Goal: Task Accomplishment & Management: Complete application form

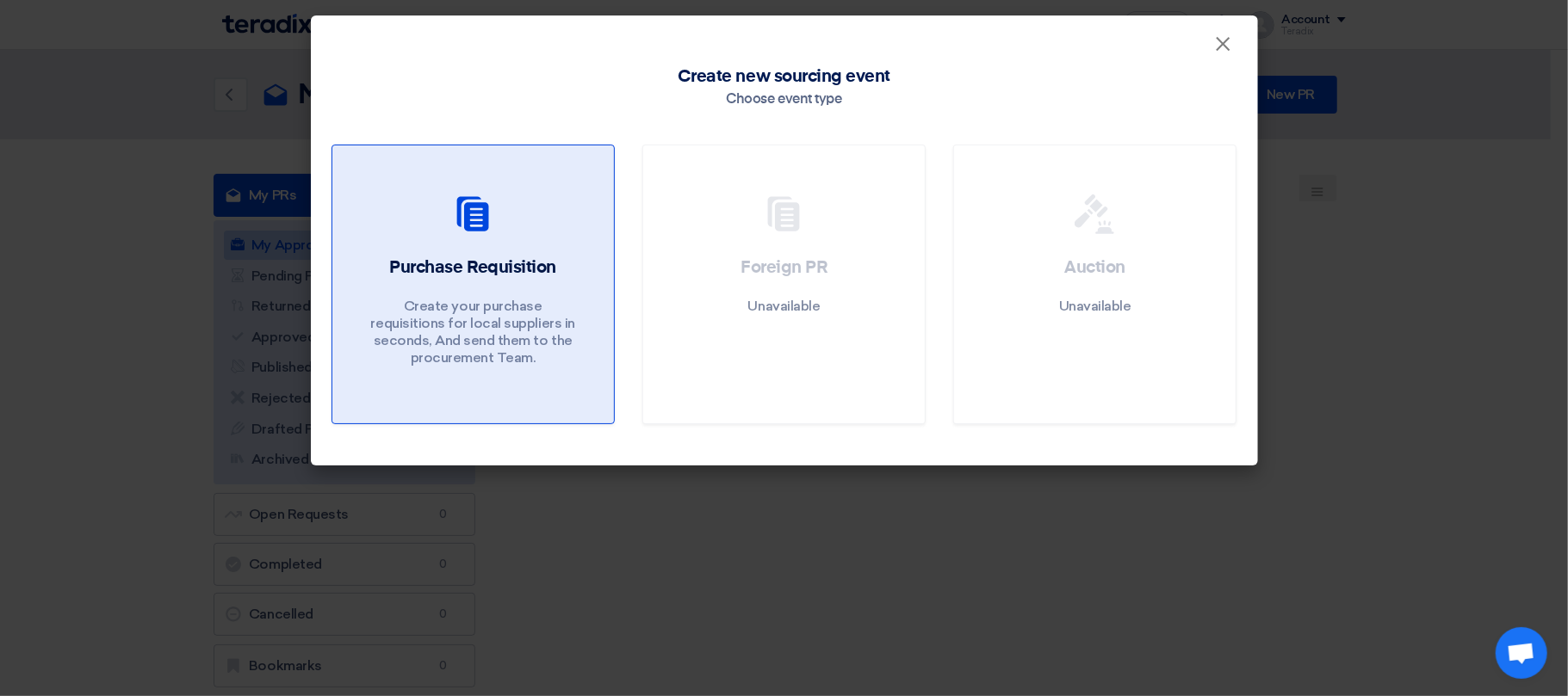
click at [462, 253] on link "Purchase Requisition Create your purchase requisitions for local suppliers in s…" at bounding box center [473, 284] width 283 height 280
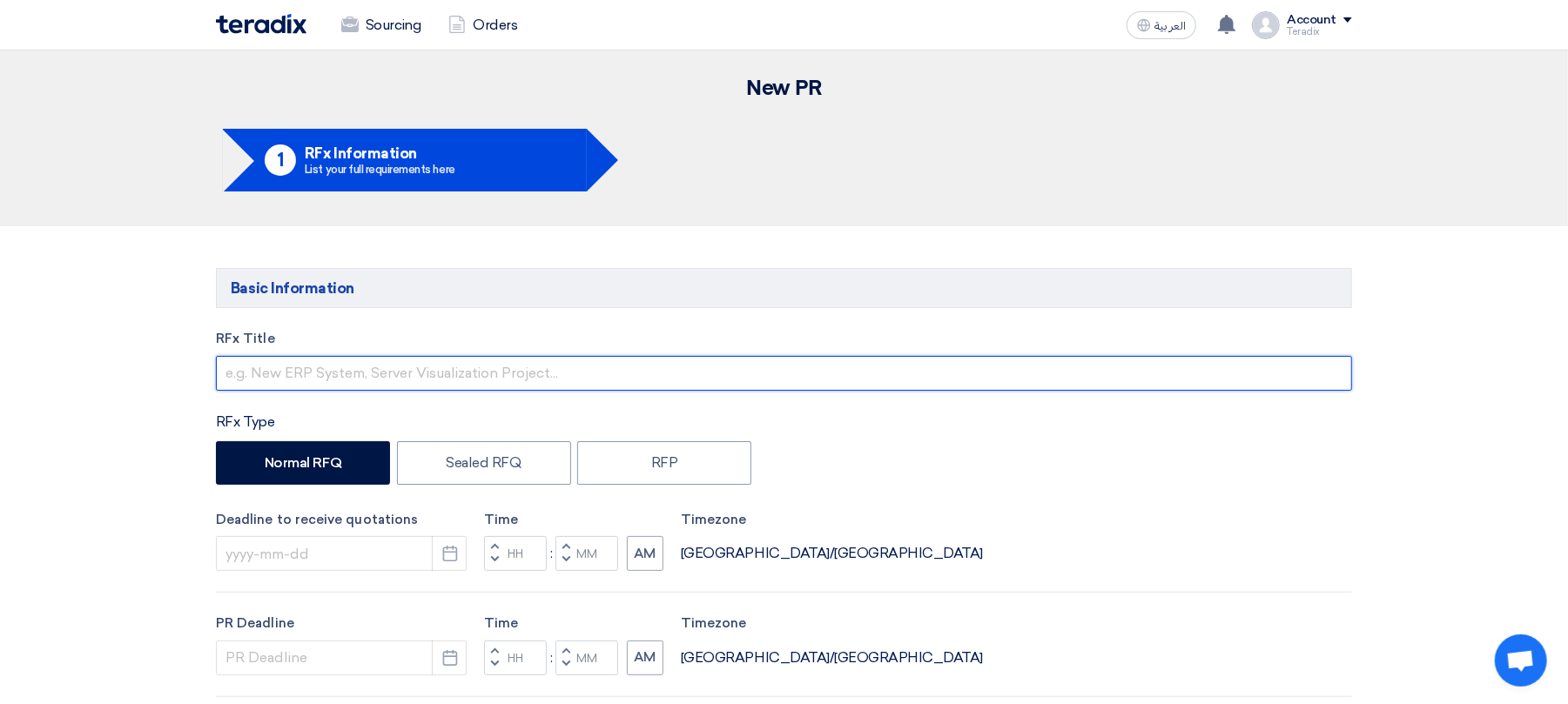
click at [411, 359] on input "text" at bounding box center [784, 373] width 1136 height 35
paste input "8000940"
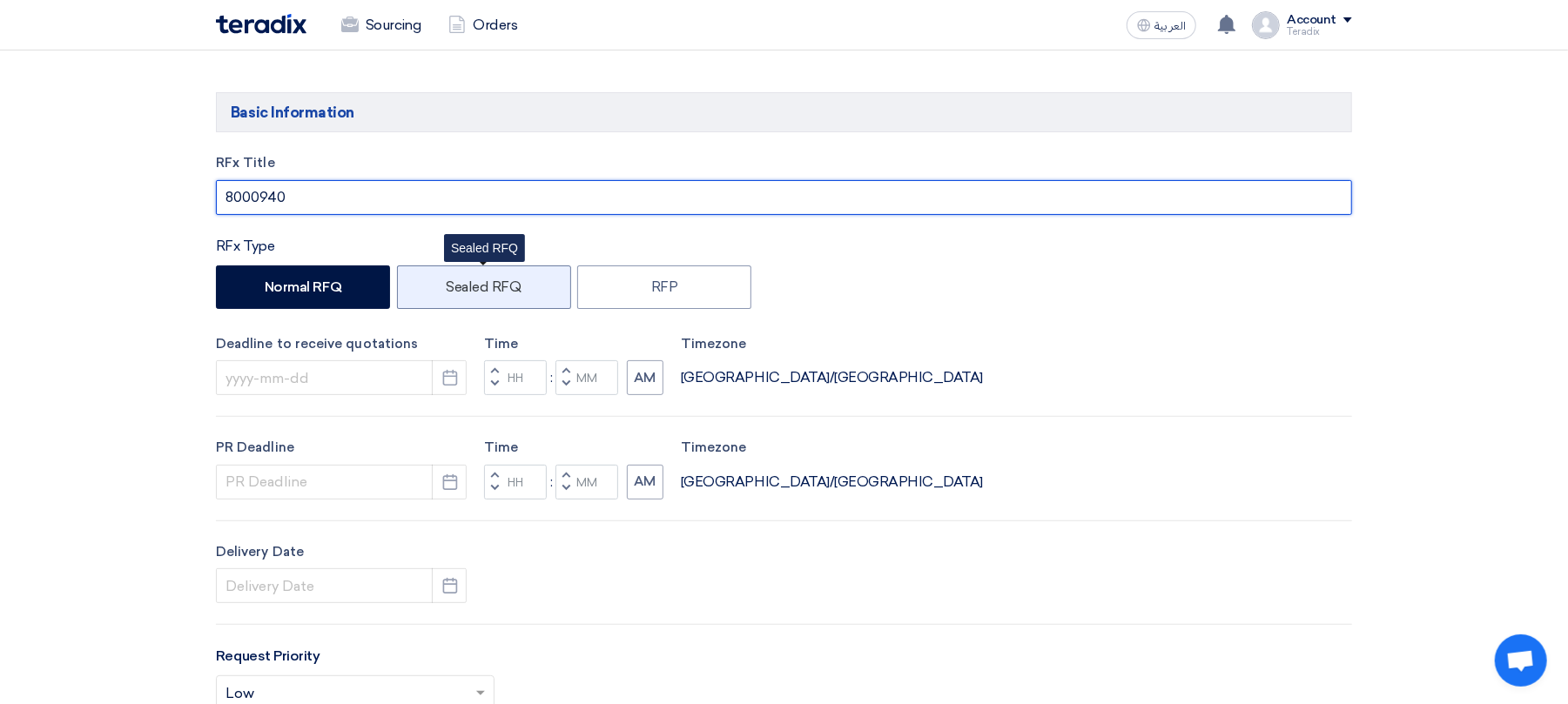
scroll to position [464, 0]
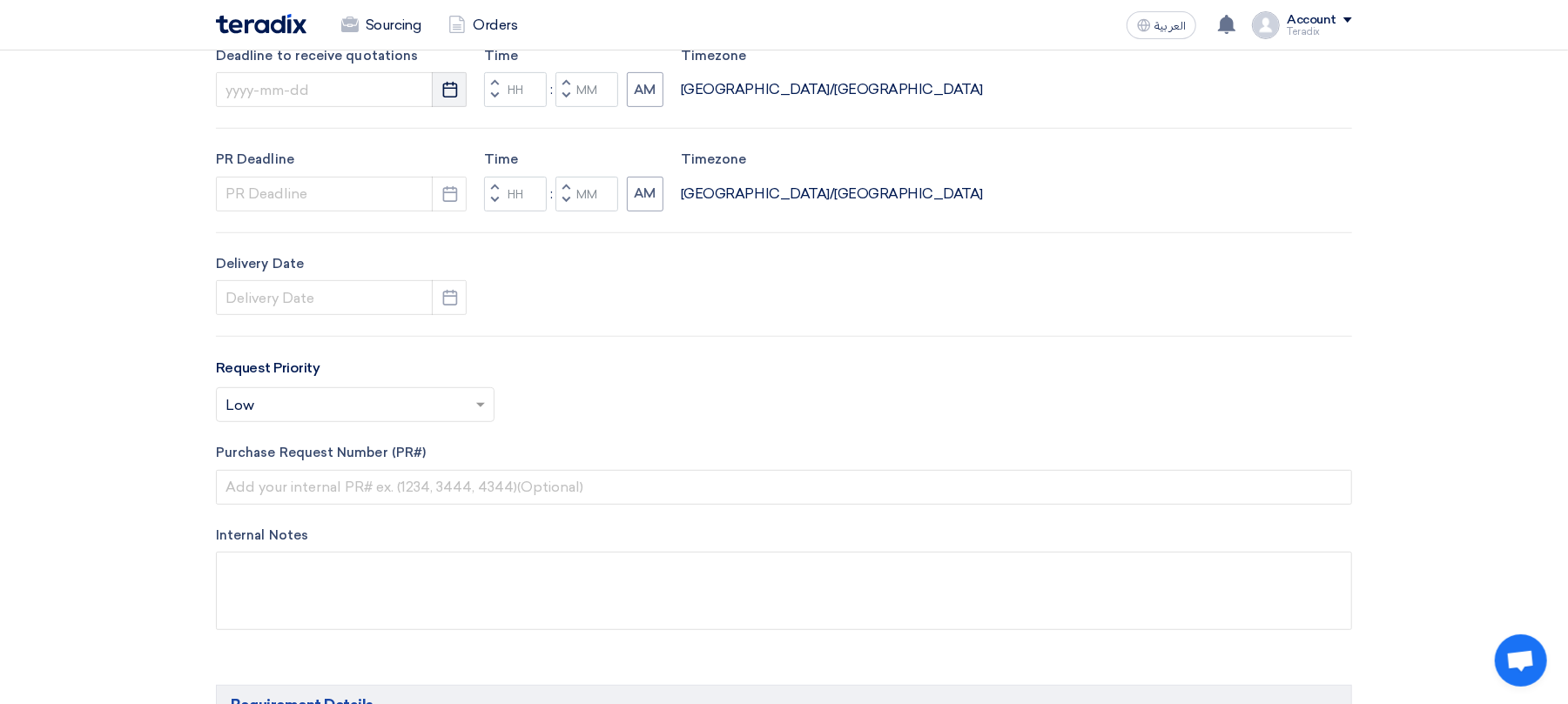
type input "8000940"
click at [463, 94] on button "Pick a date" at bounding box center [449, 89] width 35 height 35
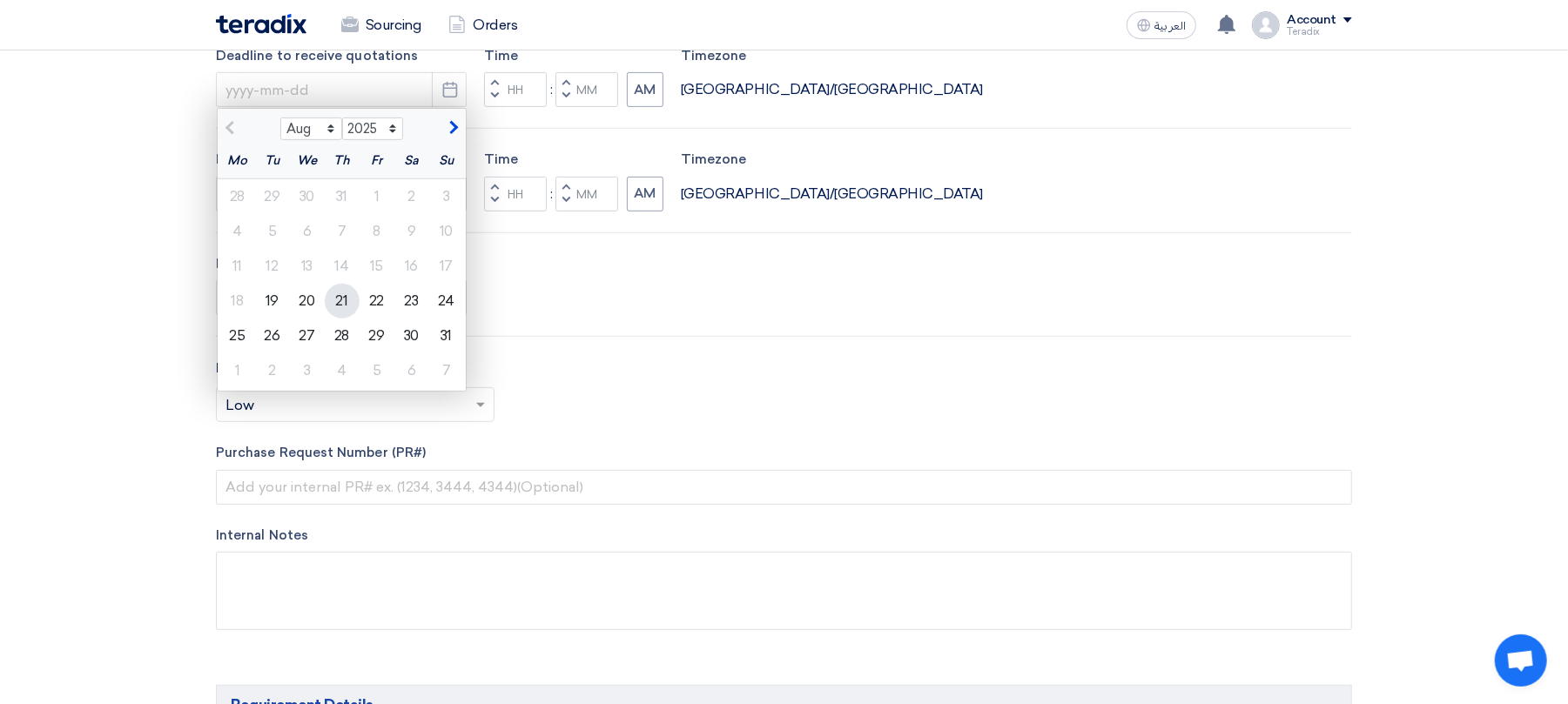
click at [350, 305] on div "21" at bounding box center [341, 301] width 35 height 35
type input "[DATE]"
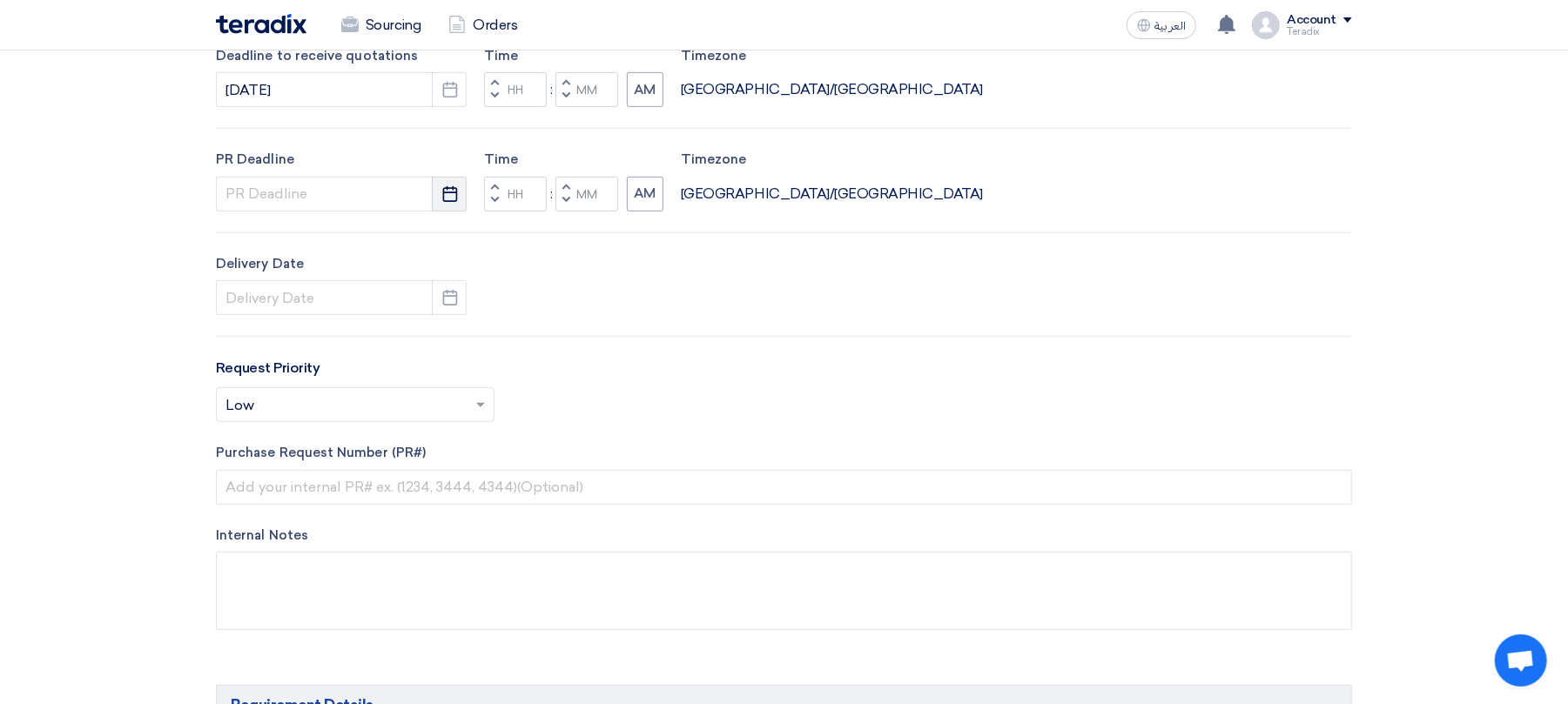
click at [459, 198] on button "Pick a date" at bounding box center [449, 194] width 35 height 35
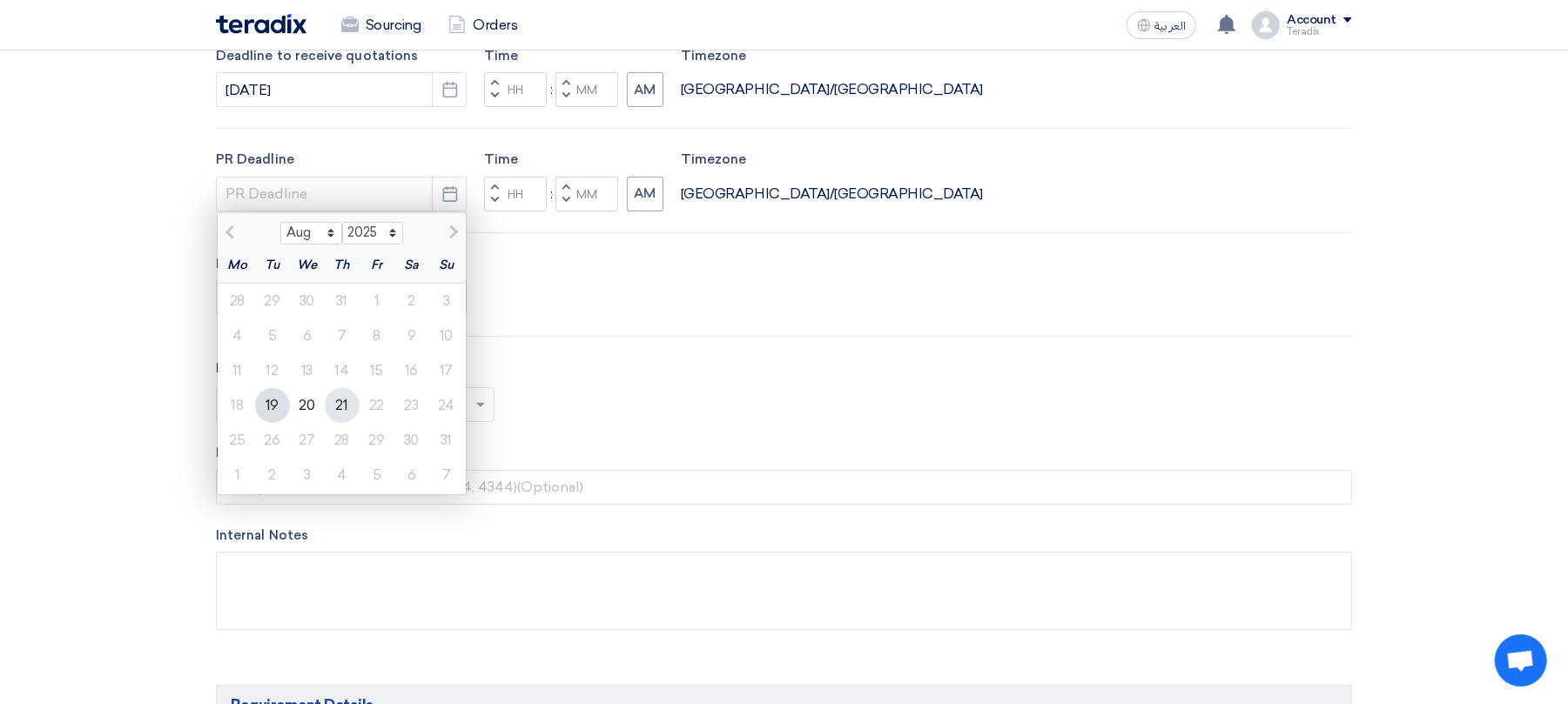
click at [333, 406] on div "21" at bounding box center [341, 405] width 35 height 35
type input "[DATE]"
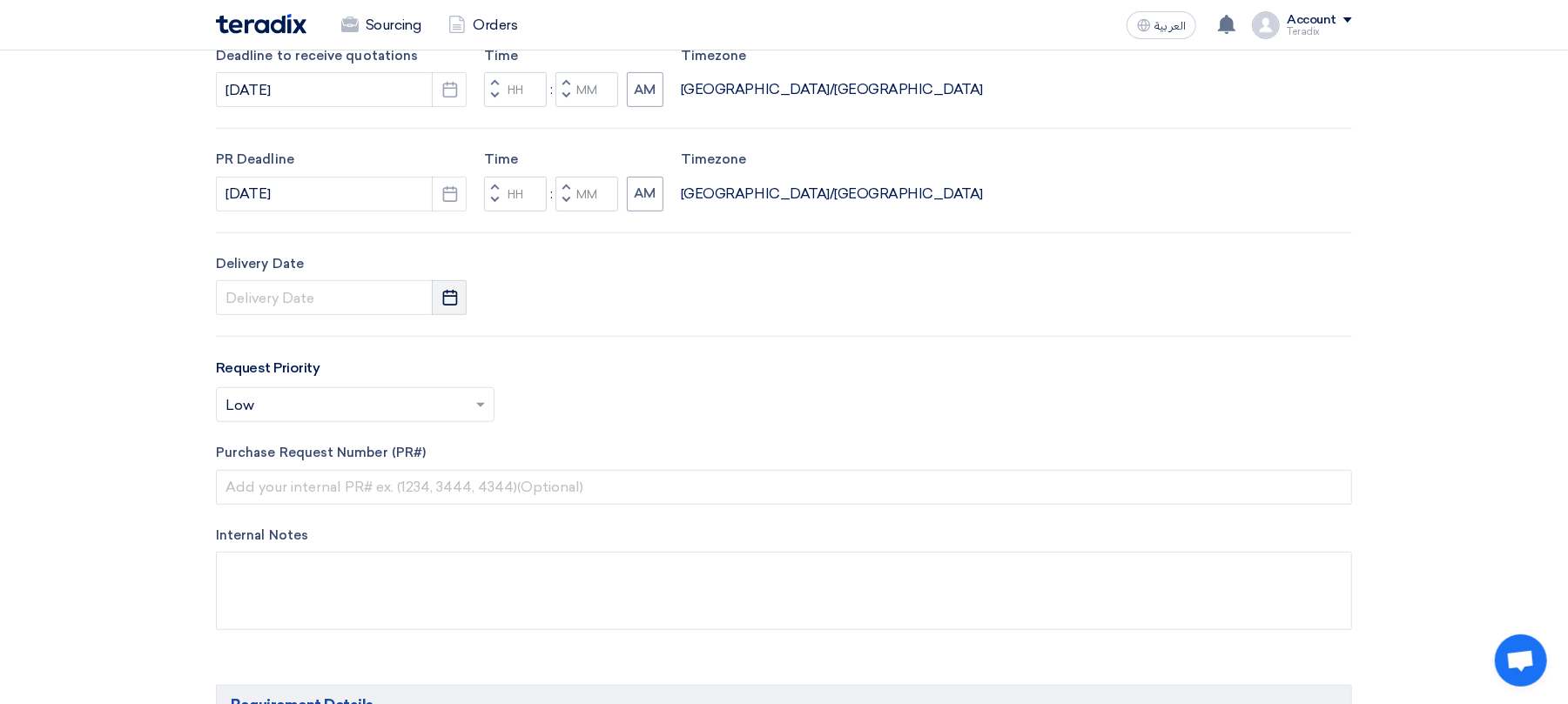
click at [444, 298] on use "button" at bounding box center [450, 298] width 15 height 16
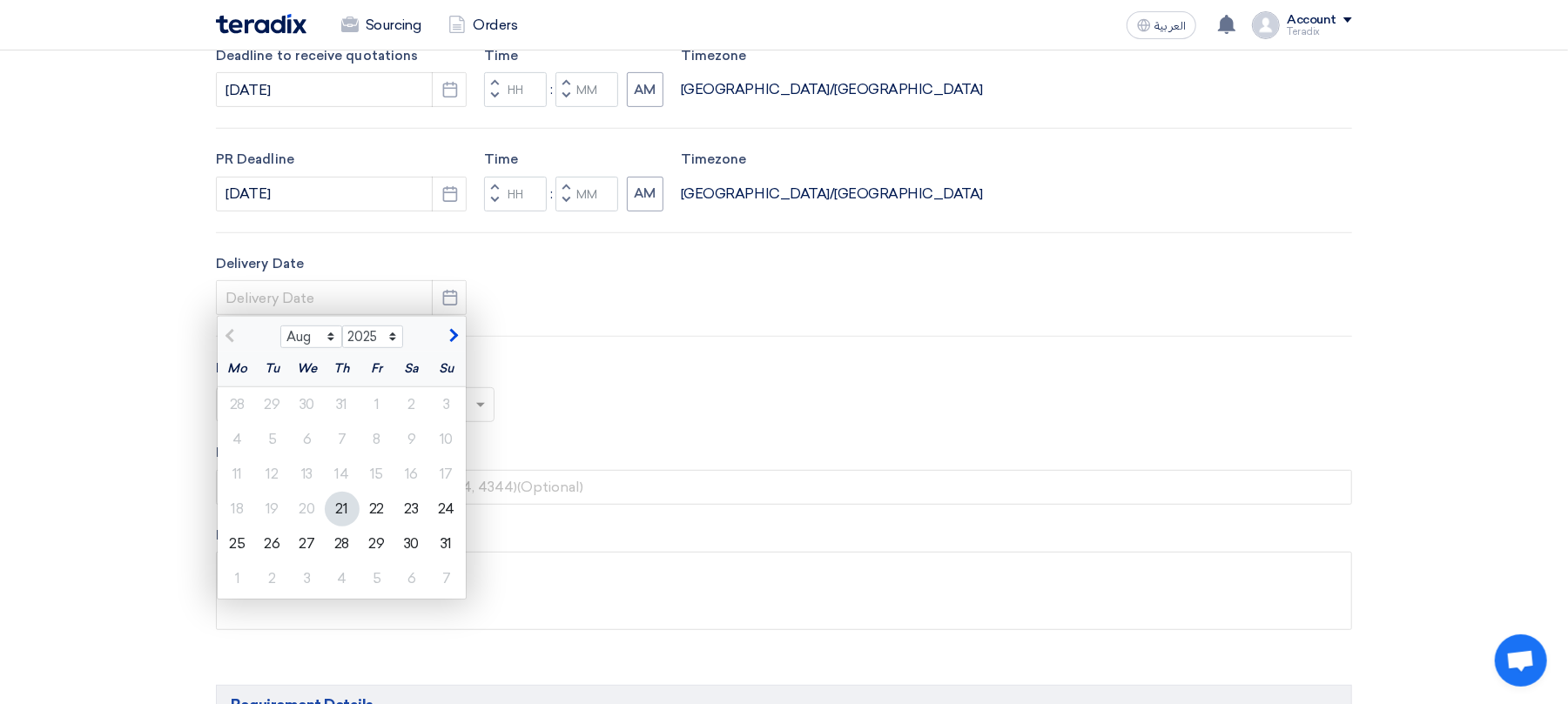
click at [342, 501] on div "21" at bounding box center [341, 508] width 35 height 35
type input "[DATE]"
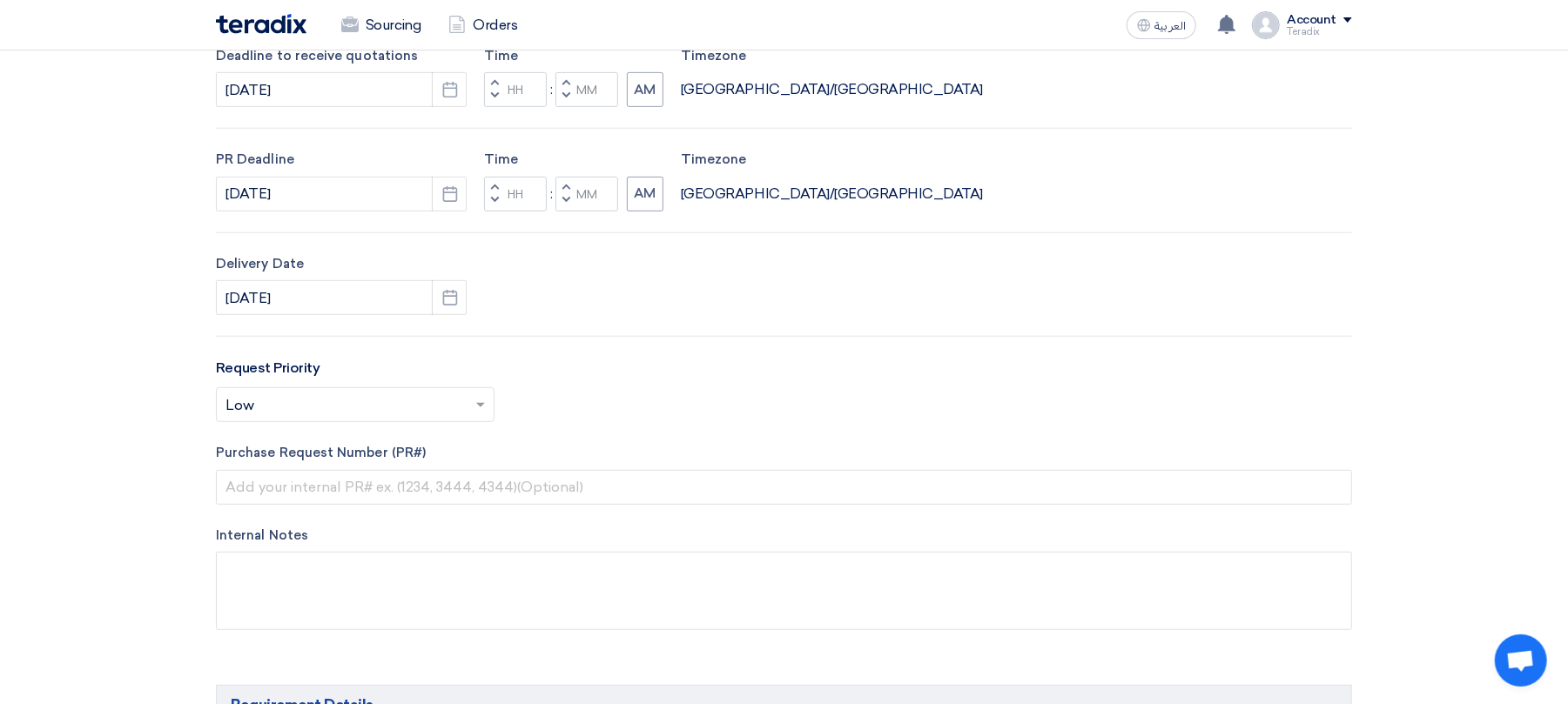
click at [566, 202] on span "button" at bounding box center [566, 200] width 6 height 11
type input "11"
type input "59"
click at [571, 98] on button "Decrement minutes" at bounding box center [565, 96] width 21 height 21
type input "11"
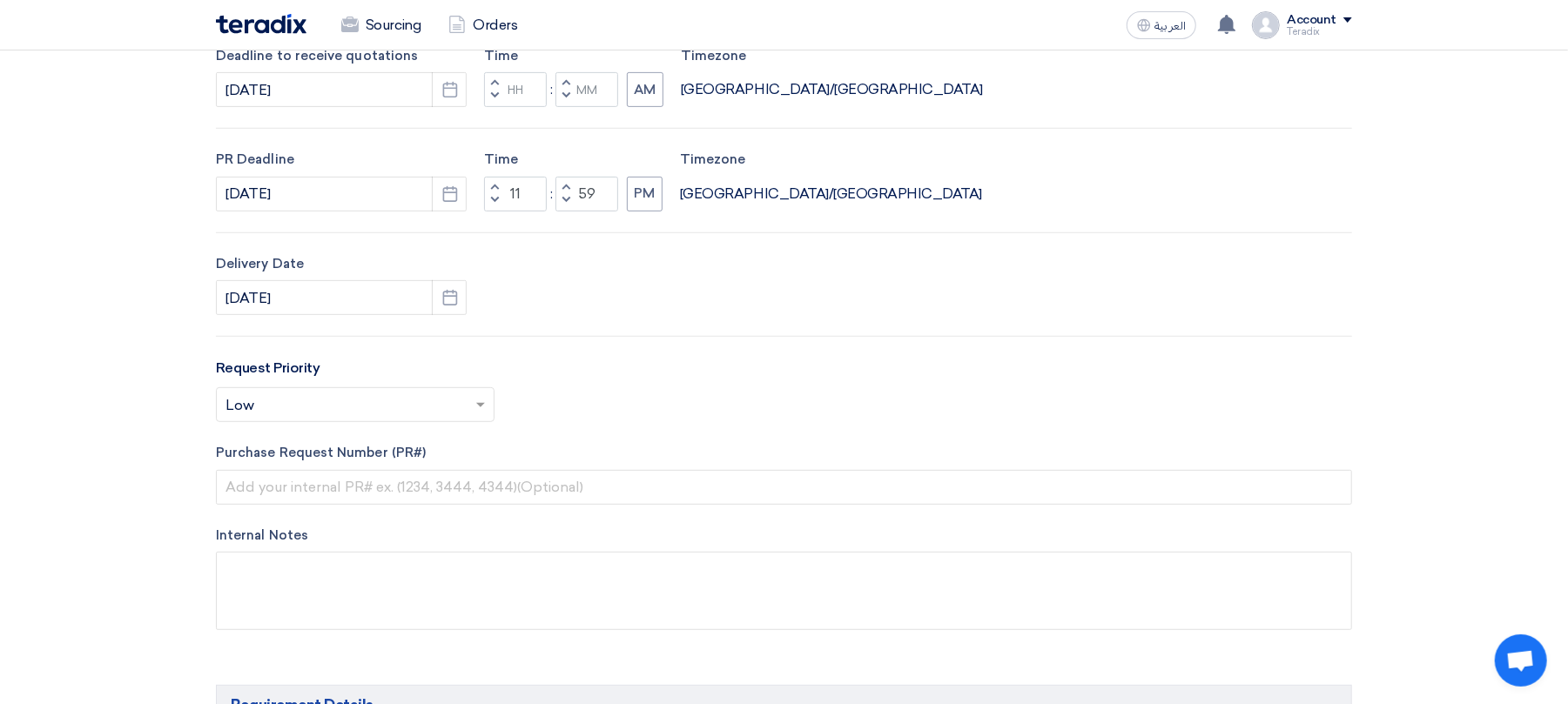
type input "59"
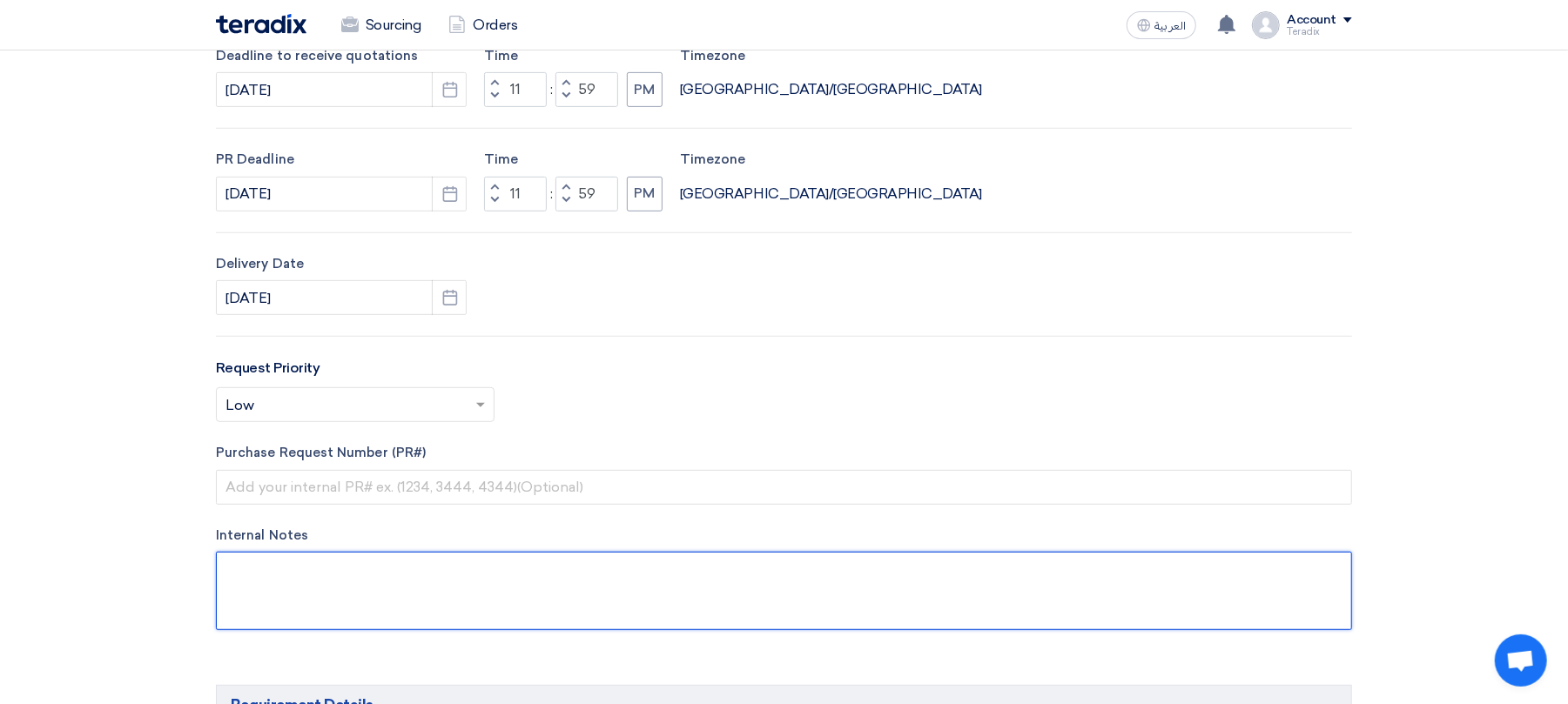
click at [335, 602] on textarea at bounding box center [784, 591] width 1136 height 79
paste textarea "[PERSON_NAME] - LSAW [EMAIL_ADDRESS][DOMAIN_NAME] + 9660568500434(Work) Arabian…"
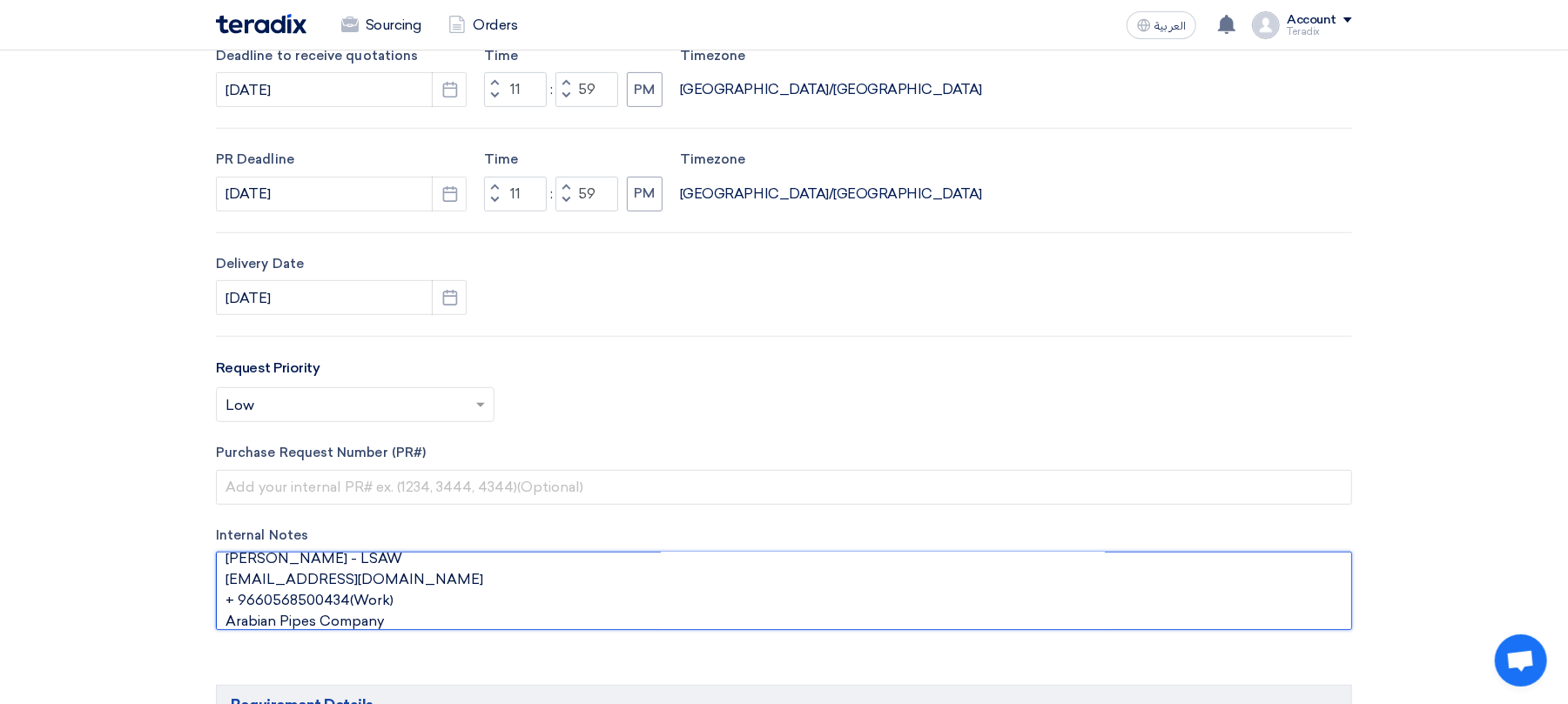
type textarea "[PERSON_NAME] - LSAW [EMAIL_ADDRESS][DOMAIN_NAME] + 9660568500434(Work) Arabian…"
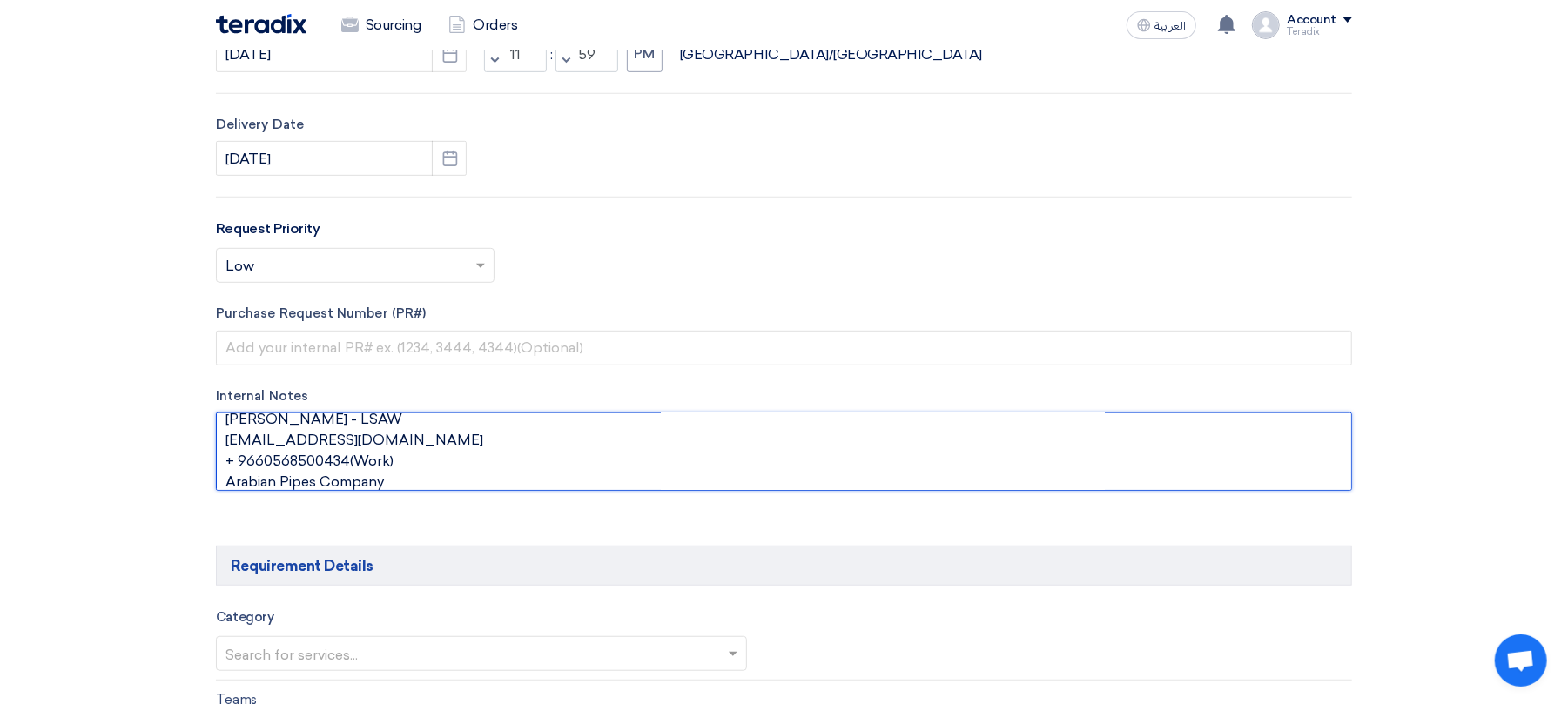
scroll to position [927, 0]
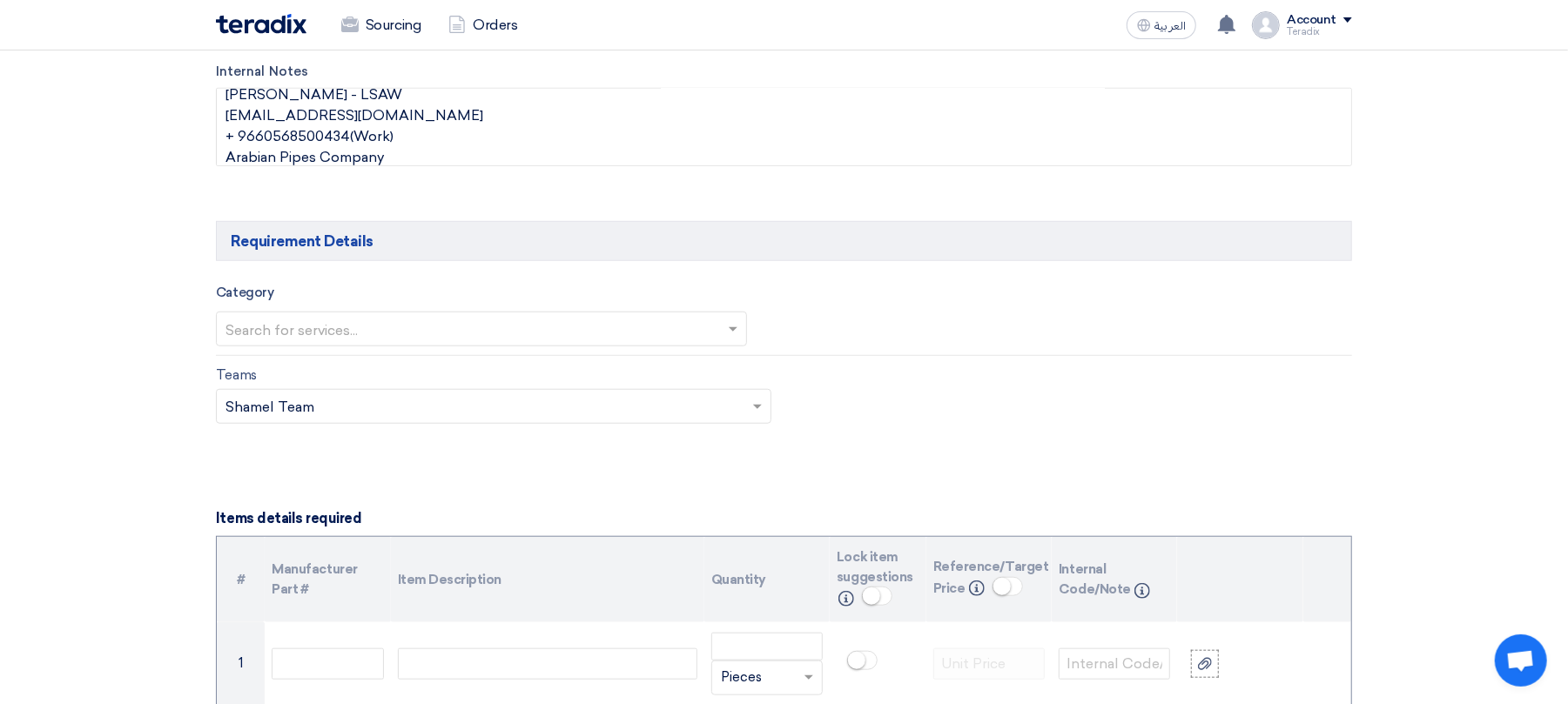
click at [493, 335] on input "text" at bounding box center [472, 331] width 494 height 29
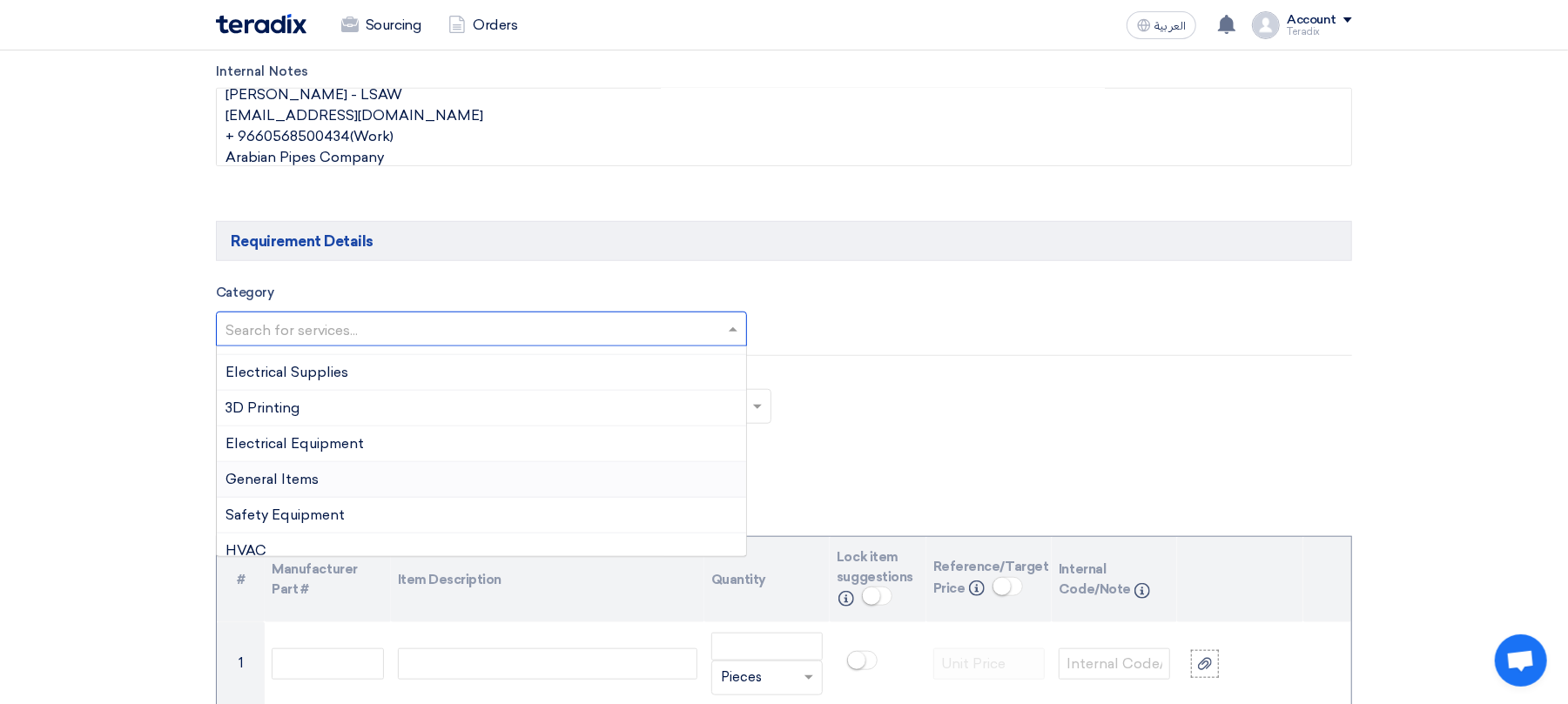
click at [304, 479] on span "General Items" at bounding box center [272, 479] width 93 height 17
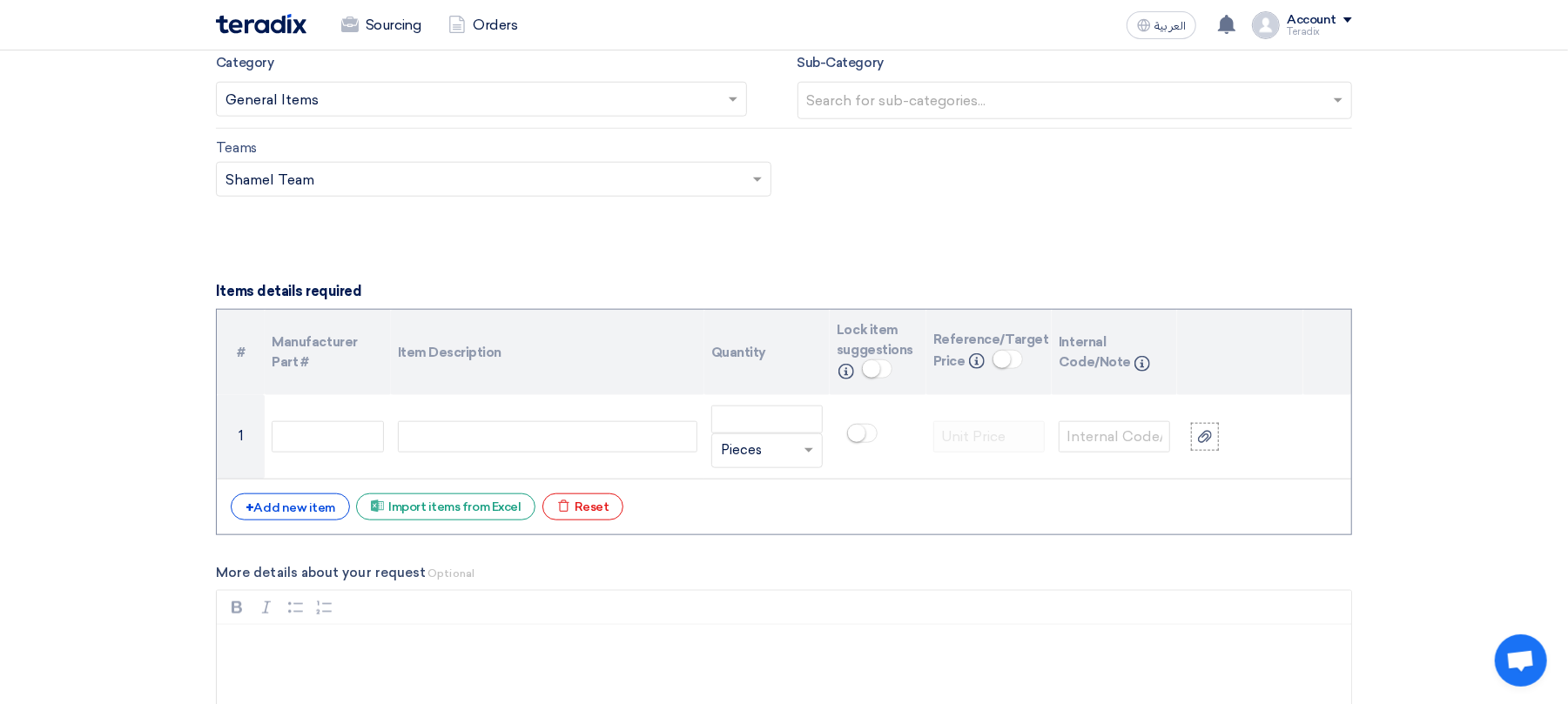
scroll to position [1160, 0]
click at [312, 506] on div "+ Add new item" at bounding box center [290, 504] width 119 height 27
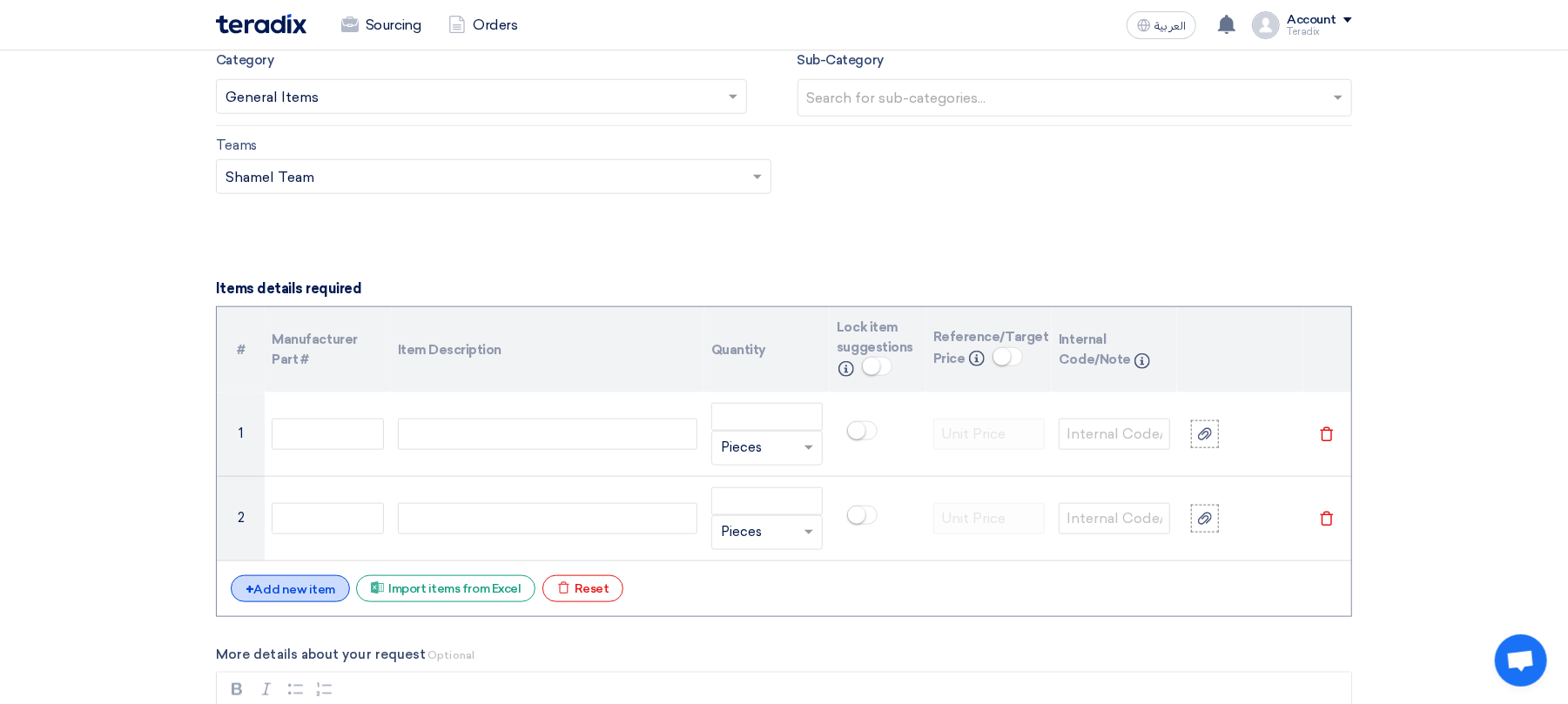
click at [345, 592] on div "+ Add new item" at bounding box center [290, 589] width 119 height 27
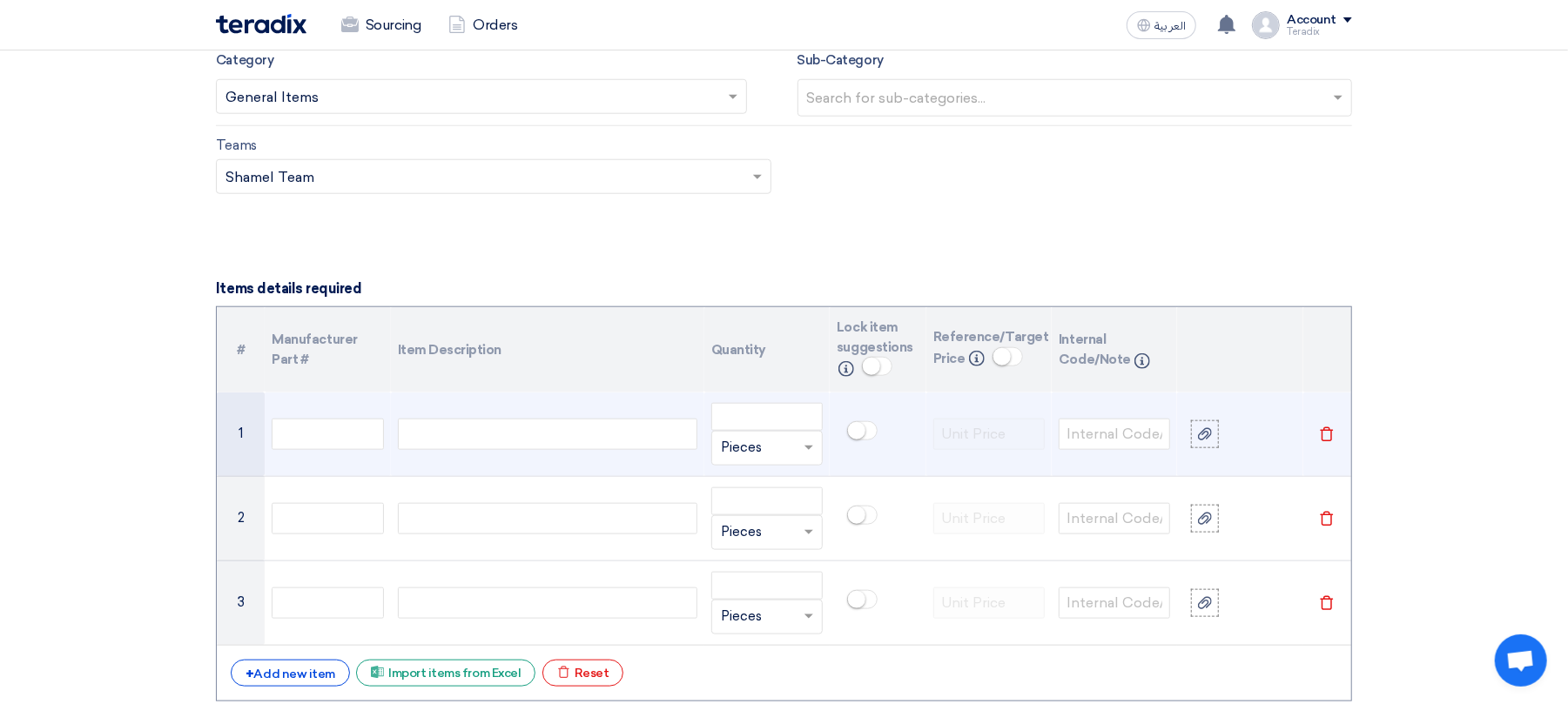
click at [653, 430] on div at bounding box center [547, 434] width 299 height 31
paste div
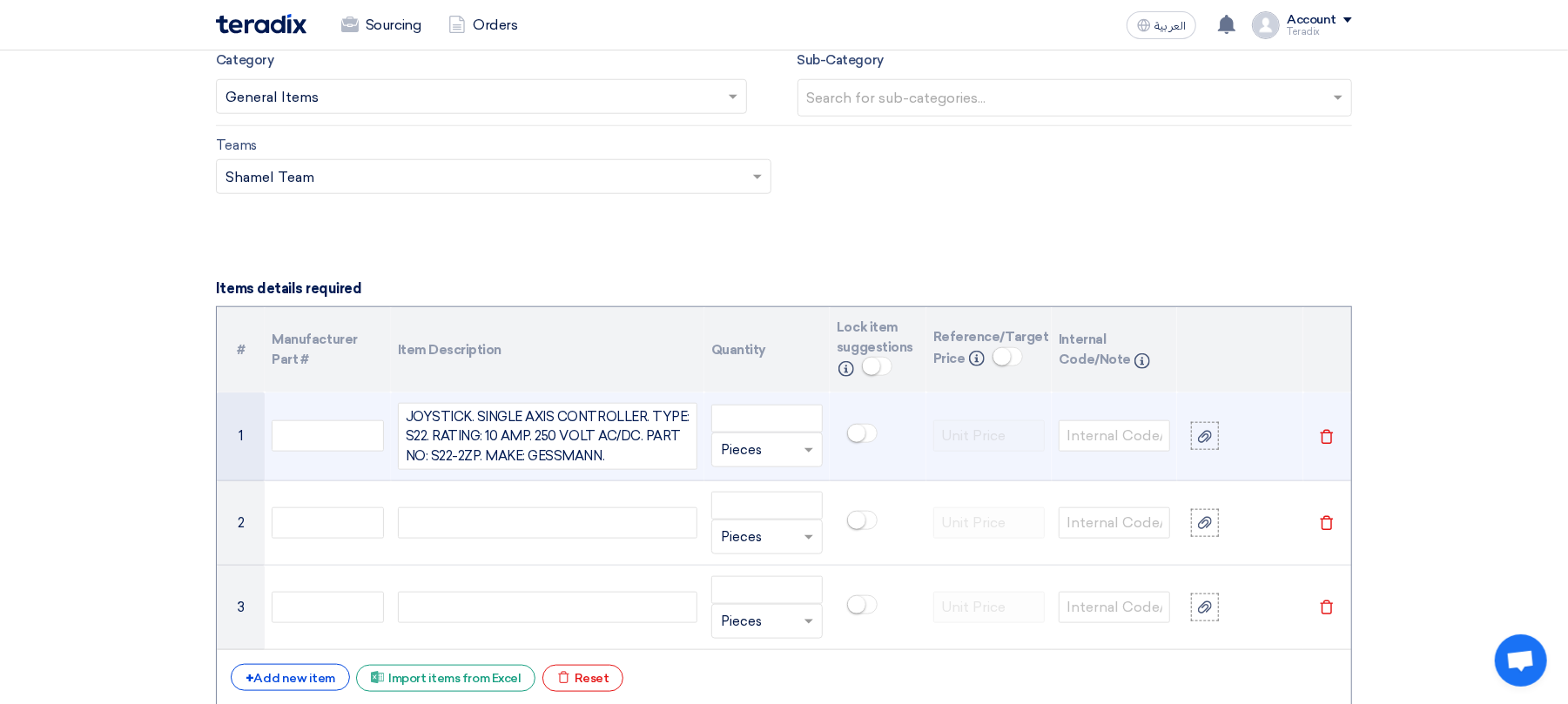
scroll to position [1144, 0]
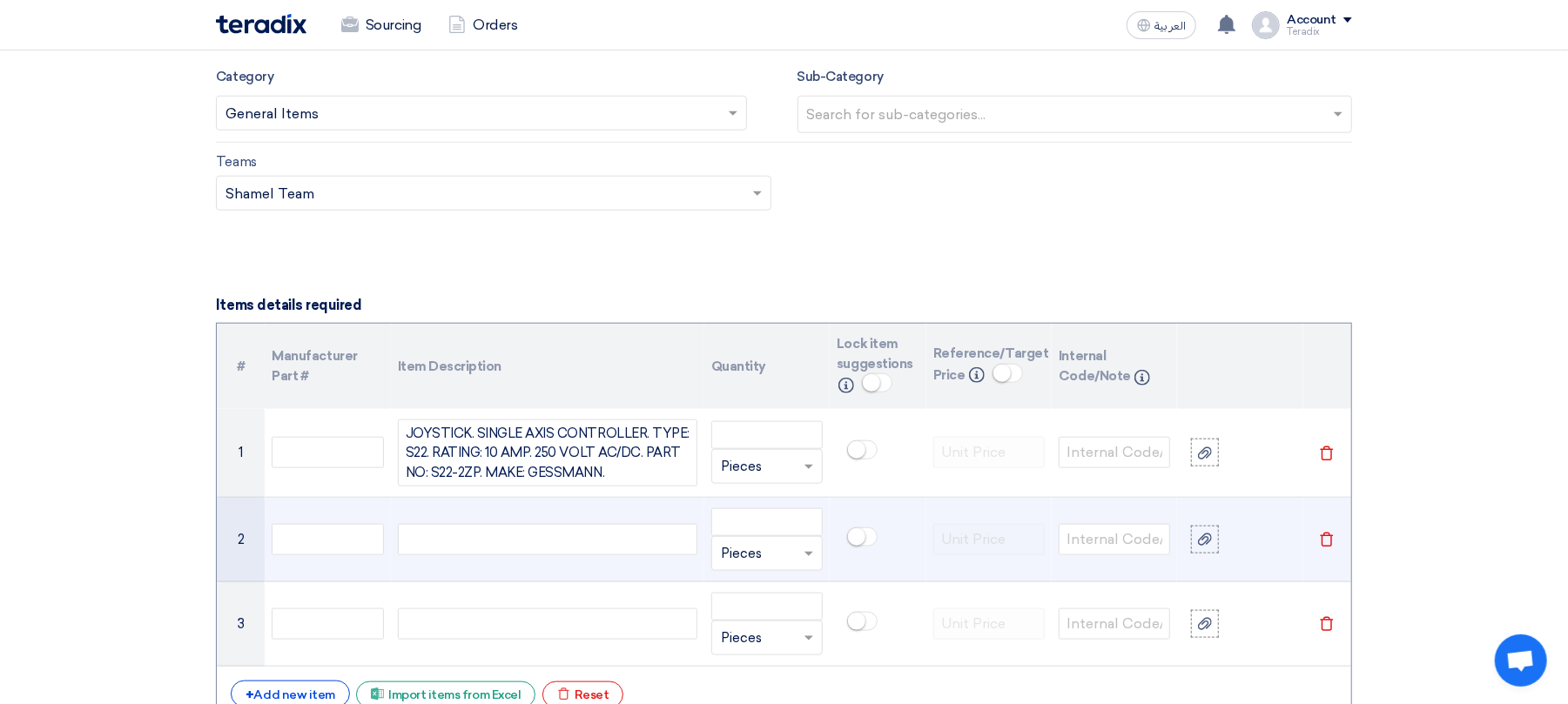
click at [477, 553] on div at bounding box center [547, 539] width 299 height 31
paste div
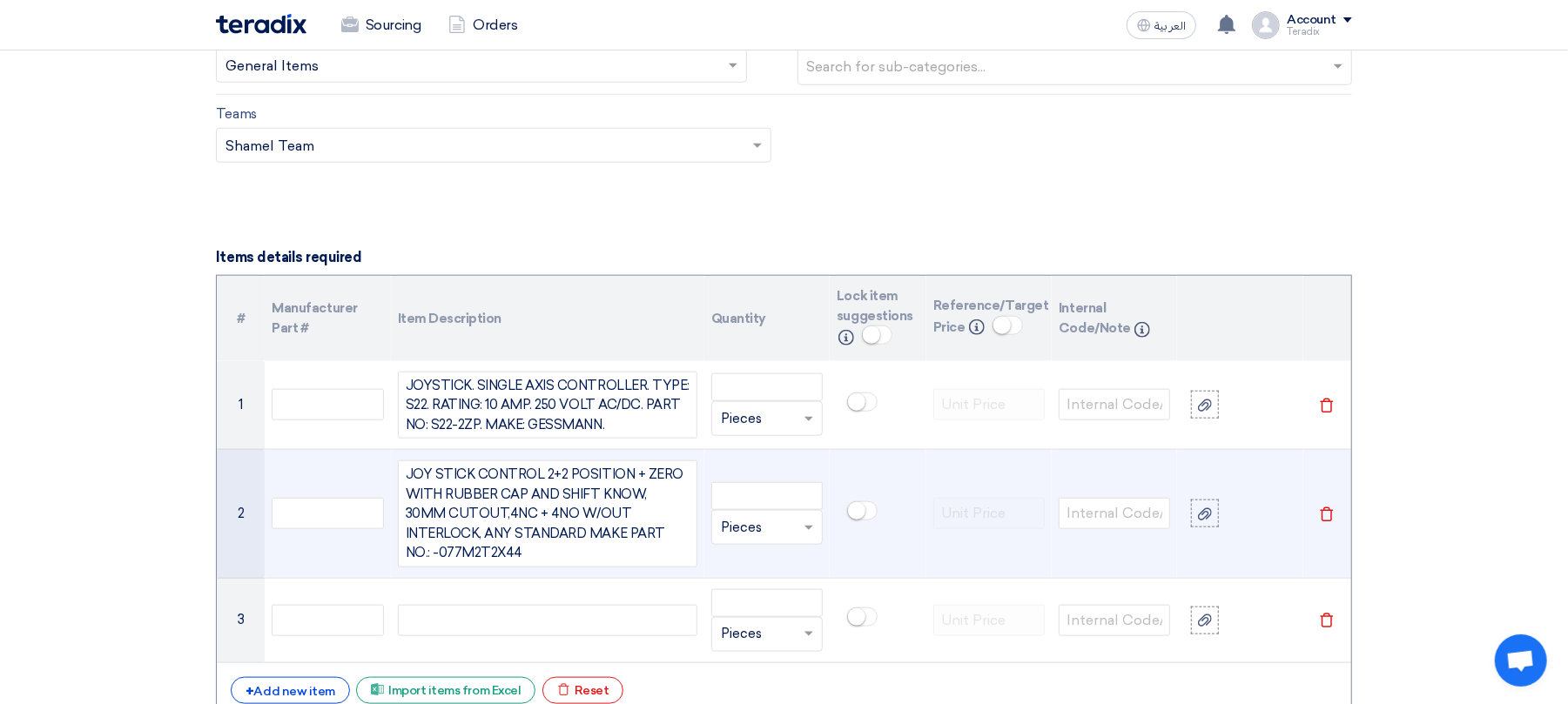
scroll to position [1245, 0]
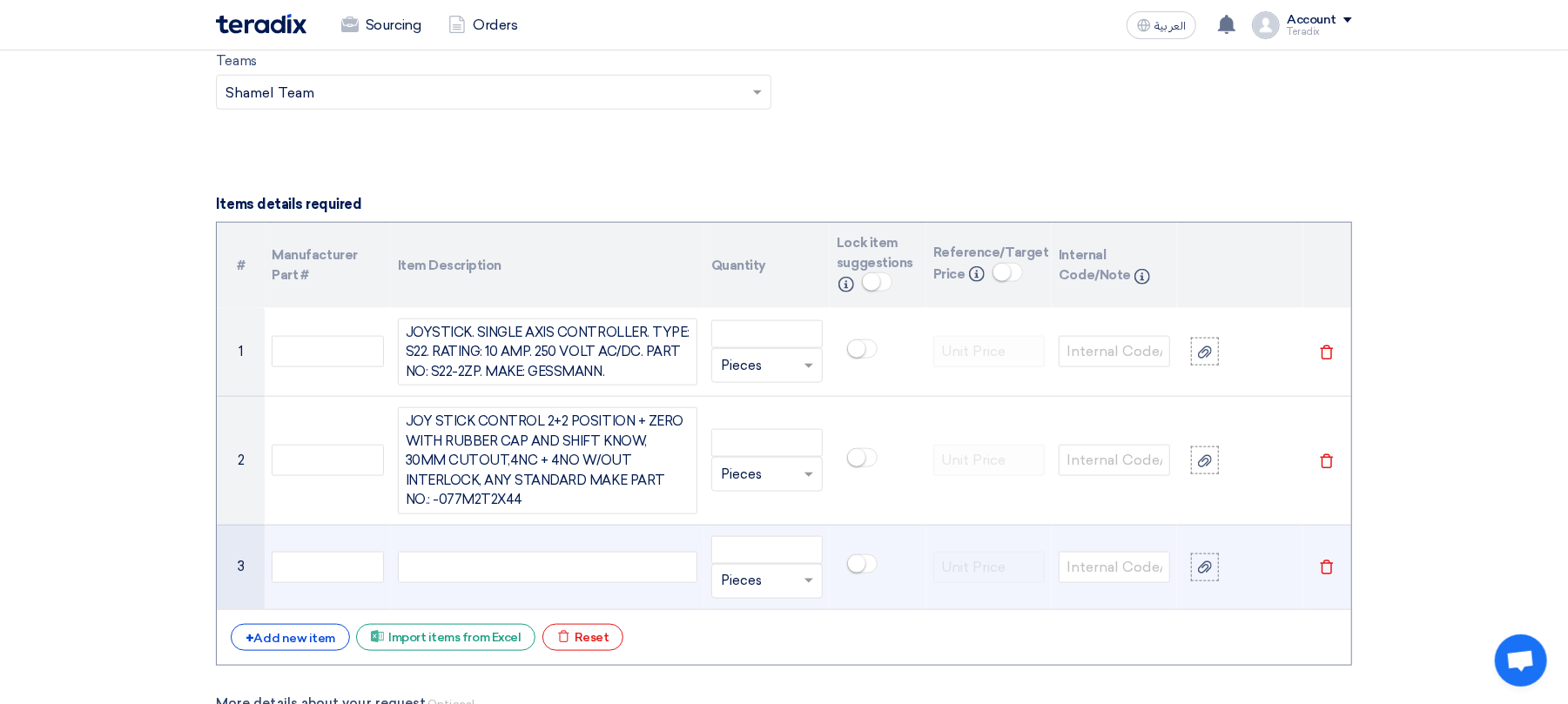
click at [558, 561] on div at bounding box center [547, 567] width 299 height 31
paste div
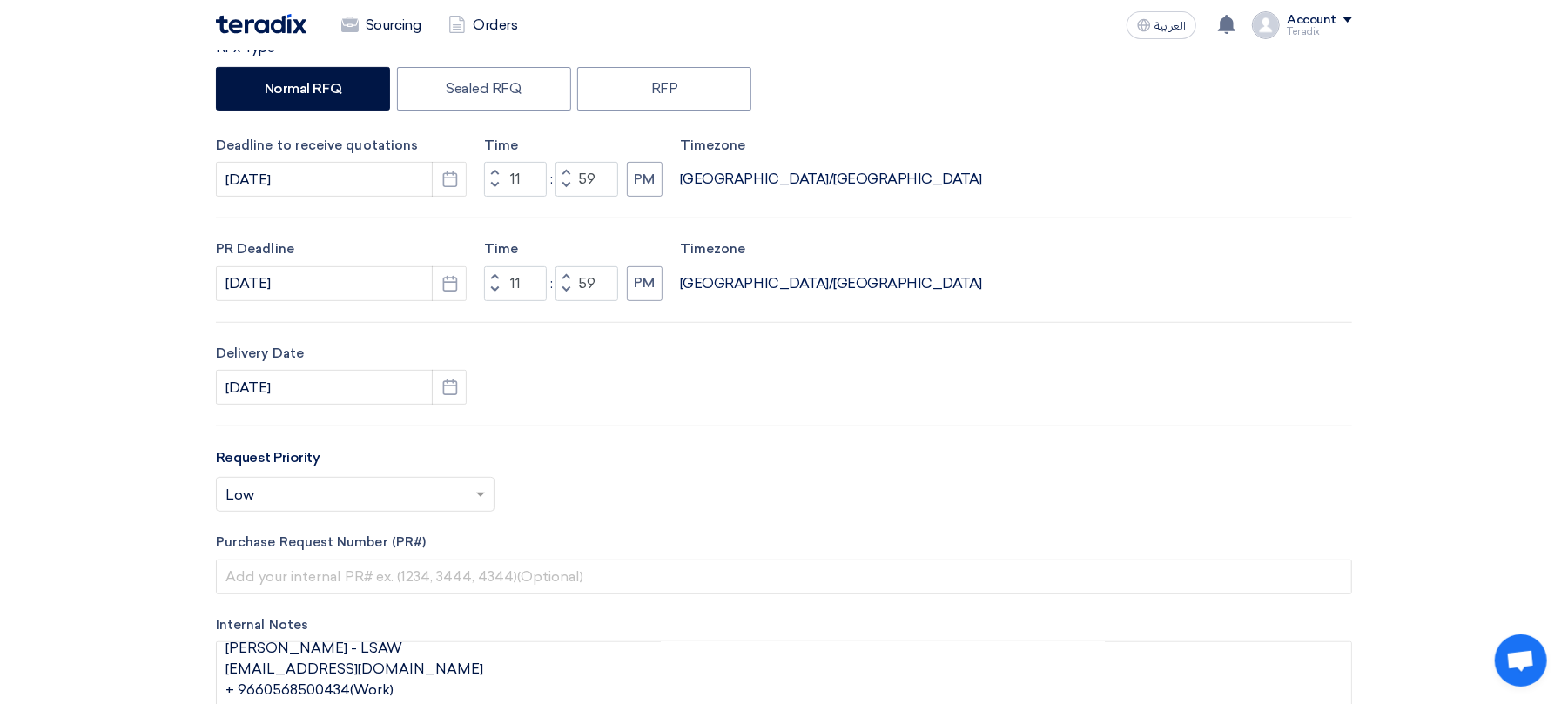
scroll to position [68, 0]
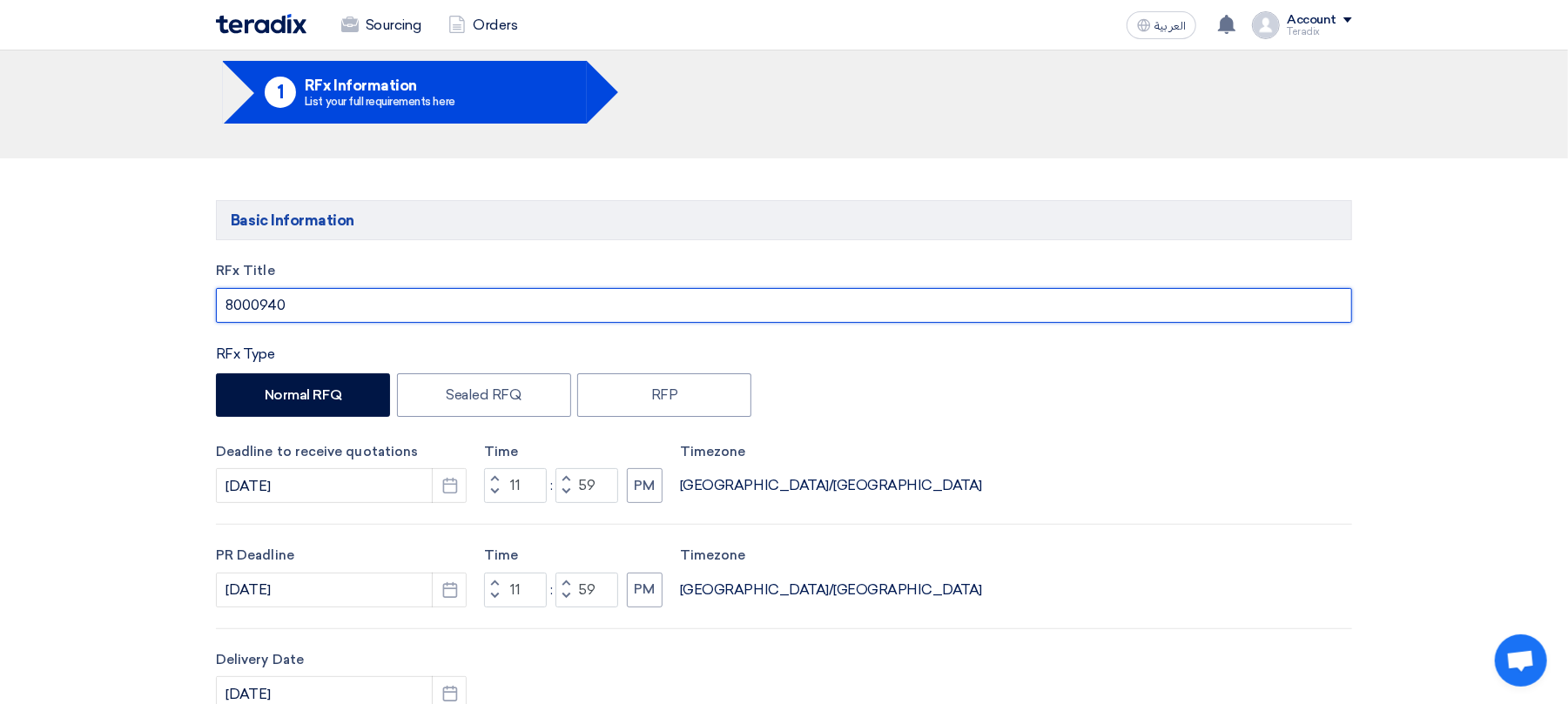
click at [266, 296] on input "8000940" at bounding box center [784, 305] width 1136 height 35
paste input "JOYSTICK"
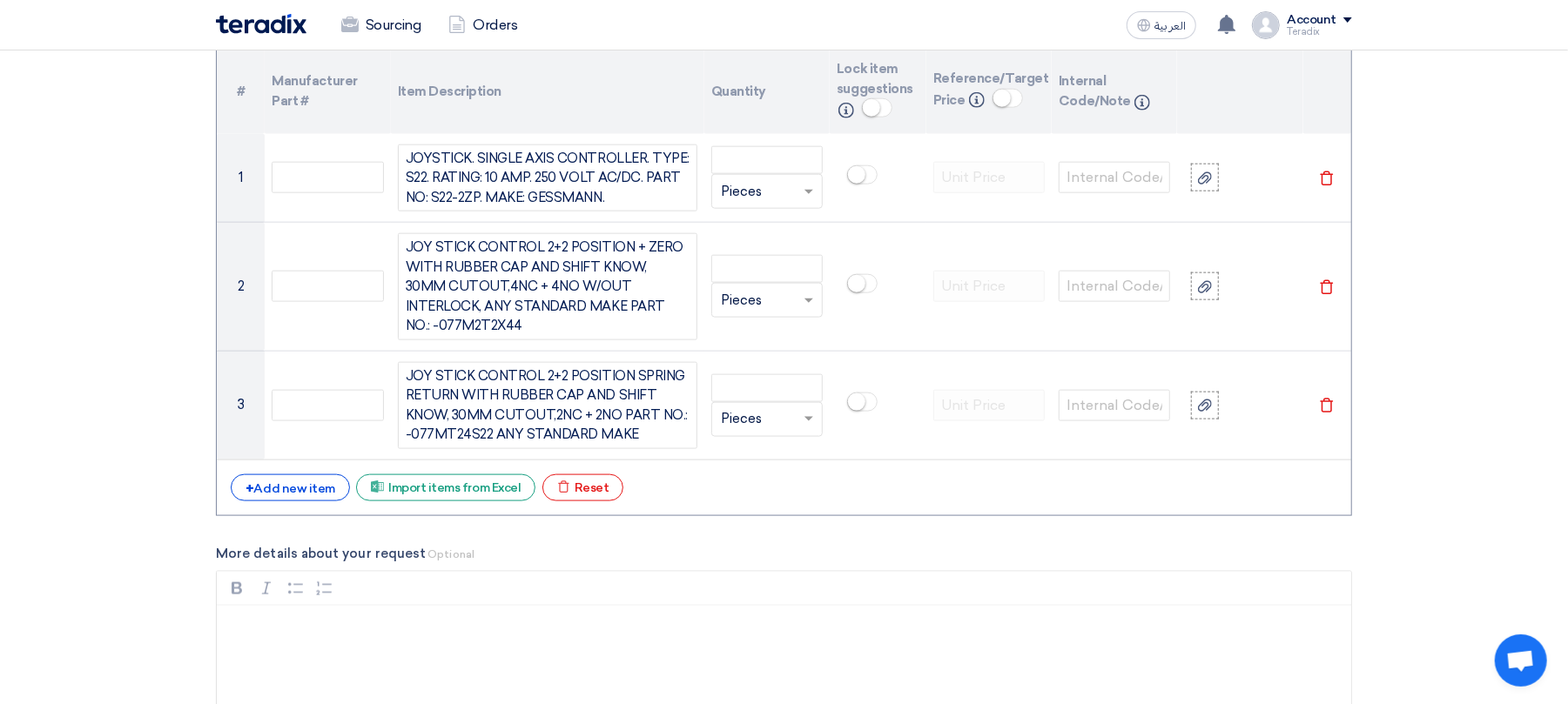
scroll to position [1460, 0]
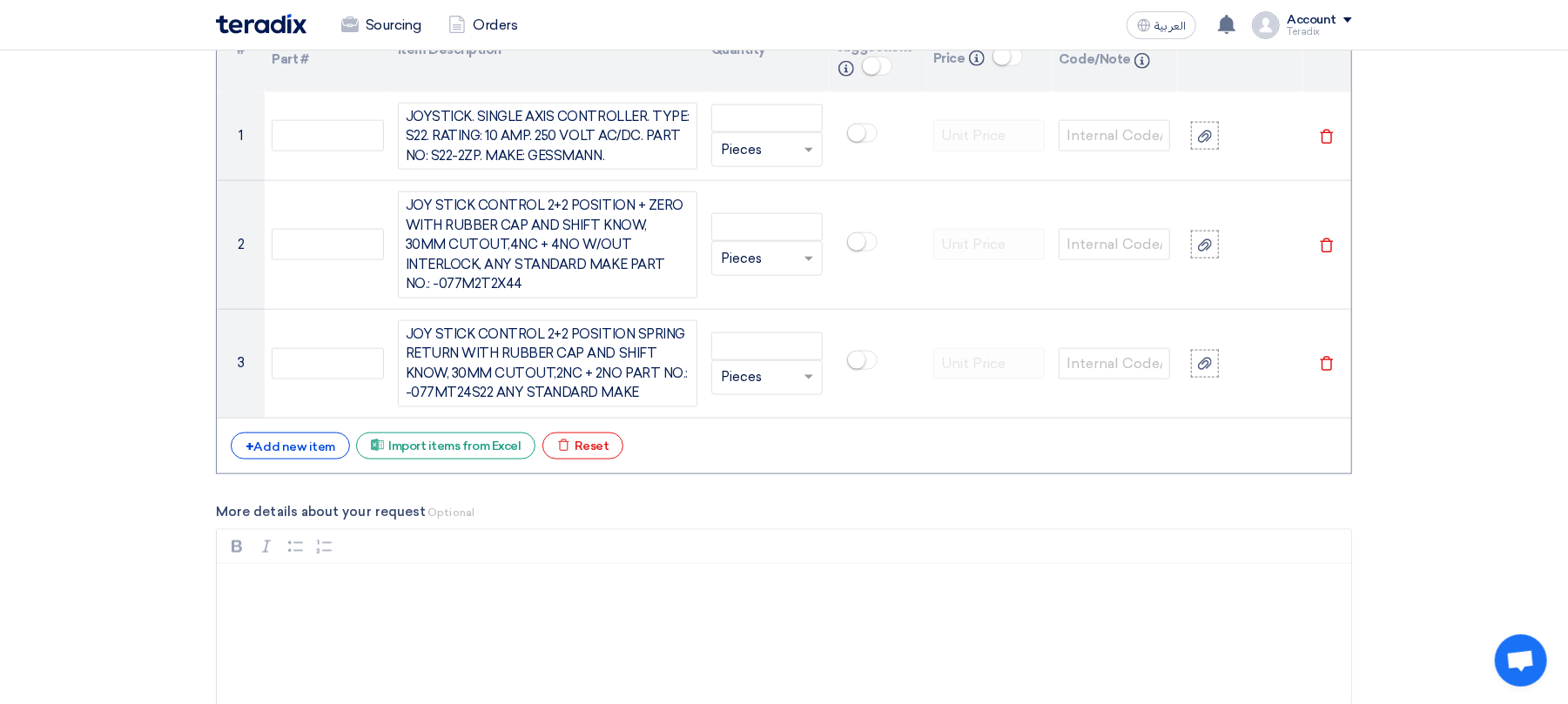
type input "JOYSTICK"
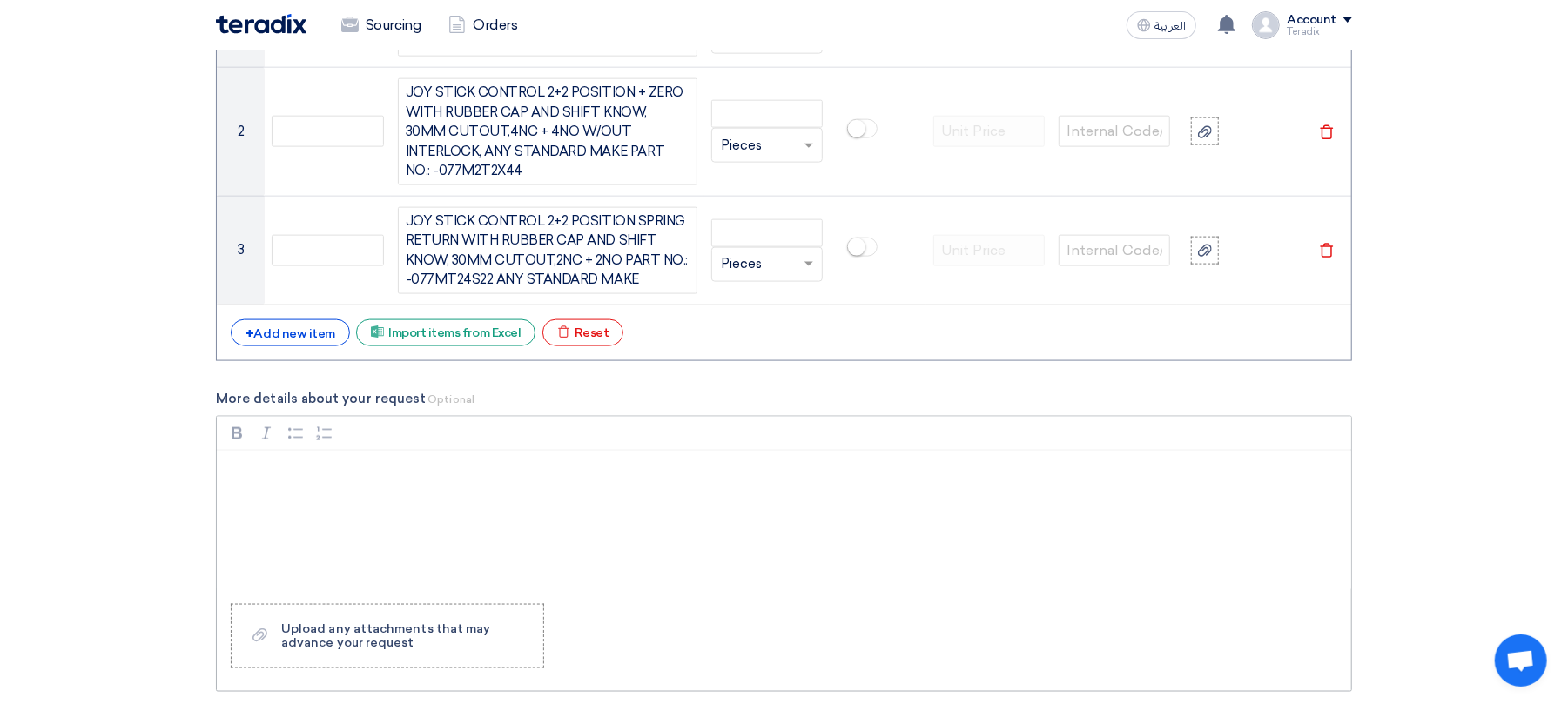
scroll to position [1692, 0]
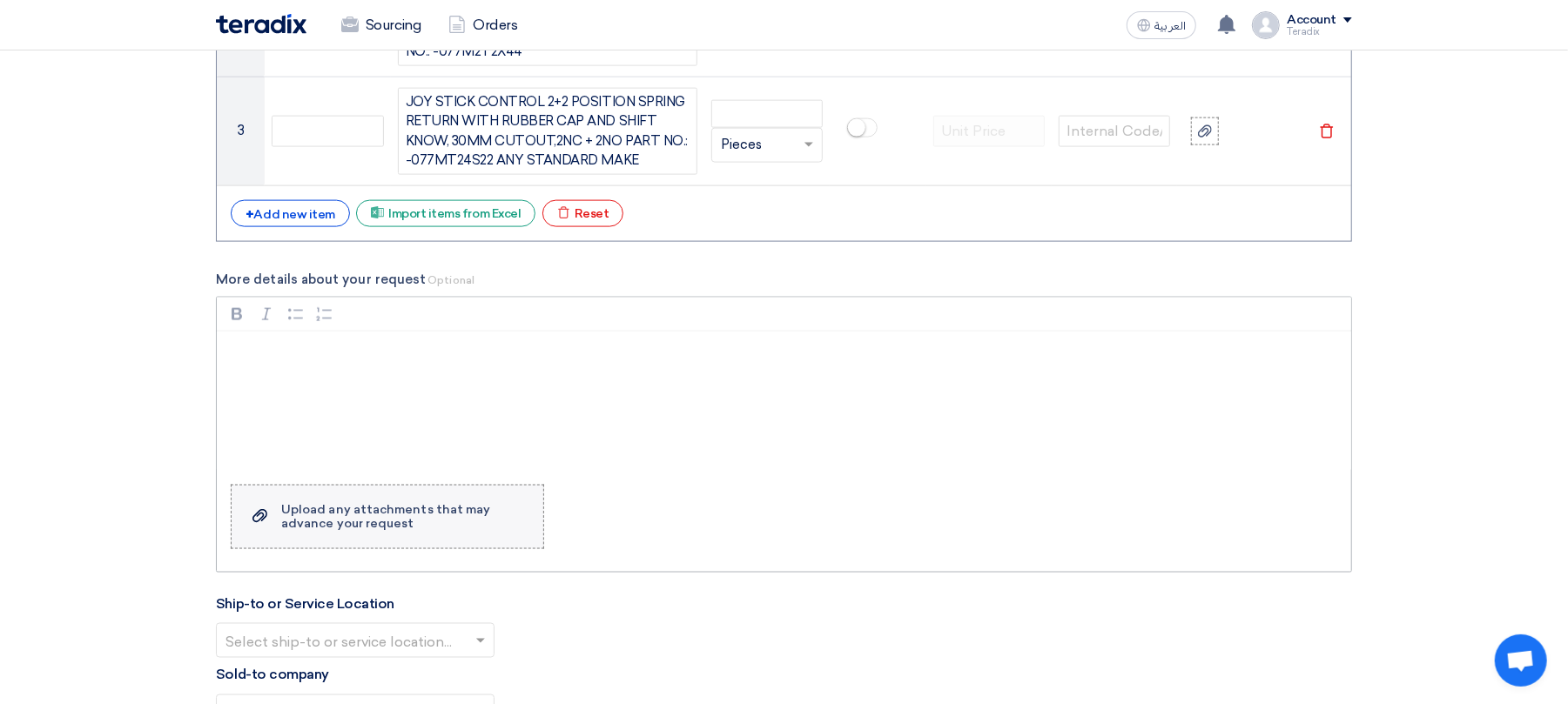
click at [367, 503] on div "Upload any attachments that may advance your request" at bounding box center [404, 516] width 245 height 28
click at [0, 0] on input "Upload a file Upload any attachments that may advance your request" at bounding box center [0, 0] width 0 height 0
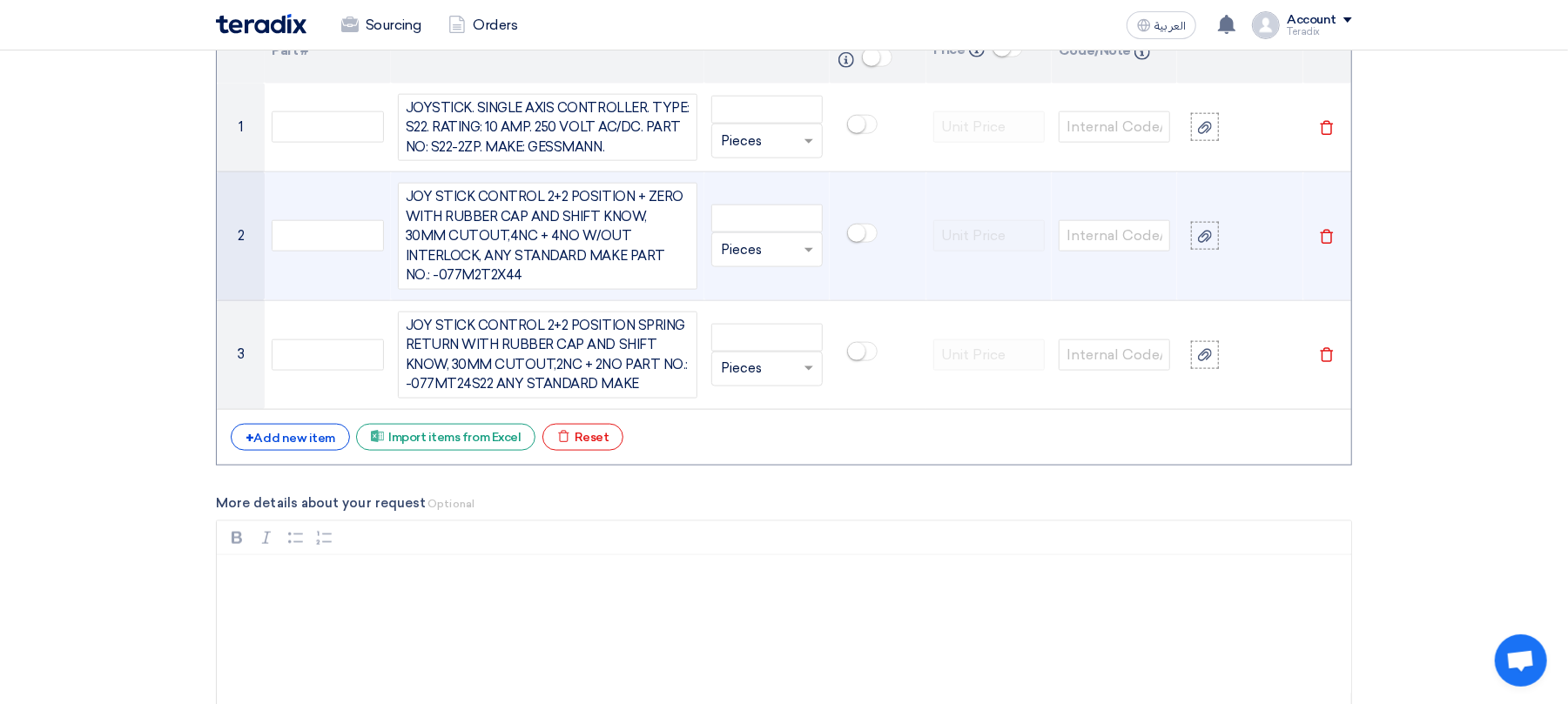
scroll to position [1460, 0]
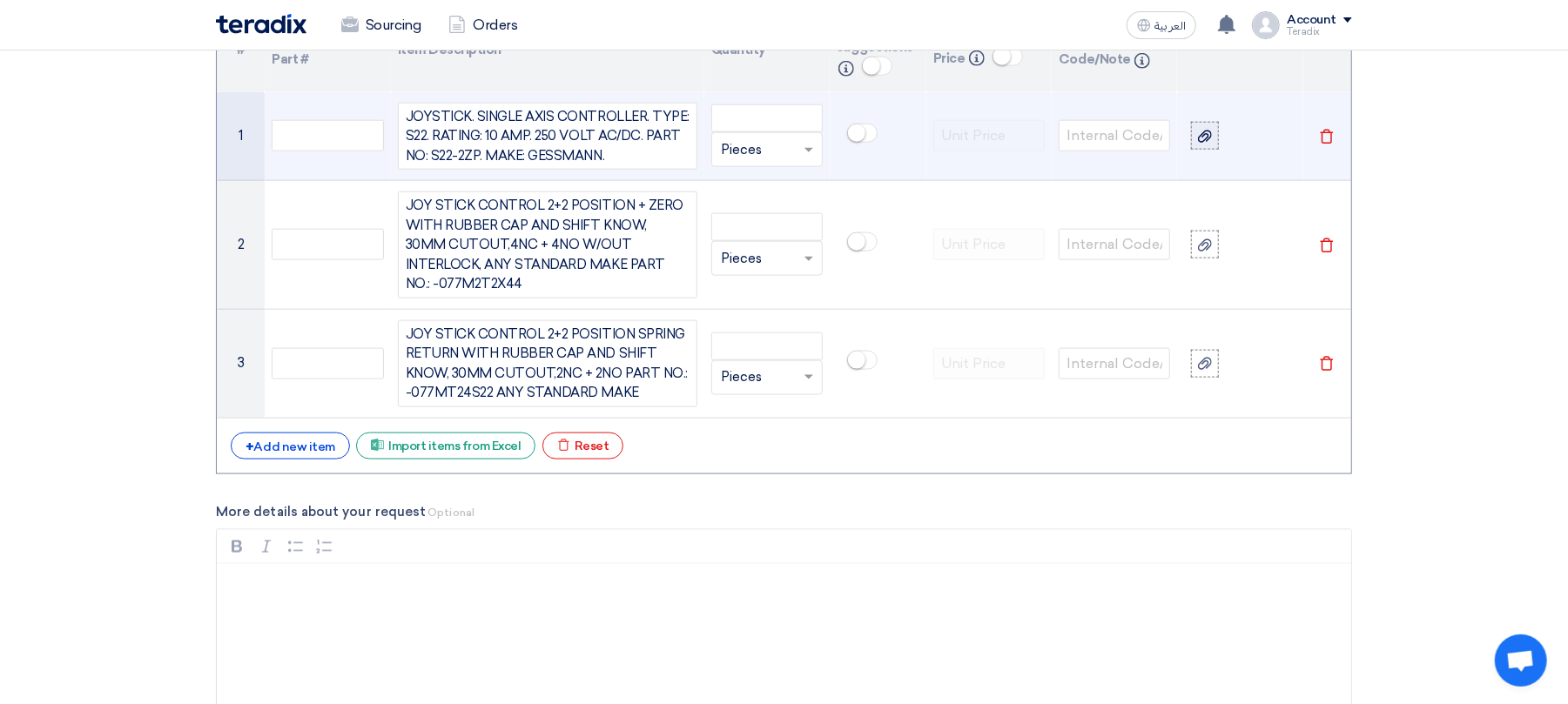
click at [1199, 138] on icon at bounding box center [1205, 137] width 14 height 14
click at [0, 0] on input "file" at bounding box center [0, 0] width 0 height 0
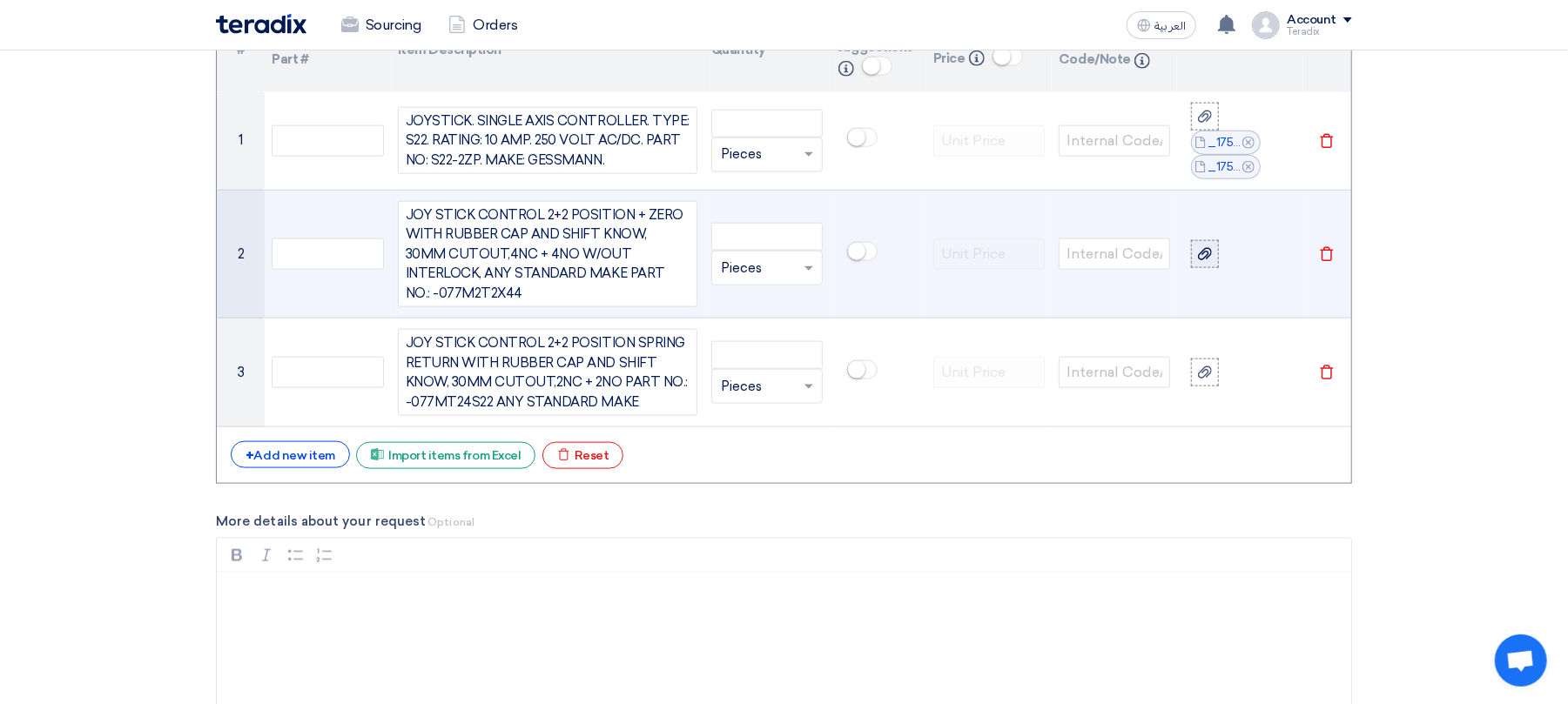
click at [1212, 247] on icon at bounding box center [1205, 255] width 14 height 14
click at [0, 0] on input "file" at bounding box center [0, 0] width 0 height 0
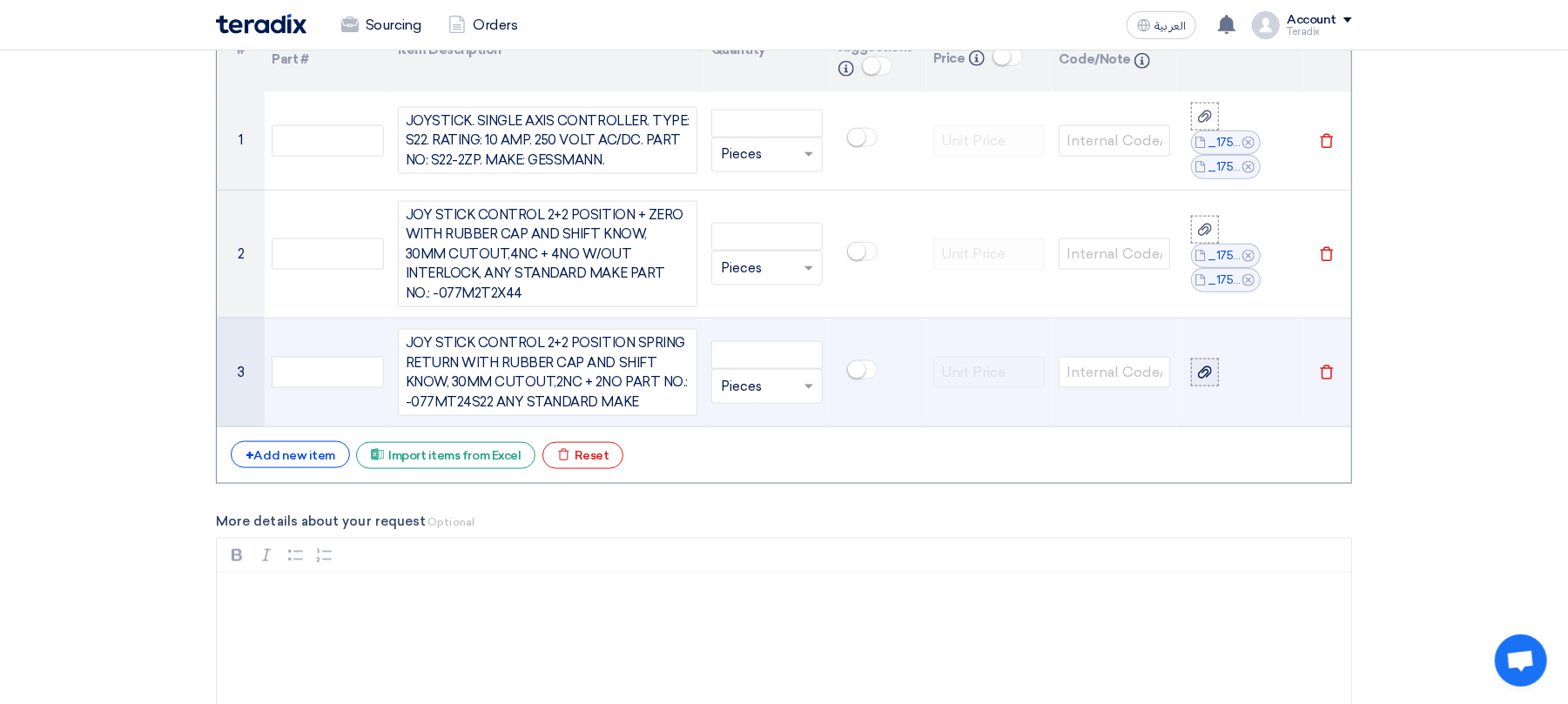
click at [1199, 366] on use at bounding box center [1205, 373] width 14 height 13
click at [0, 0] on input "file" at bounding box center [0, 0] width 0 height 0
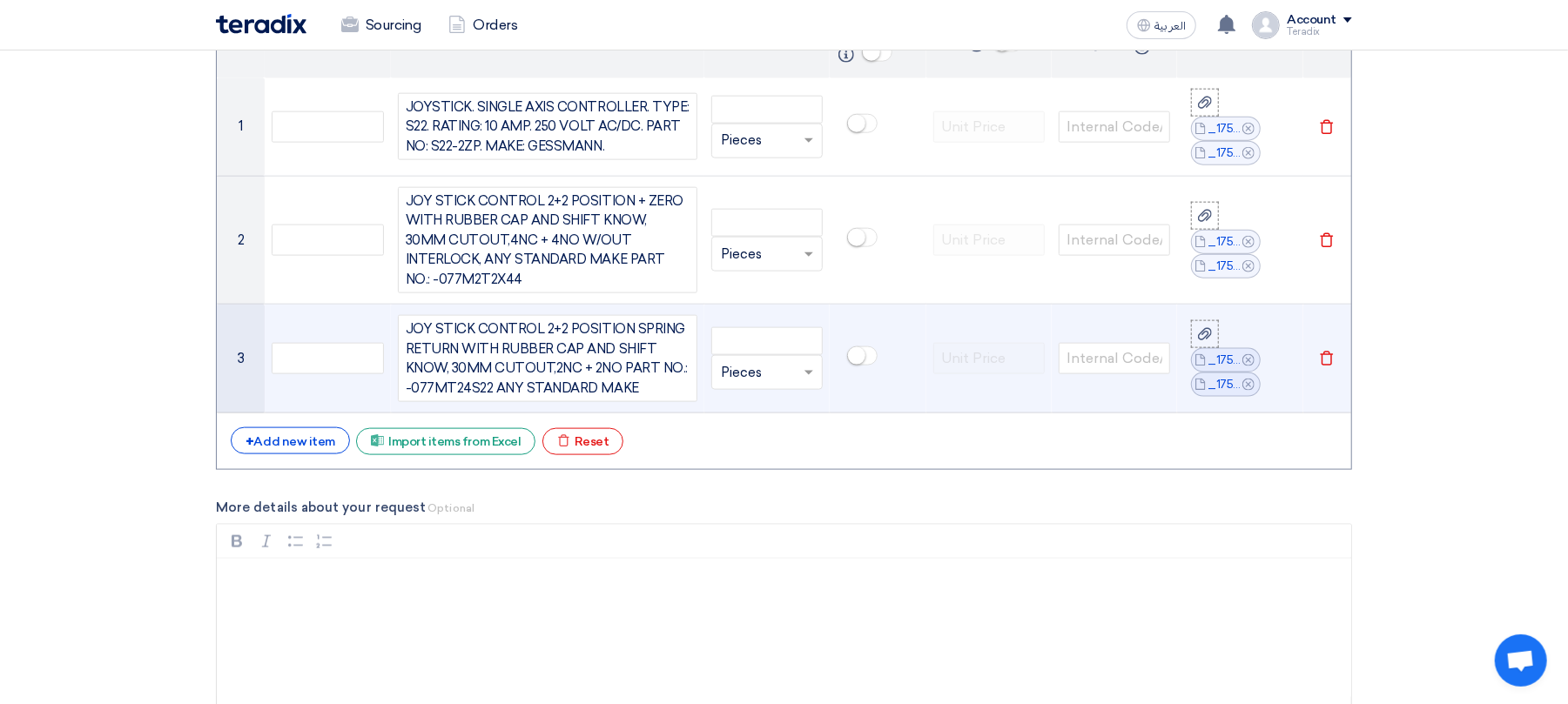
scroll to position [1345, 0]
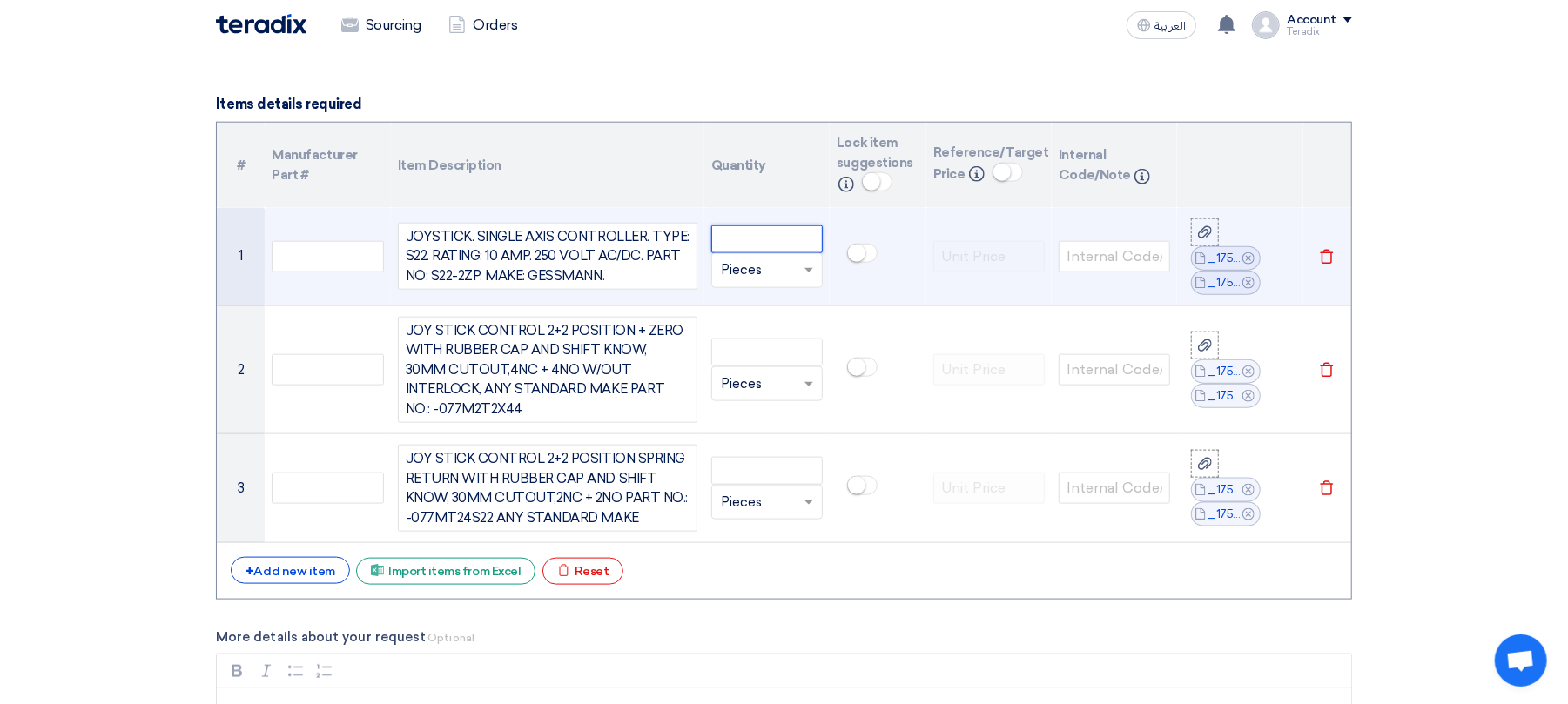
click at [771, 244] on input "number" at bounding box center [767, 239] width 112 height 28
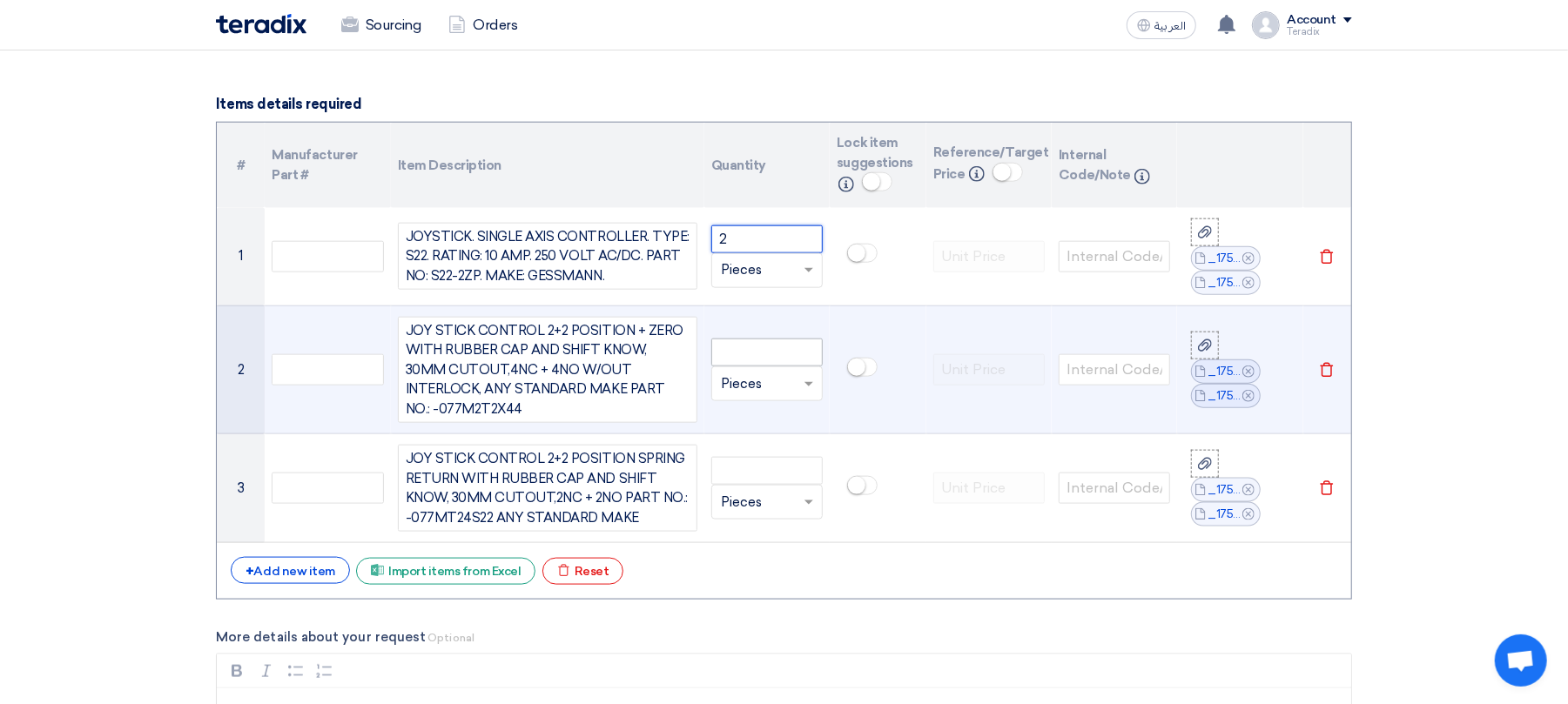
type input "2"
click at [740, 339] on input "number" at bounding box center [767, 352] width 112 height 28
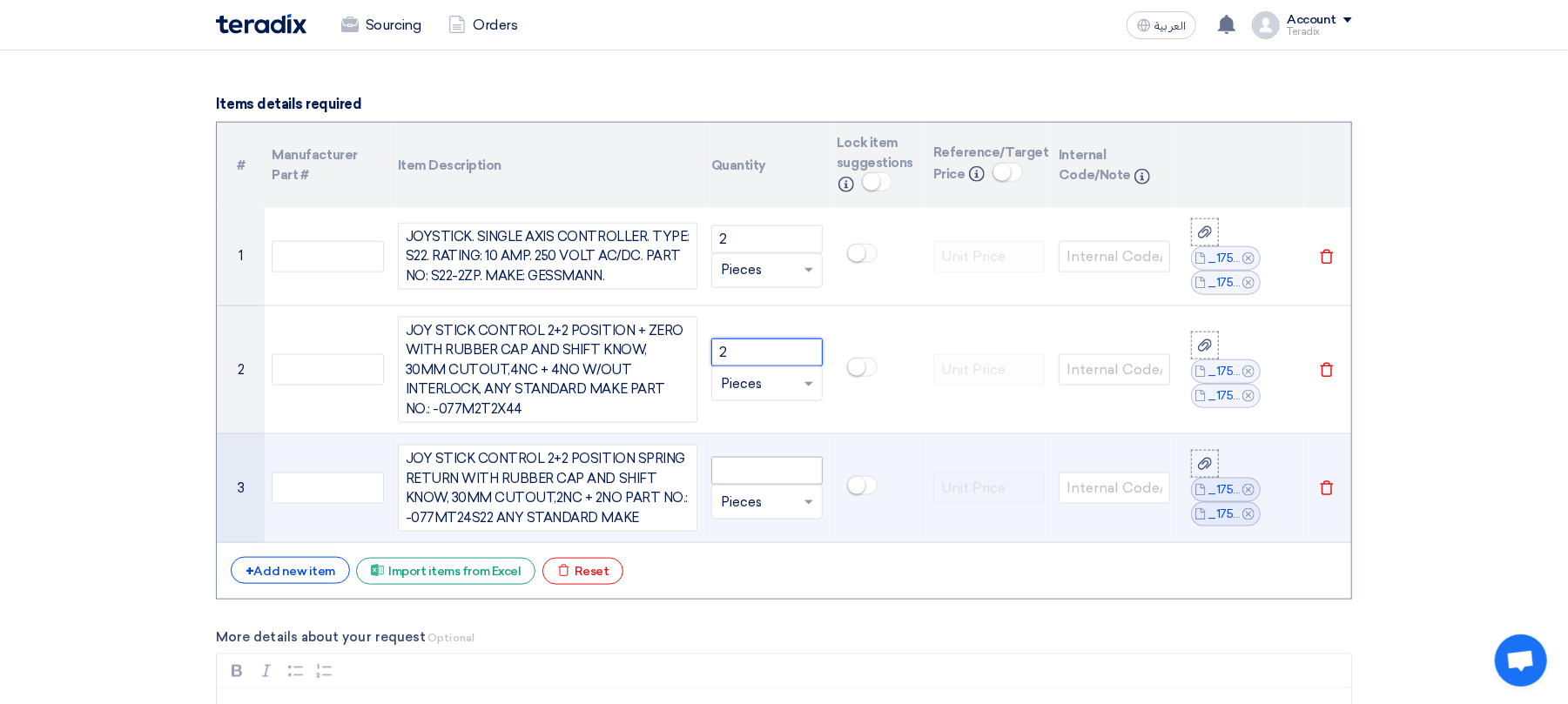
type input "2"
click at [750, 457] on input "number" at bounding box center [767, 470] width 112 height 28
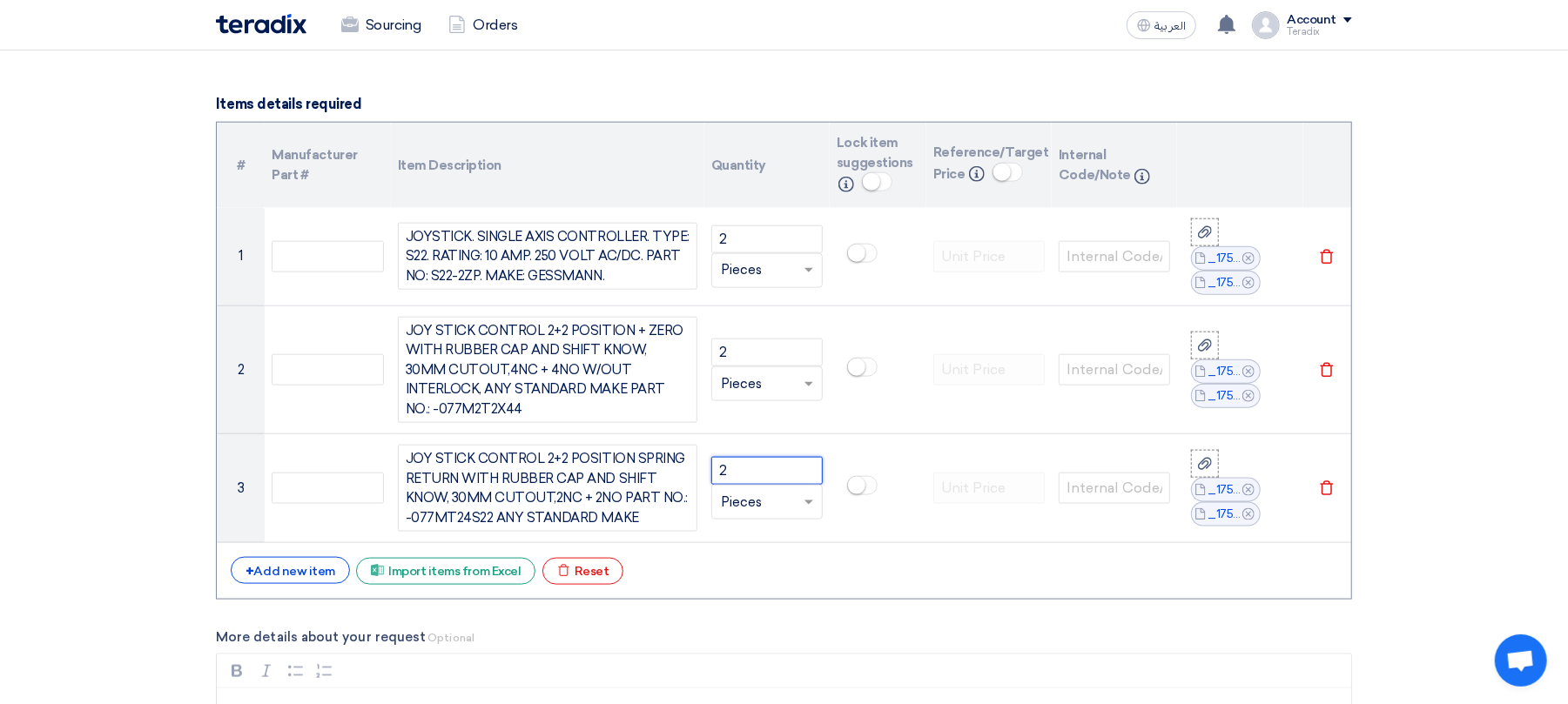
scroll to position [1925, 0]
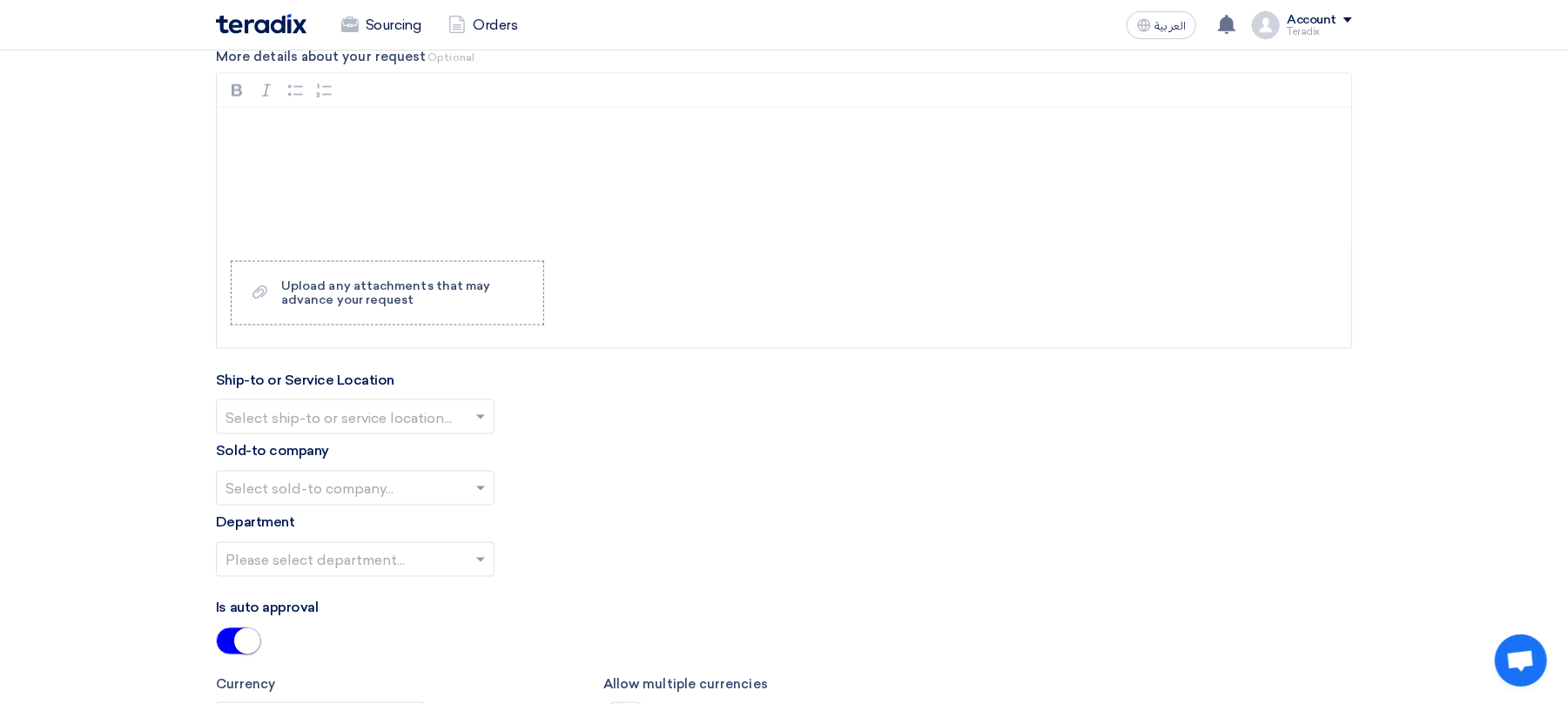
type input "2"
click at [355, 409] on input "text" at bounding box center [346, 419] width 242 height 29
click at [411, 451] on div "Obeikan Digital Solutions" at bounding box center [356, 451] width 277 height 35
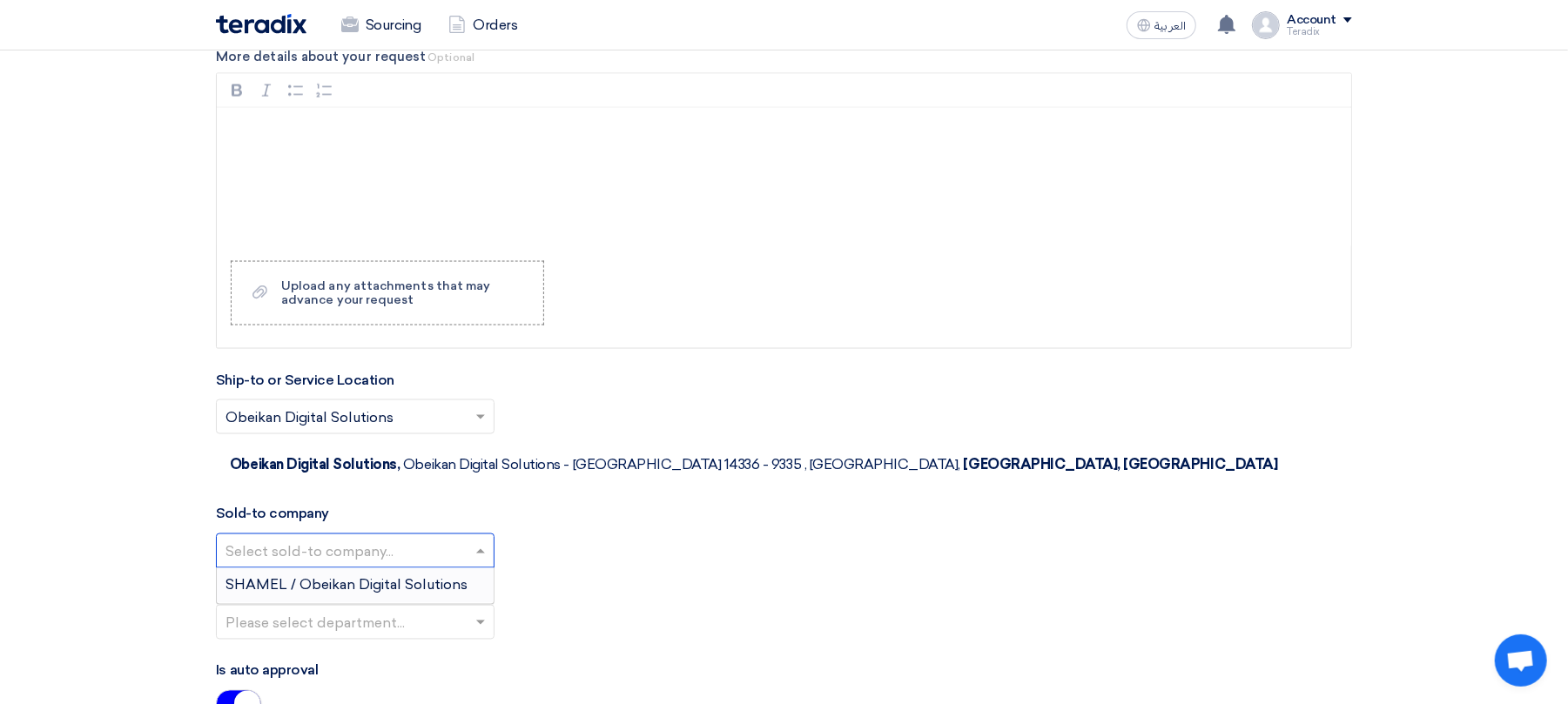
click at [391, 539] on input "text" at bounding box center [346, 553] width 242 height 29
click at [399, 577] on span "SHAMEL / Obeikan Digital Solutions" at bounding box center [346, 585] width 242 height 17
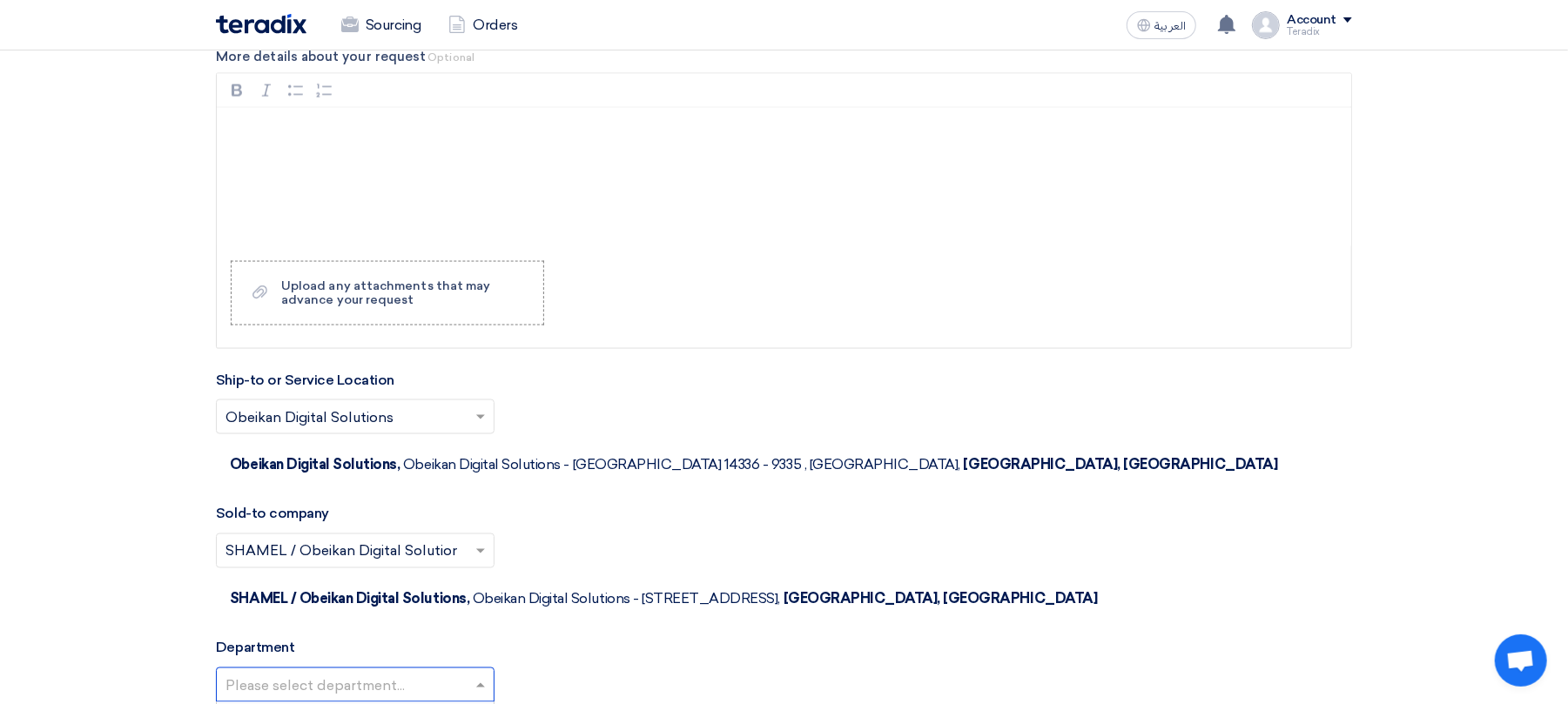
click at [400, 673] on input "text" at bounding box center [346, 687] width 242 height 29
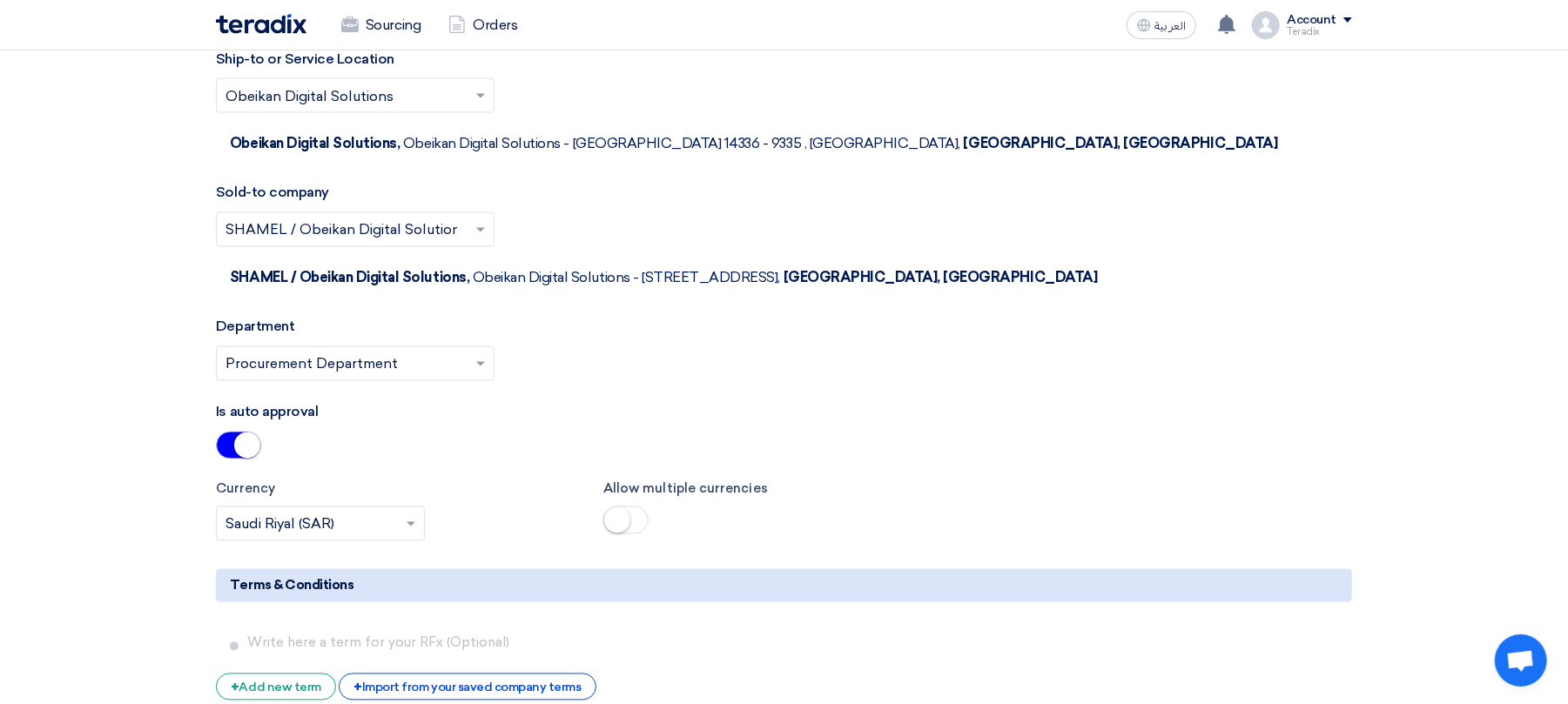
scroll to position [2389, 0]
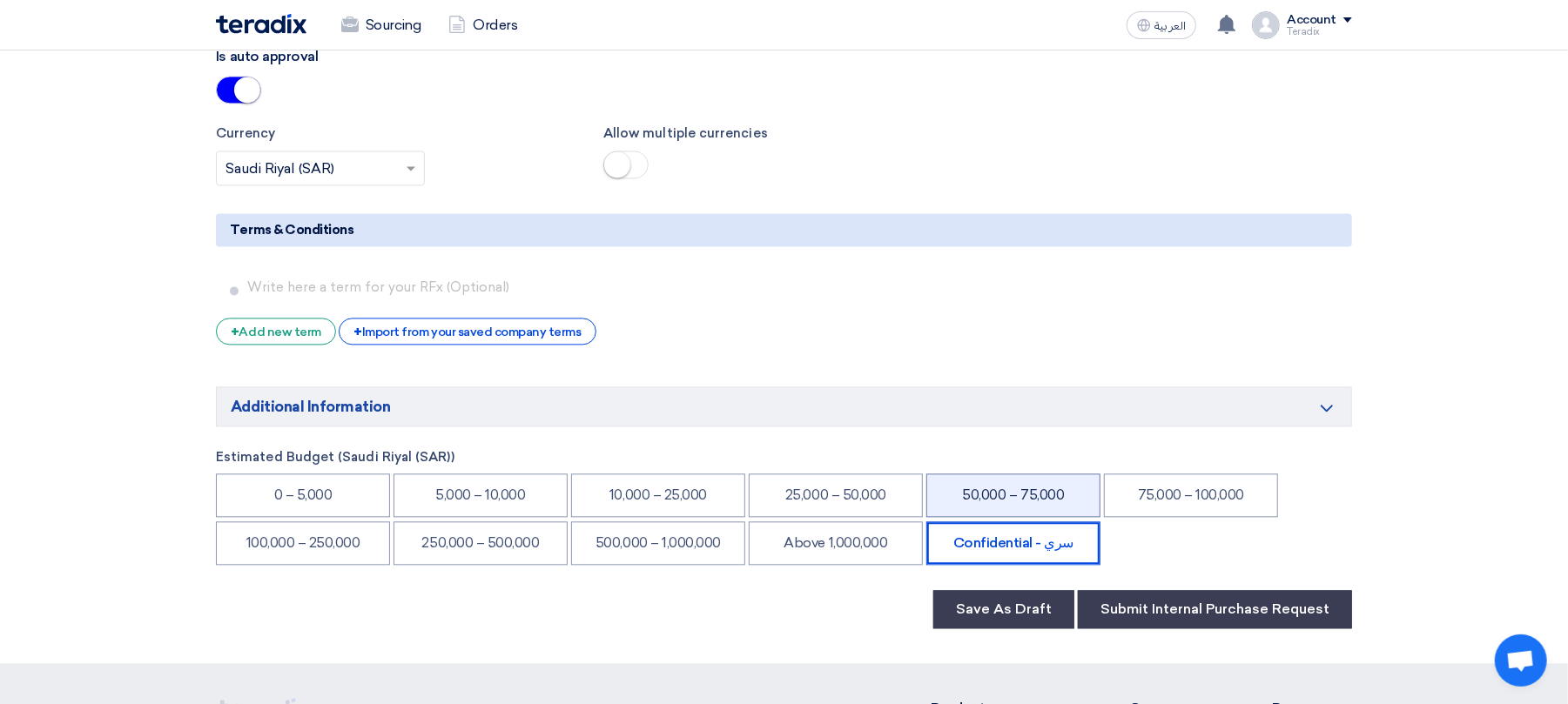
scroll to position [2863, 0]
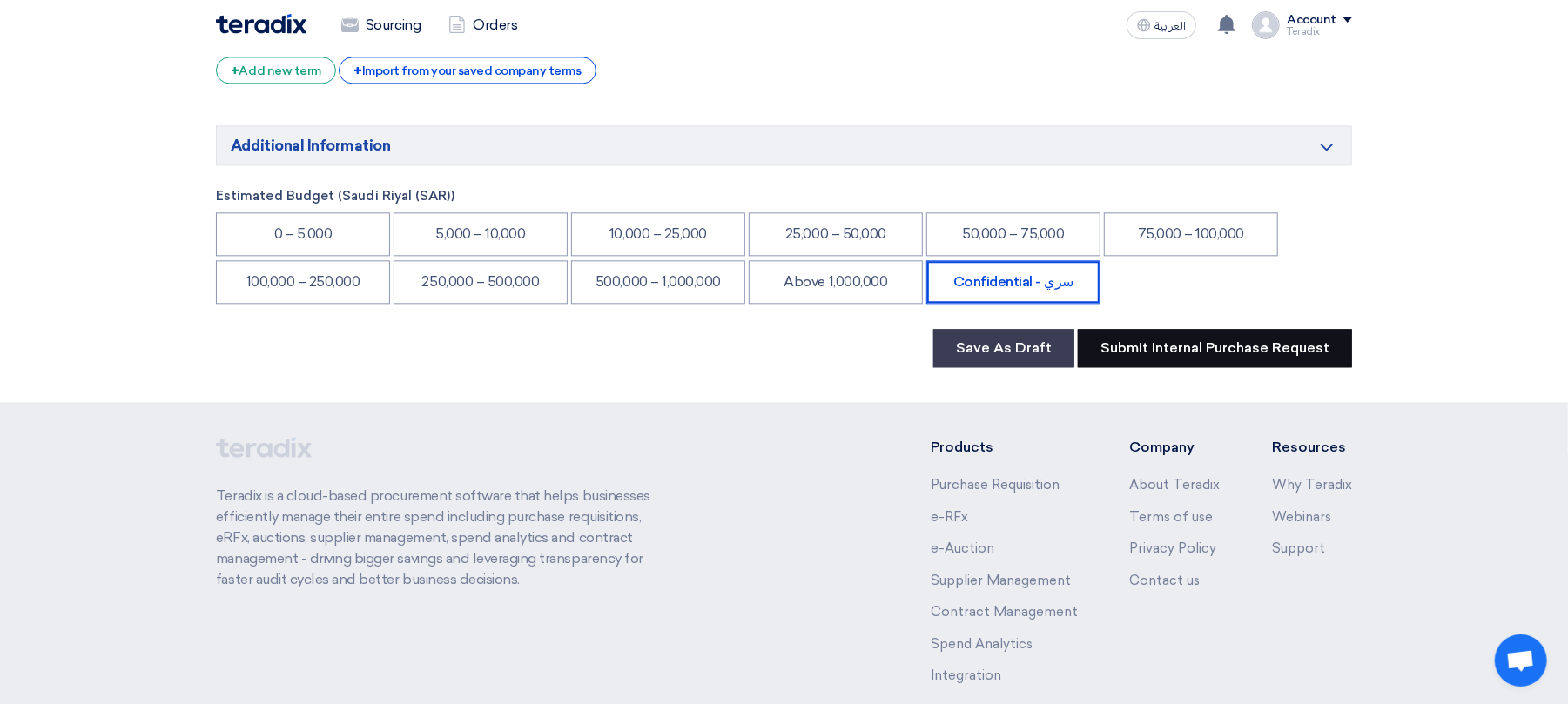
click at [1168, 329] on button "Submit Internal Purchase Request" at bounding box center [1215, 348] width 274 height 38
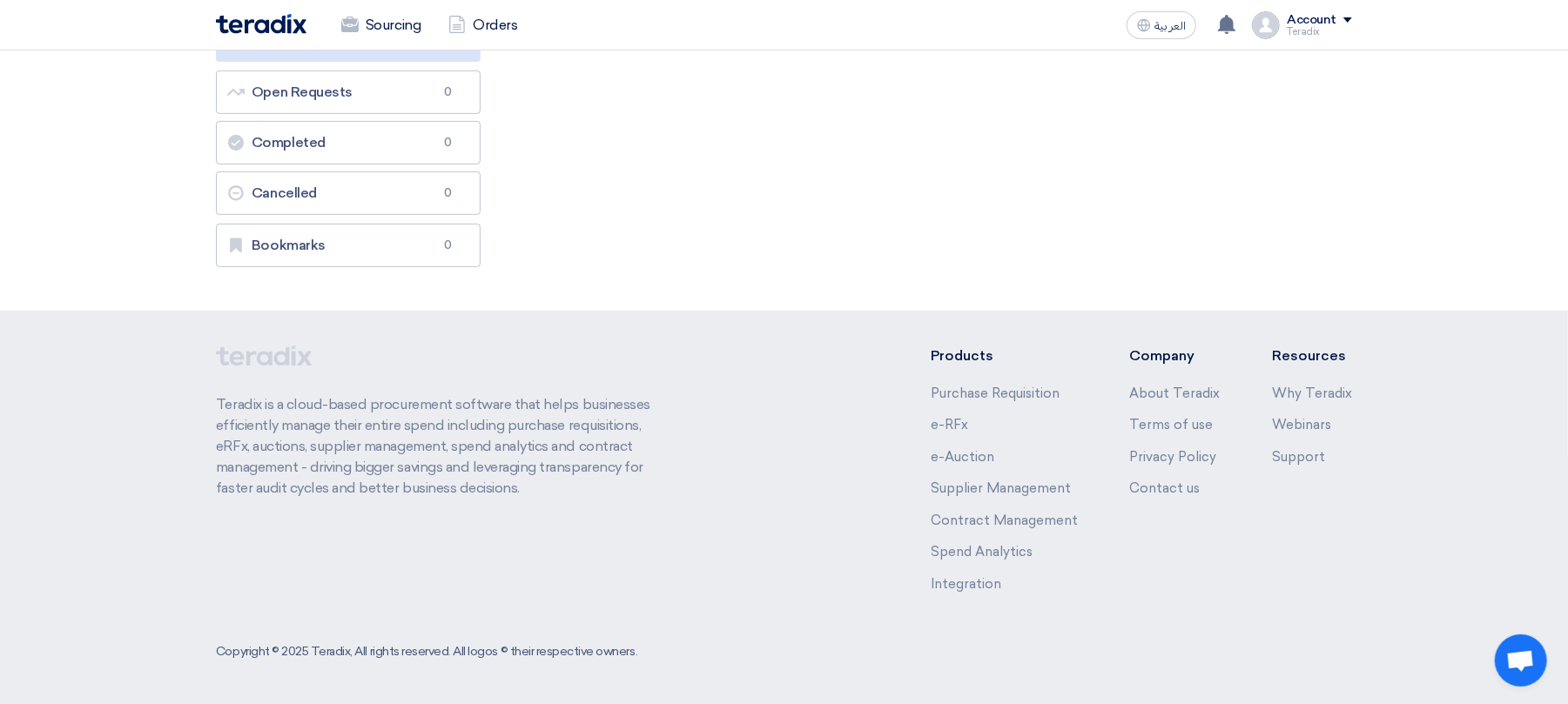
scroll to position [0, 0]
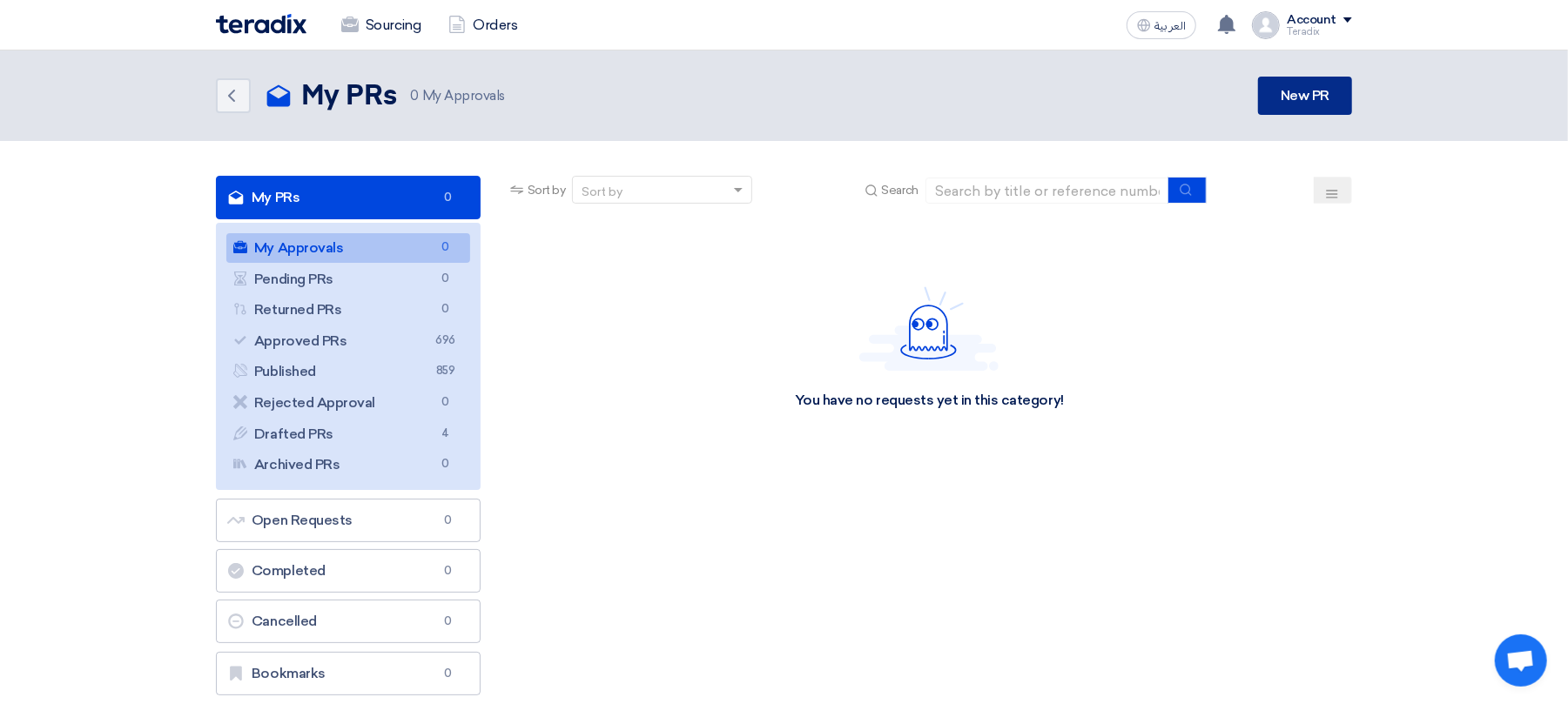
click at [1286, 88] on link "New PR" at bounding box center [1304, 96] width 94 height 38
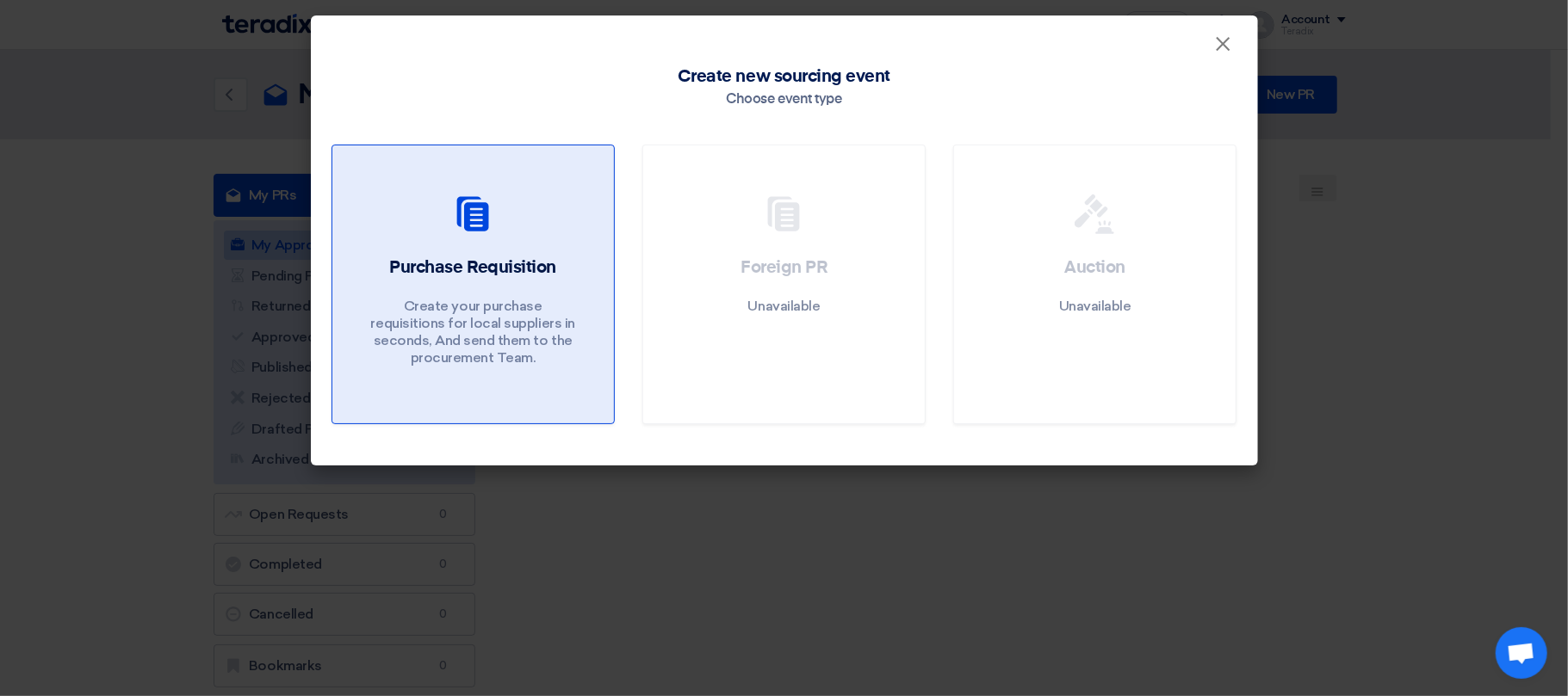
click at [470, 276] on h2 "Purchase Requisition" at bounding box center [472, 267] width 166 height 24
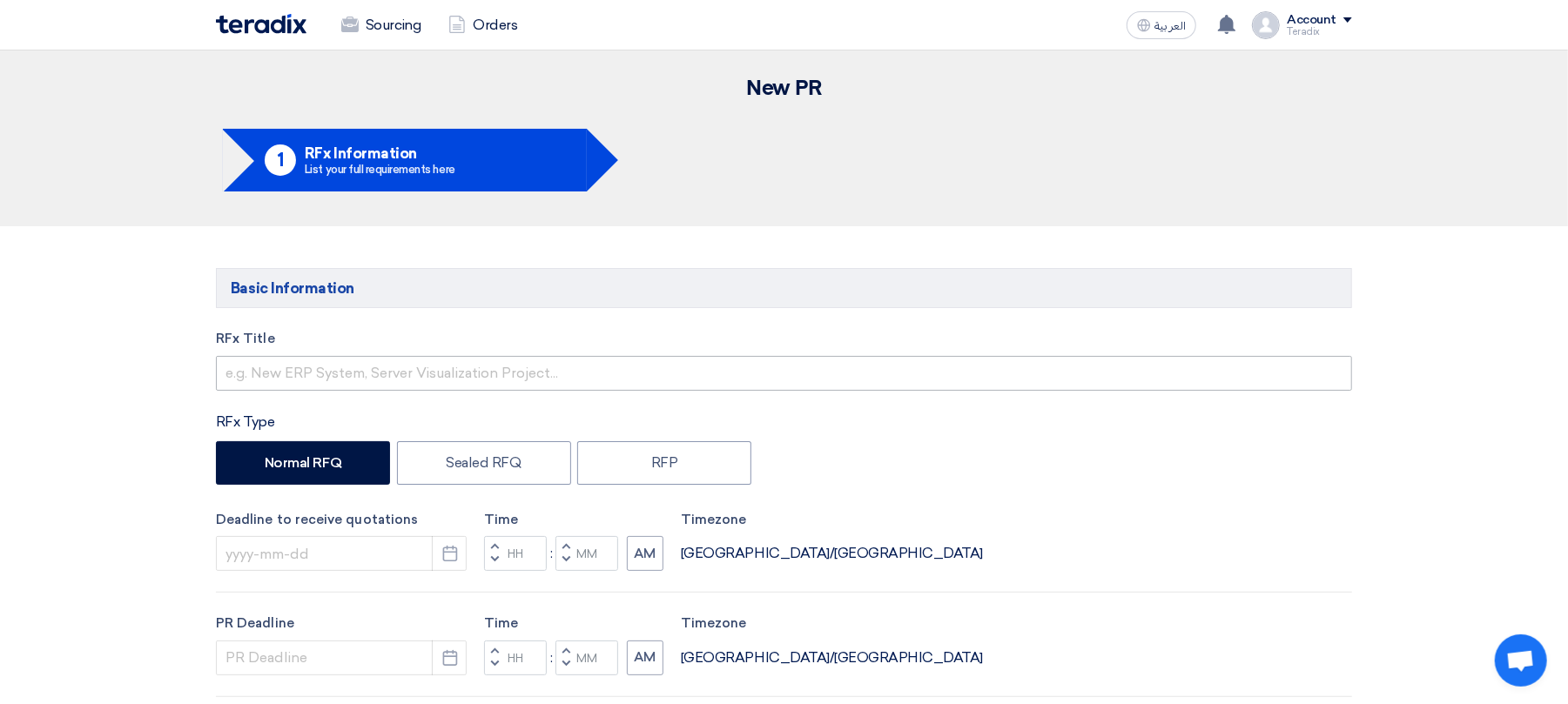
drag, startPoint x: 320, startPoint y: 402, endPoint x: 331, endPoint y: 374, distance: 30.1
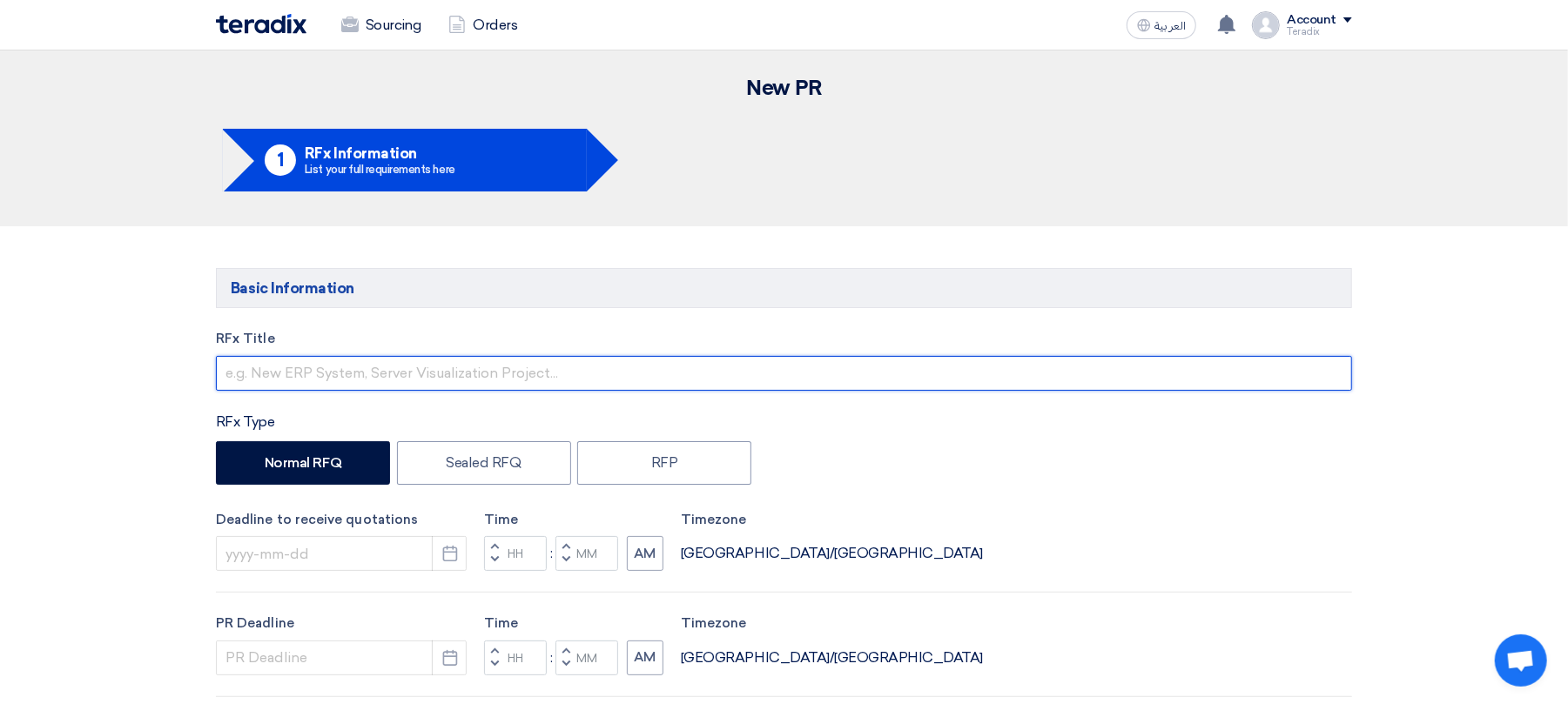
click at [334, 370] on input "text" at bounding box center [784, 373] width 1136 height 35
paste input "RFQ - Vendor Package Supply and Installation MEP Services for RCC Tank and Pump…"
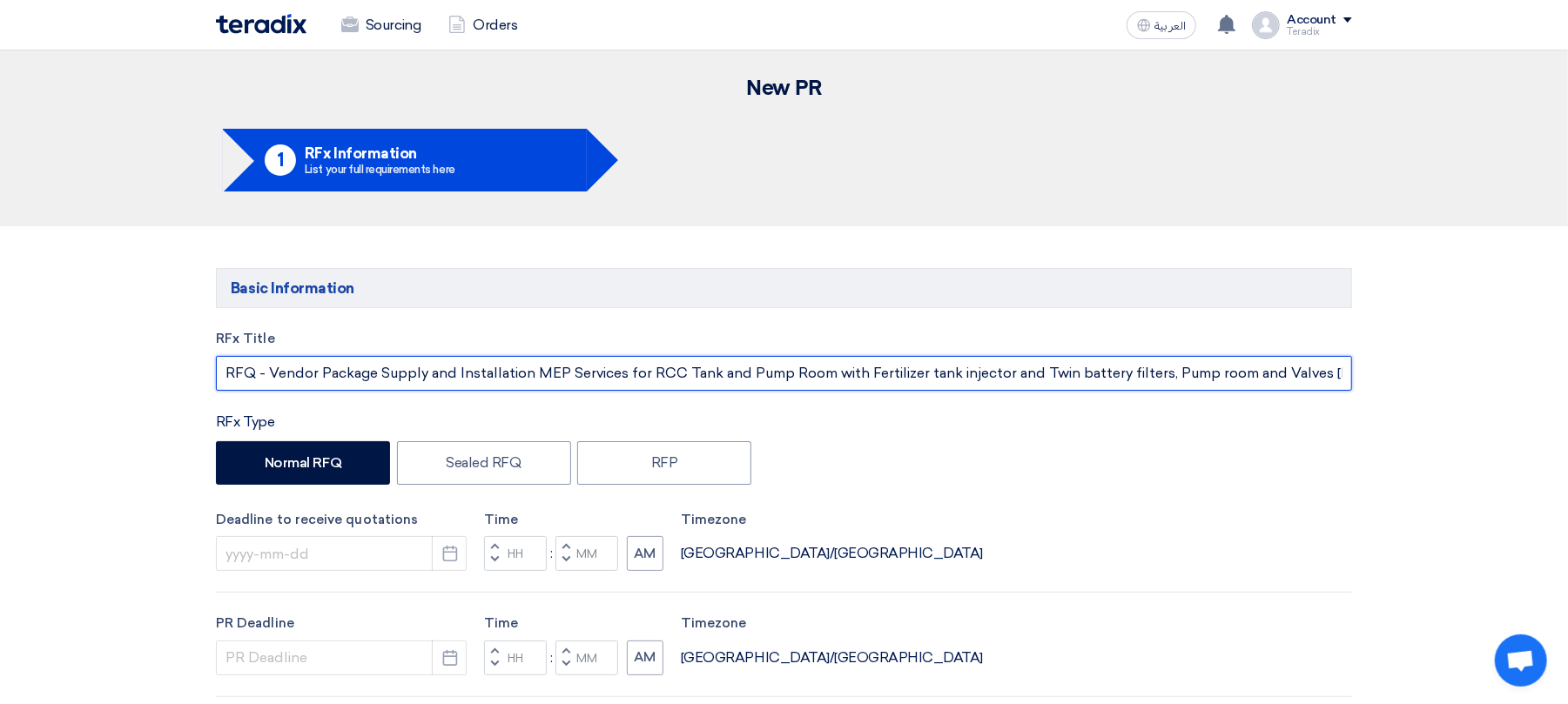
scroll to position [0, 140]
type input "RFQ - Vendor Package Supply and Installation MEP Services for RCC Tank and Pump…"
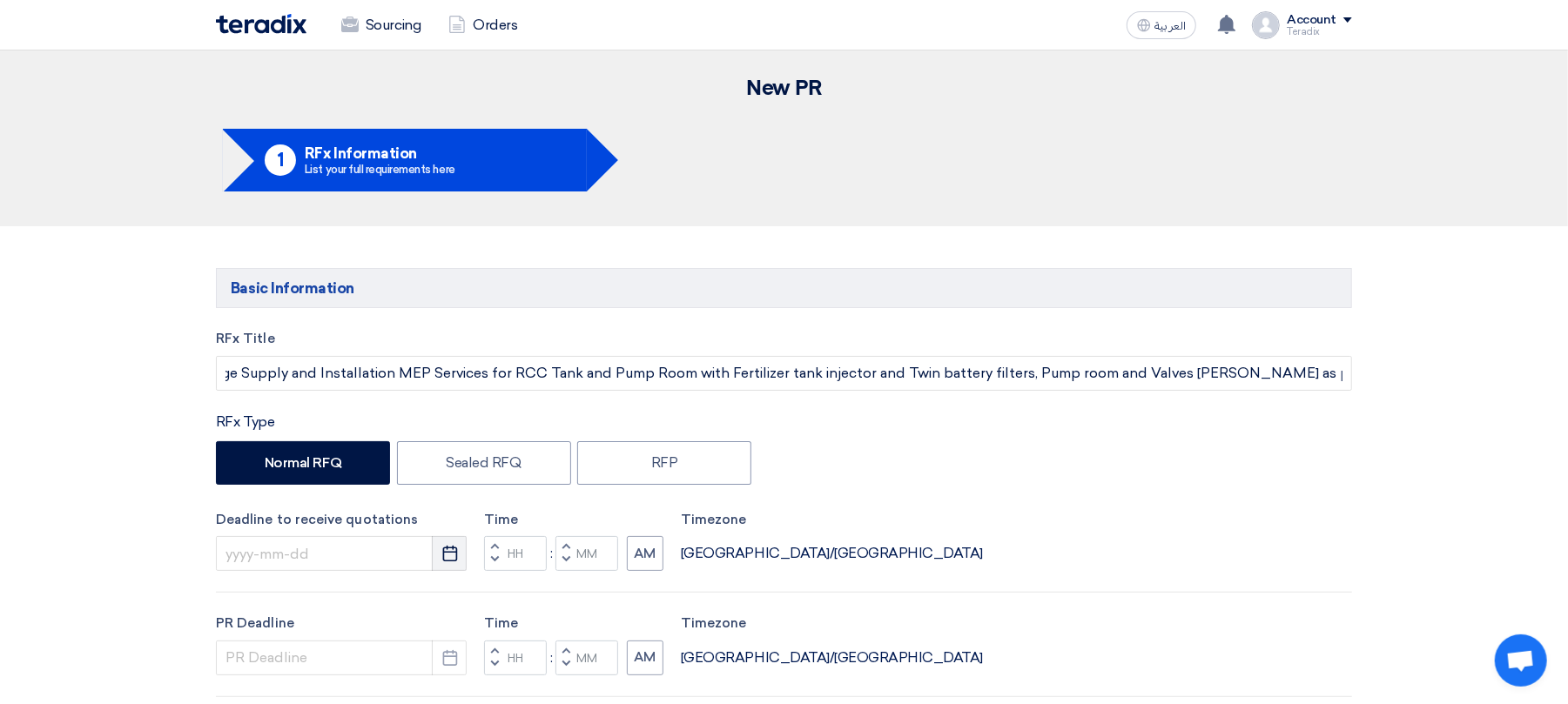
click at [440, 557] on button "Pick a date" at bounding box center [449, 553] width 35 height 35
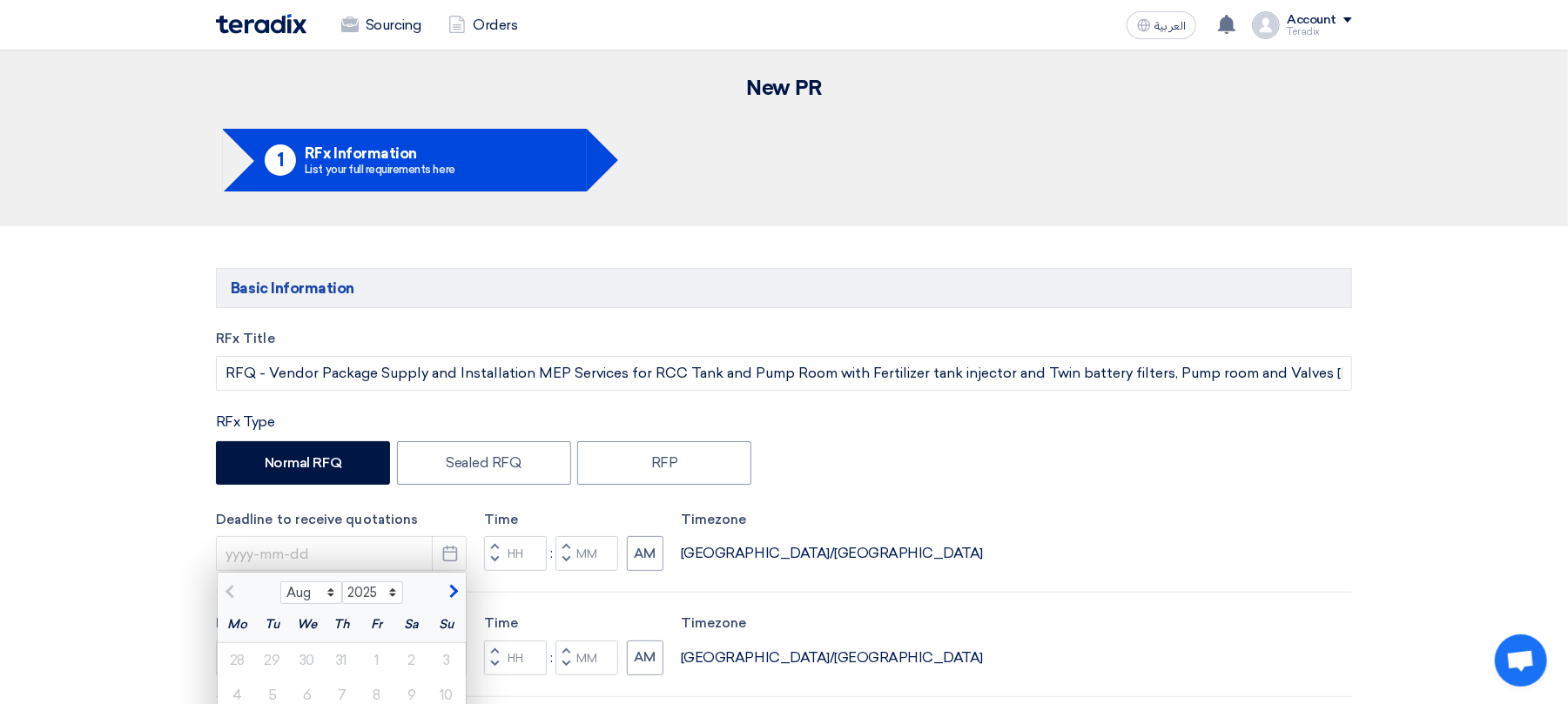
scroll to position [116, 0]
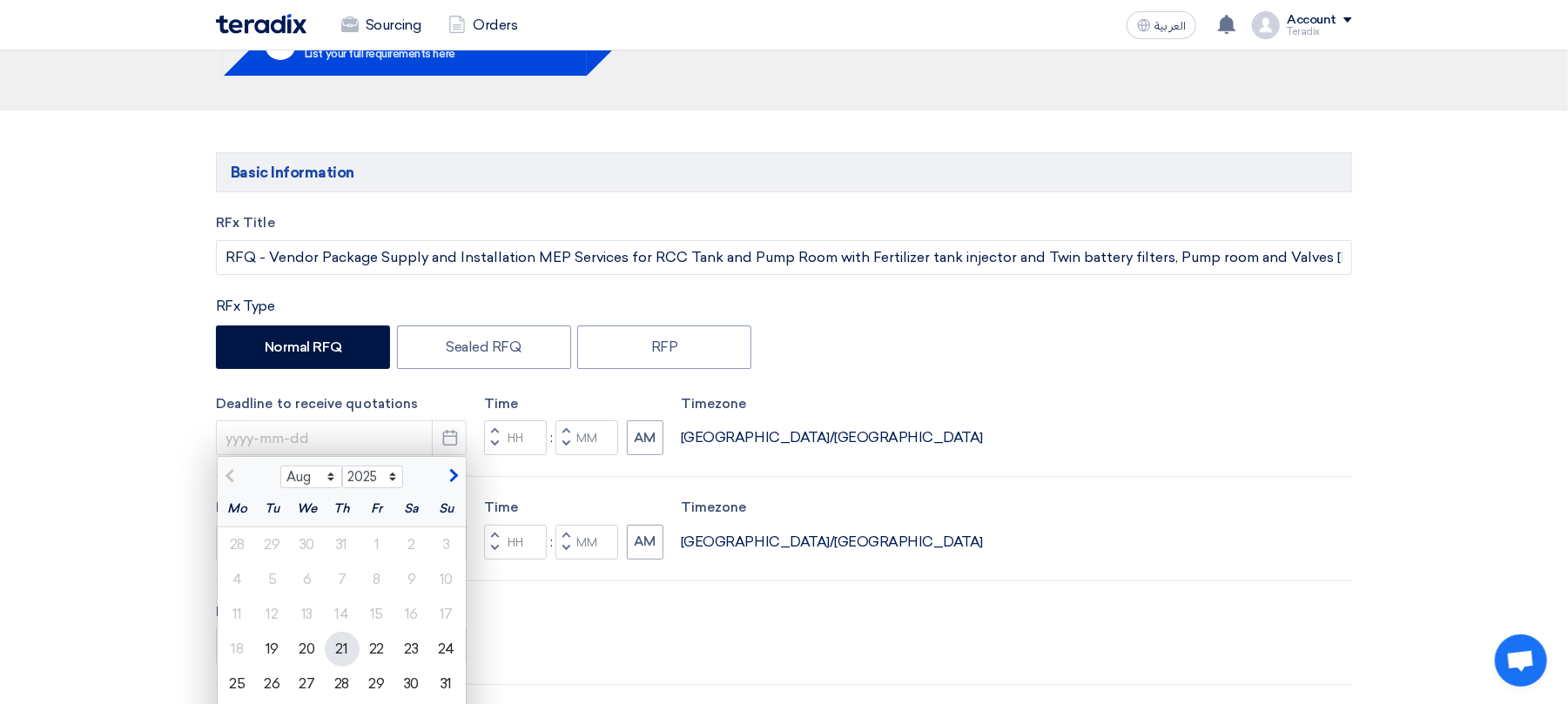
click at [355, 645] on div "21" at bounding box center [341, 649] width 35 height 35
type input "[DATE]"
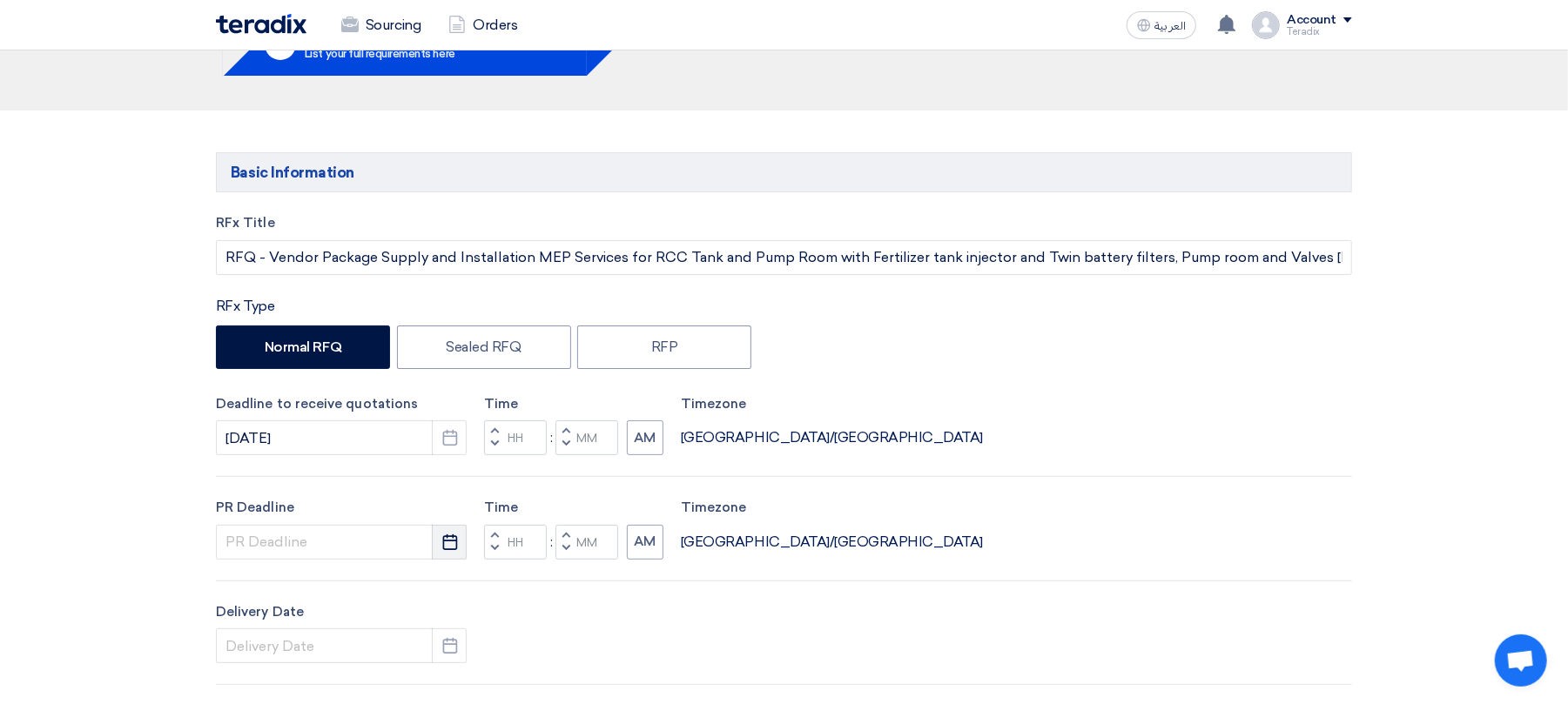
click at [451, 544] on icon "Pick a date" at bounding box center [450, 541] width 17 height 17
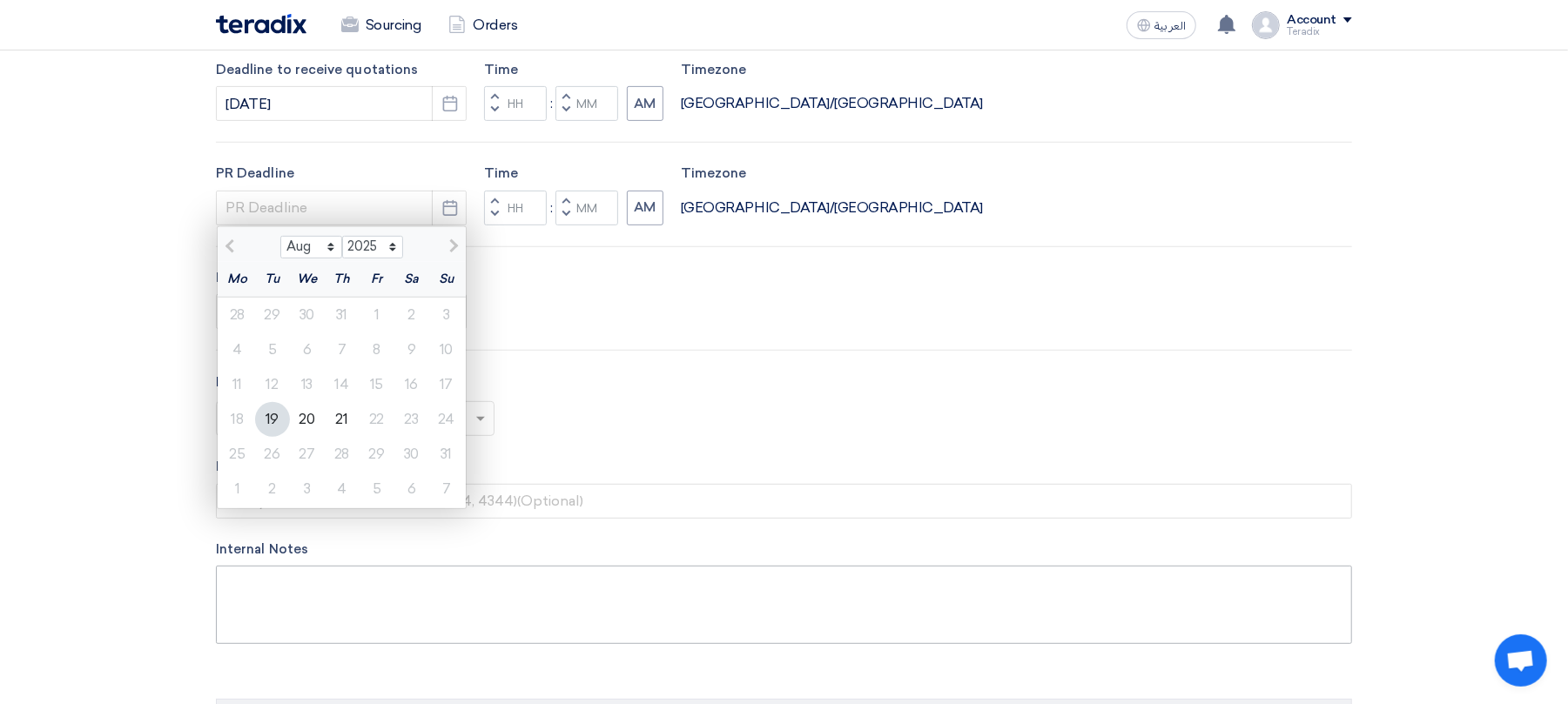
scroll to position [464, 0]
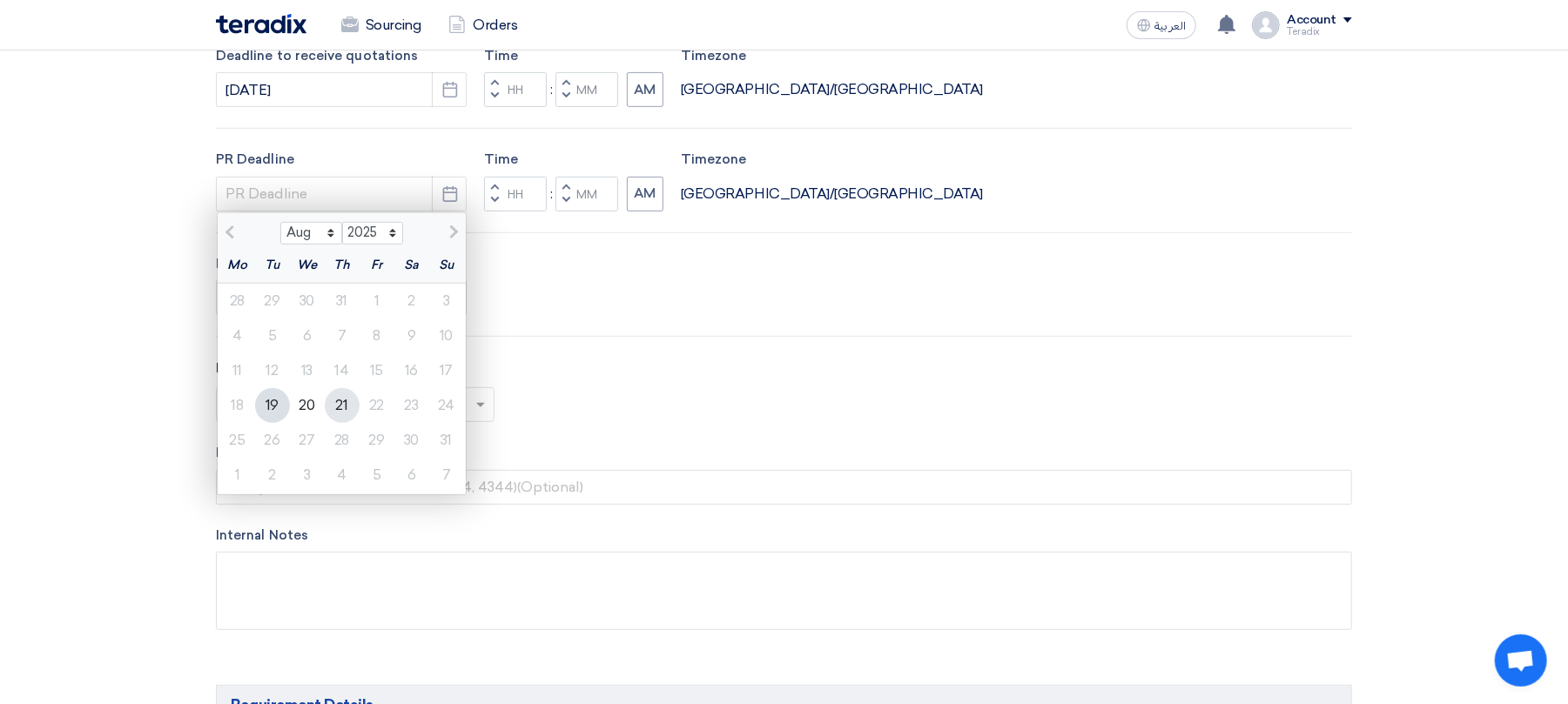
click at [338, 395] on div "21" at bounding box center [341, 405] width 35 height 35
type input "[DATE]"
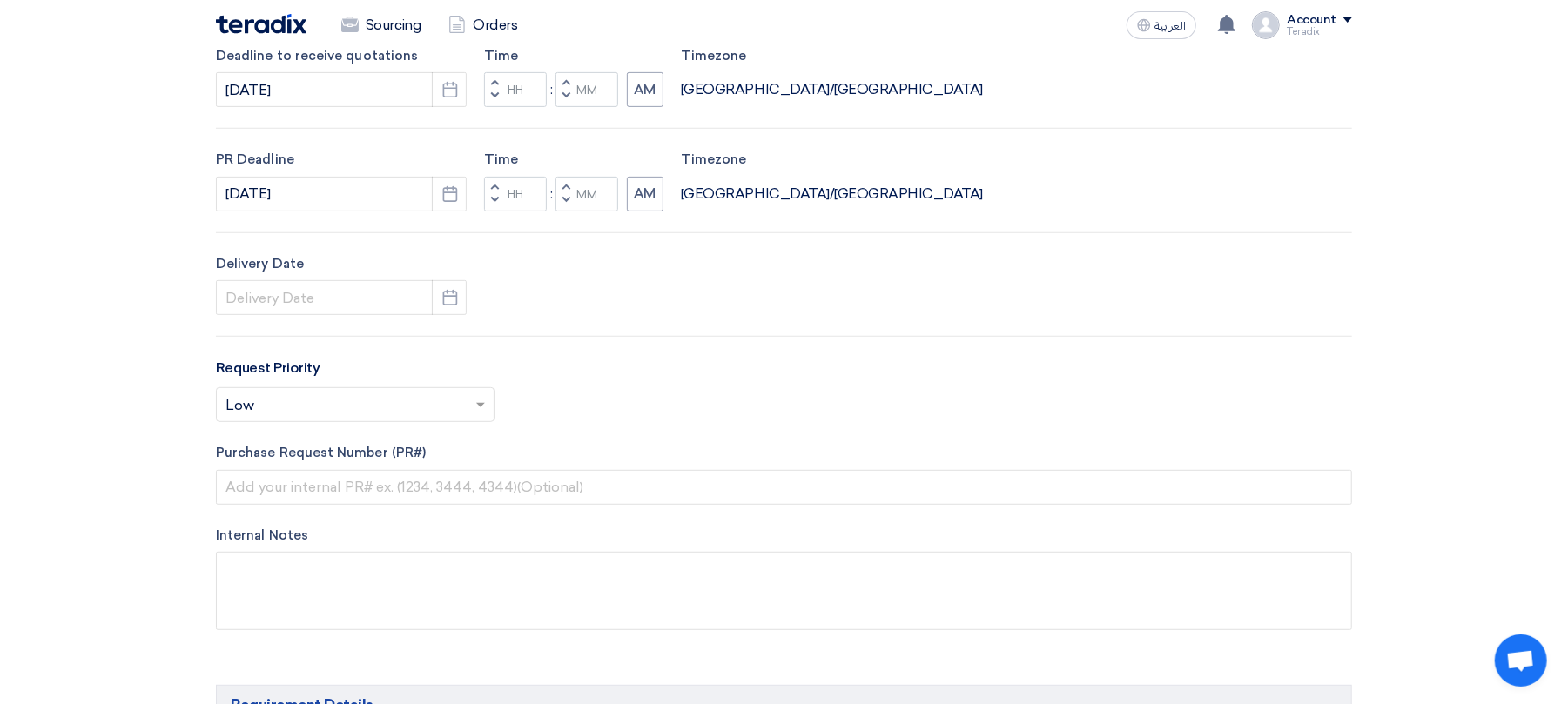
click at [471, 304] on div "Delivery Date Pick a date" at bounding box center [784, 284] width 1136 height 62
click at [444, 305] on icon "Pick a date" at bounding box center [450, 297] width 17 height 17
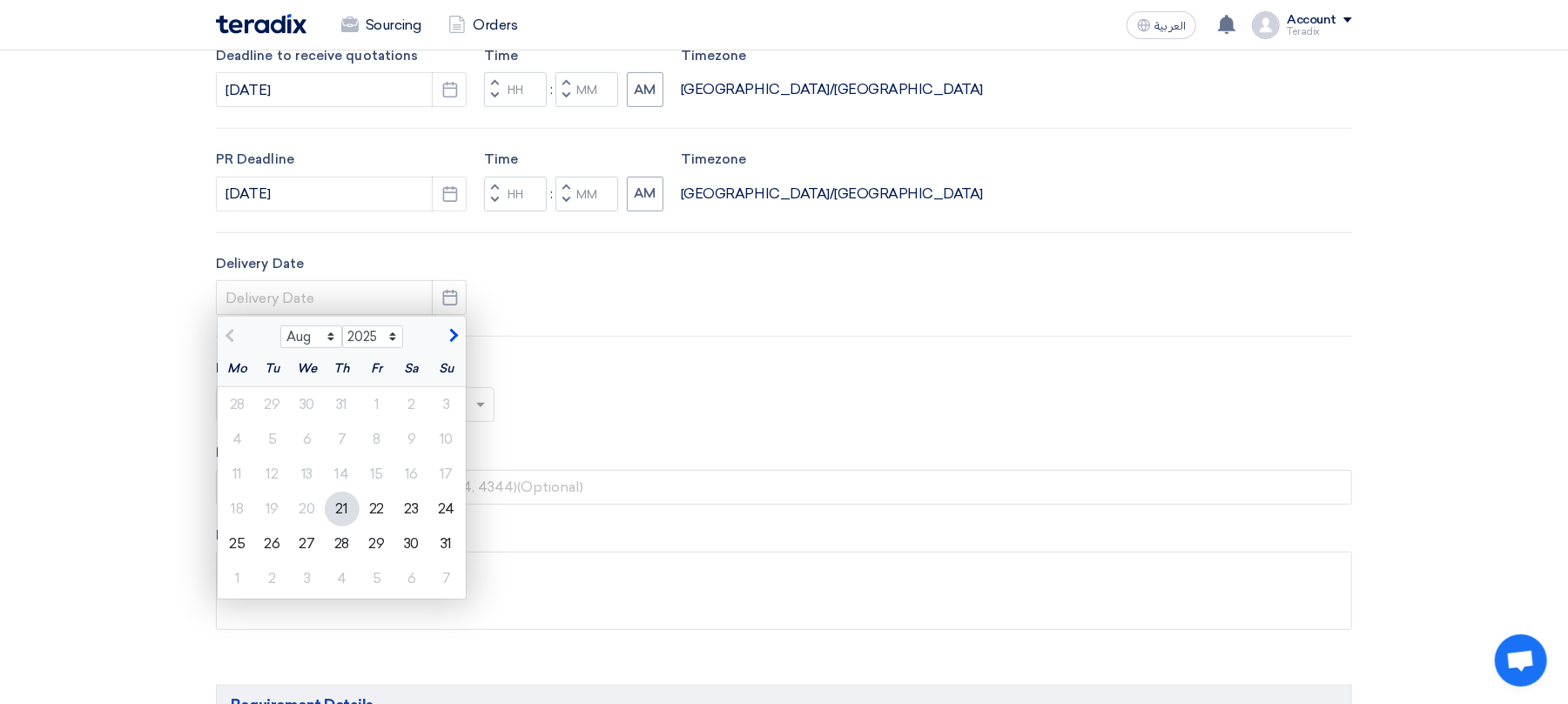
click at [331, 506] on div "21" at bounding box center [341, 508] width 35 height 35
type input "[DATE]"
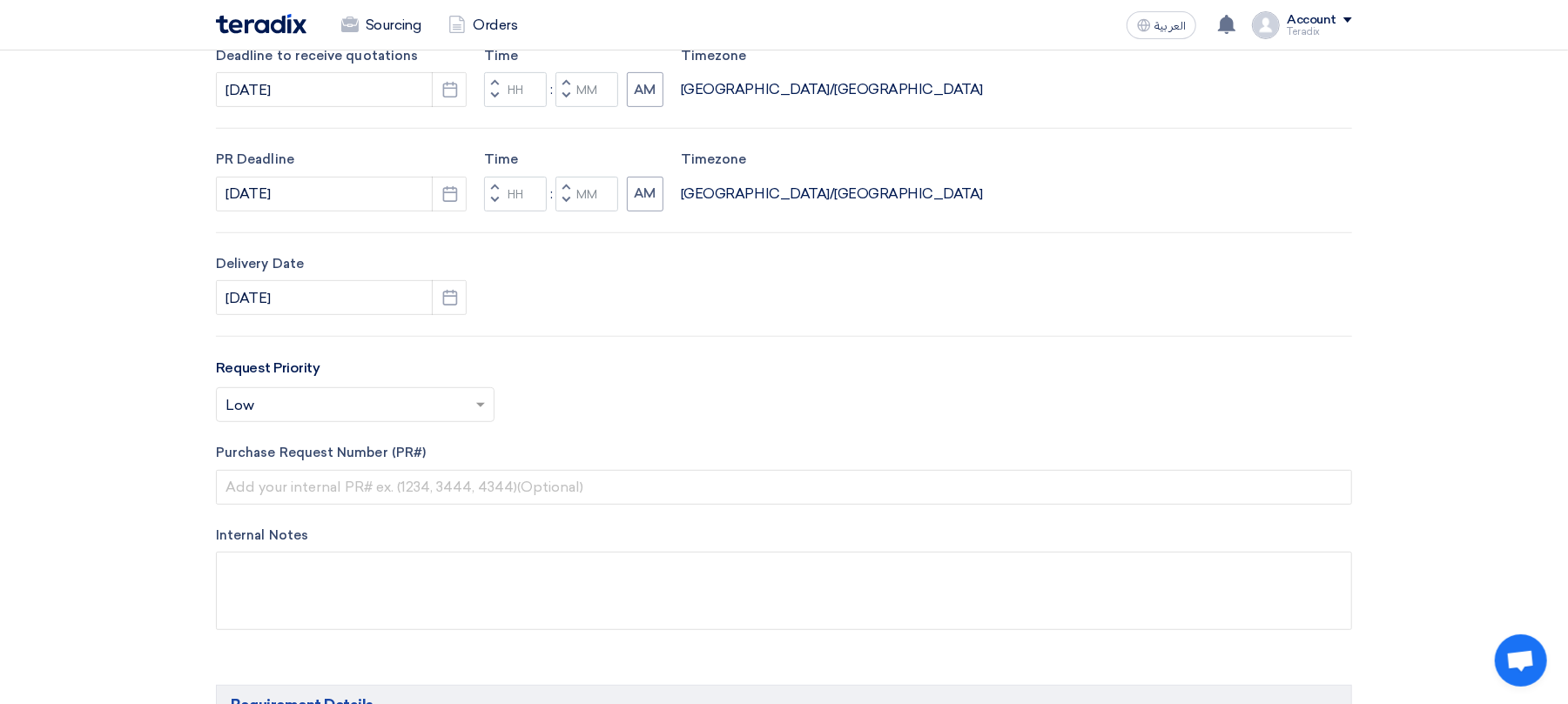
click at [571, 96] on button "Decrement minutes" at bounding box center [565, 96] width 21 height 21
type input "11"
type input "59"
click at [569, 203] on span "button" at bounding box center [566, 200] width 6 height 11
type input "11"
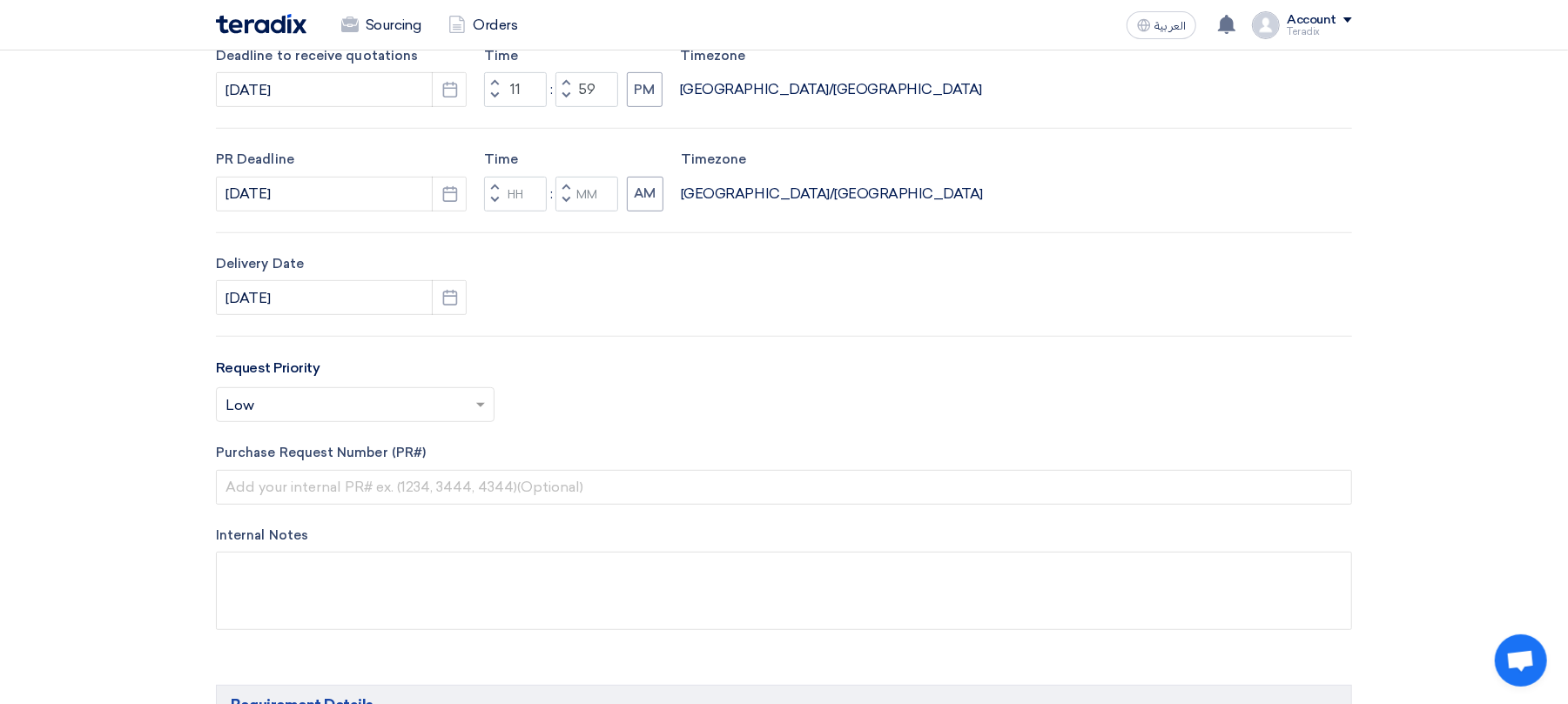
type input "59"
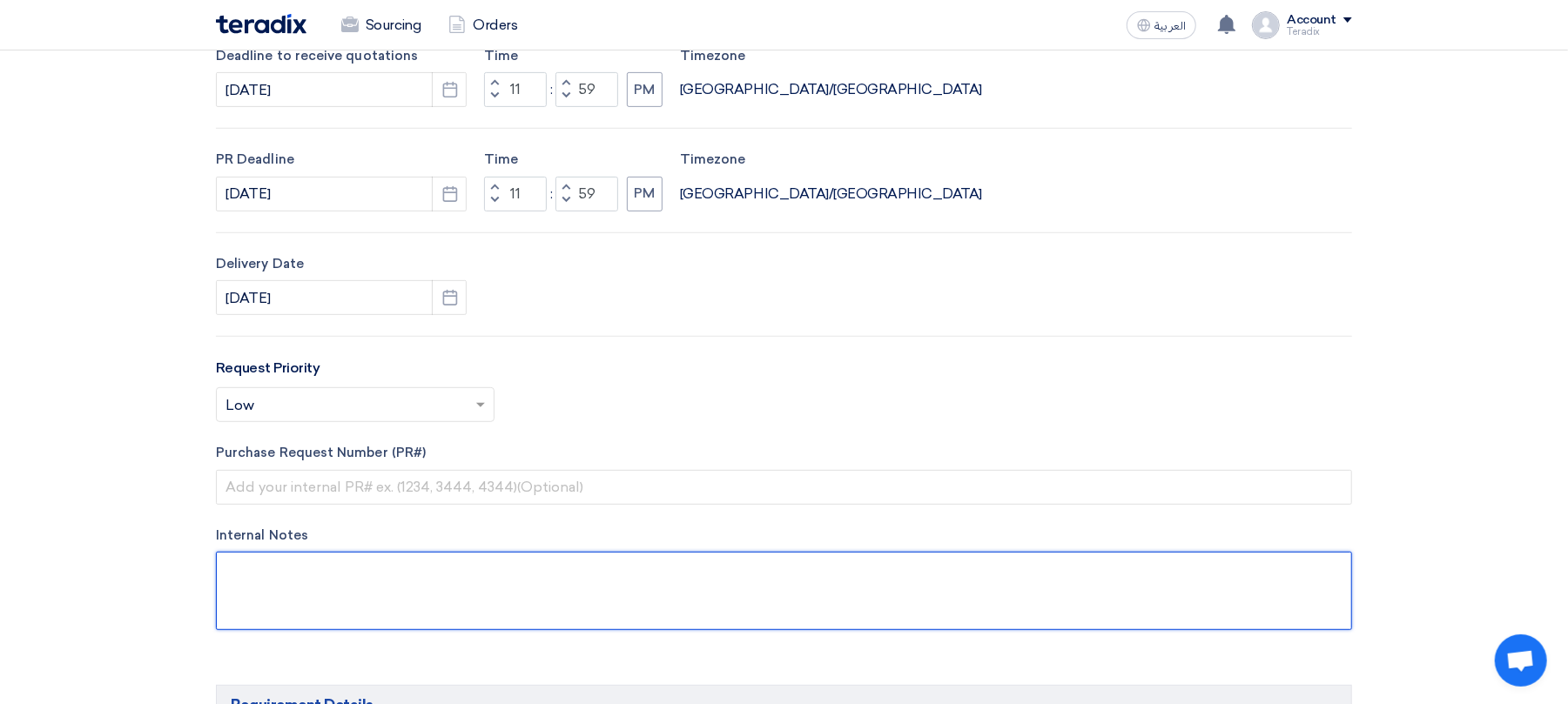
click at [458, 578] on textarea at bounding box center [784, 591] width 1136 height 79
click at [443, 582] on textarea at bounding box center [784, 591] width 1136 height 79
paste textarea "Mob. [PHONE_NUMBER] Tele. [PHONE_NUMBER]/[PHONE_NUMBER] /[PHONE_NUMBER] Fax. [P…"
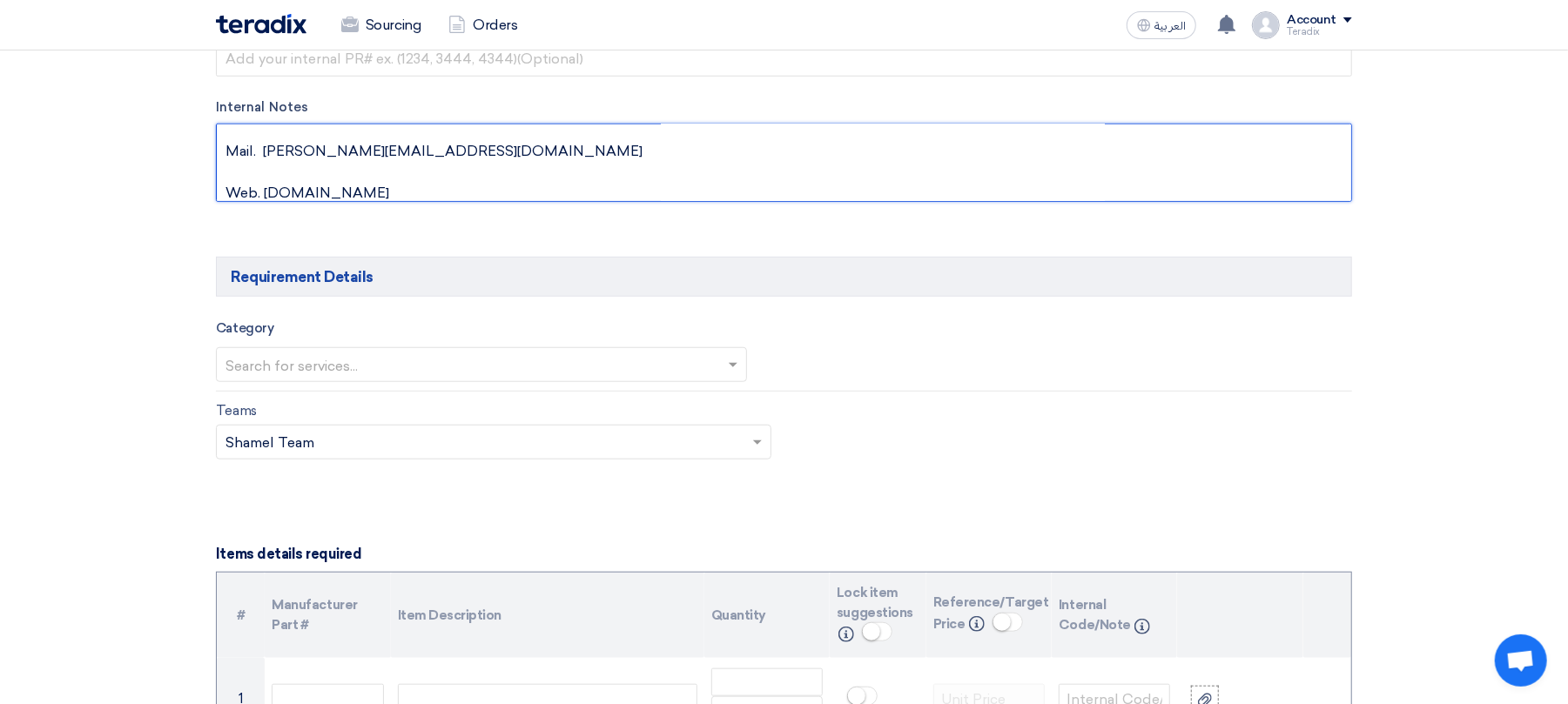
scroll to position [927, 0]
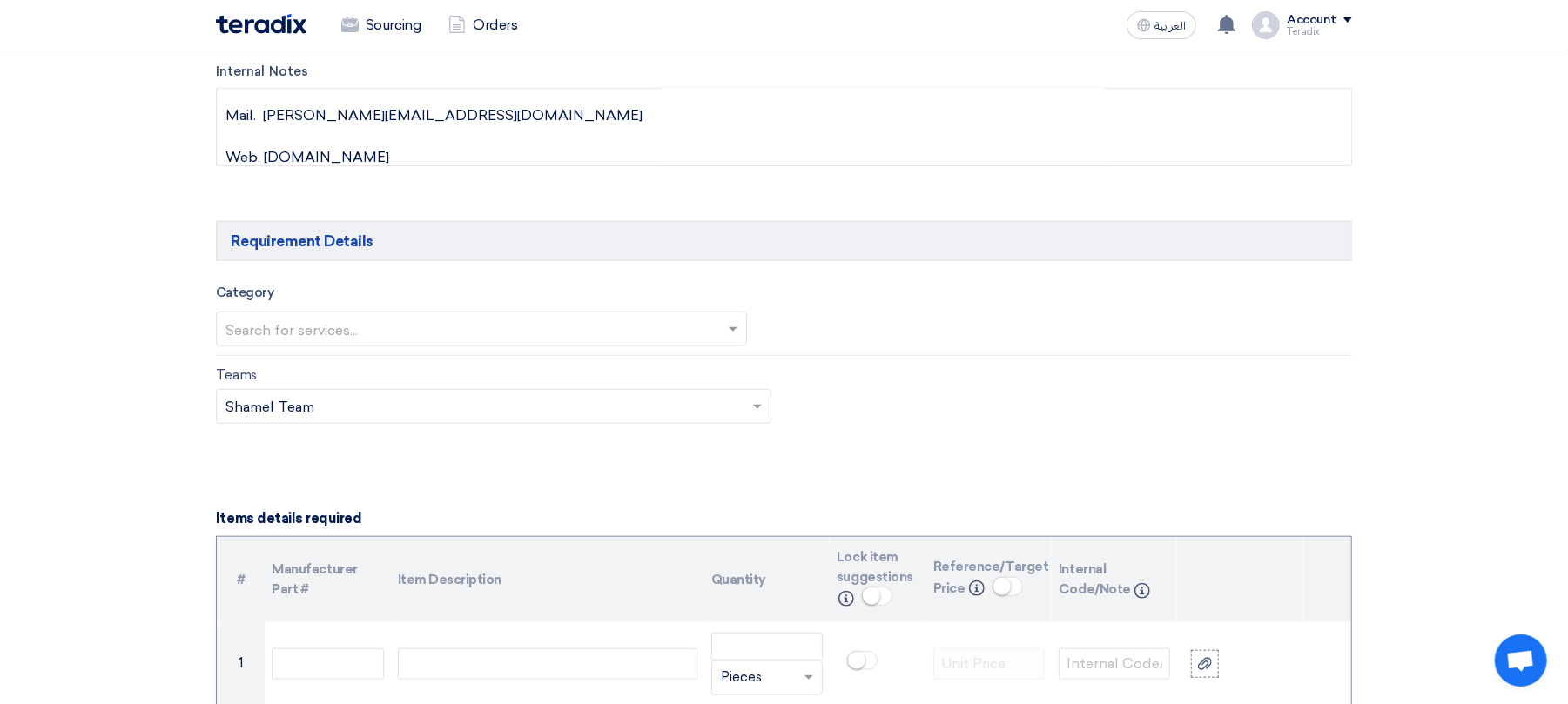
click at [439, 317] on div at bounding box center [482, 329] width 529 height 29
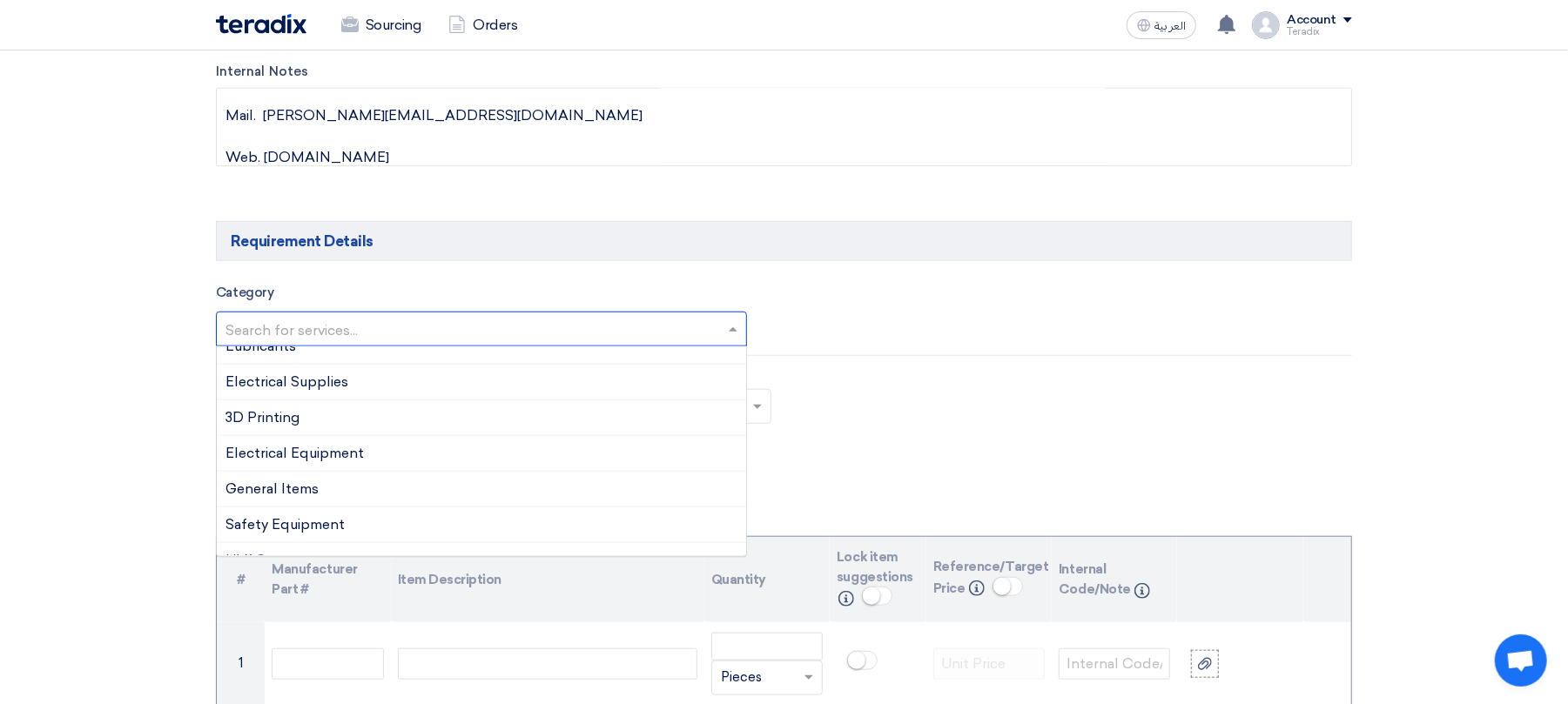
scroll to position [348, 0]
click at [328, 482] on div "General Items" at bounding box center [482, 480] width 529 height 36
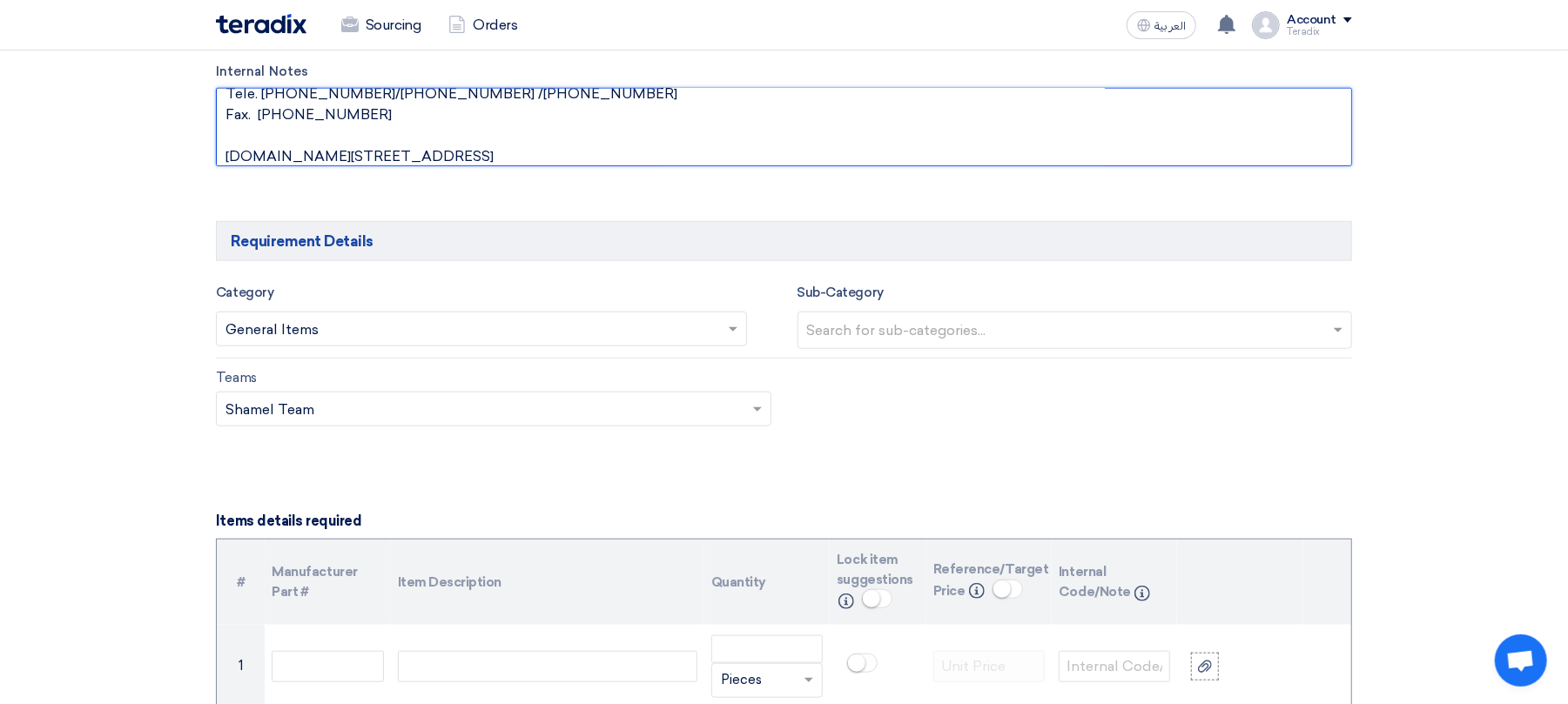
scroll to position [0, 0]
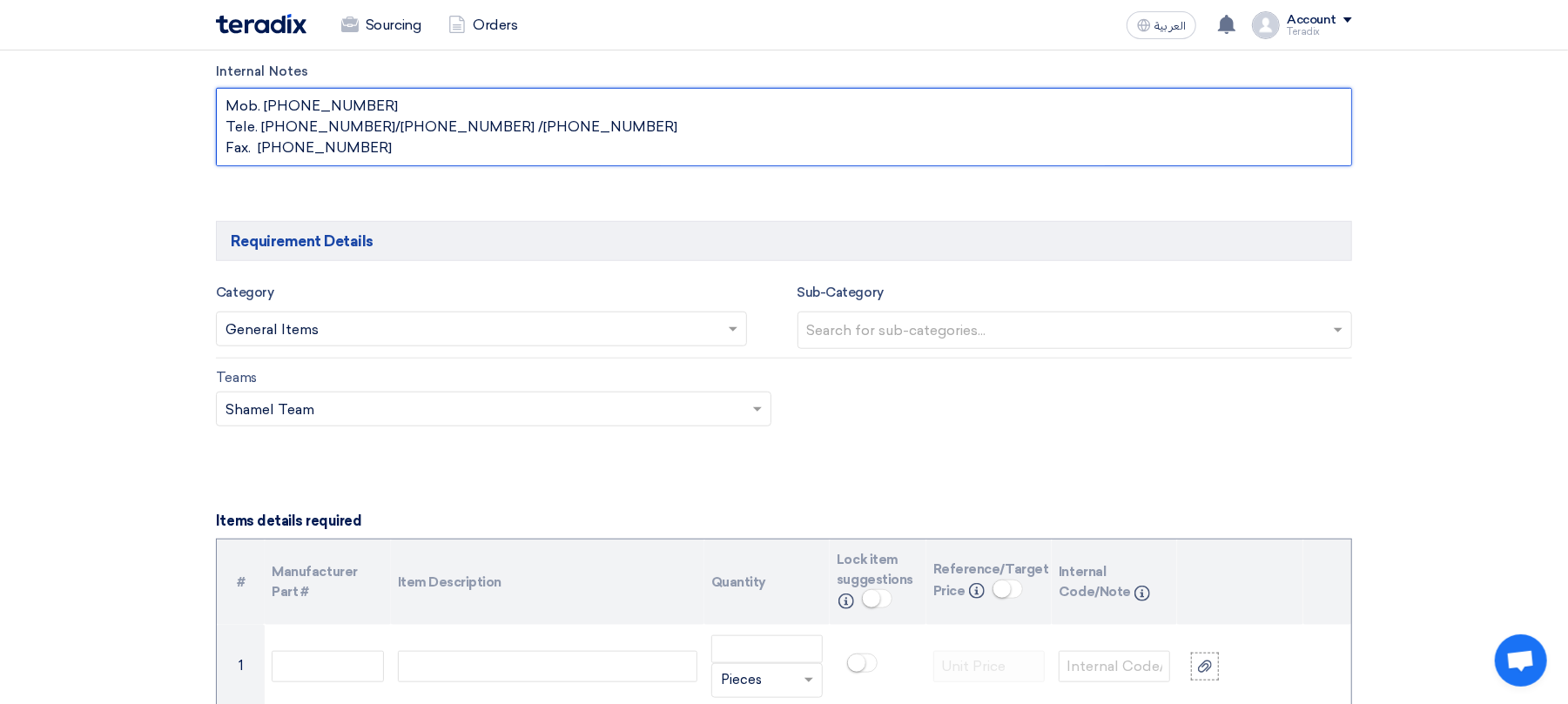
drag, startPoint x: 405, startPoint y: 147, endPoint x: 210, endPoint y: 122, distance: 196.6
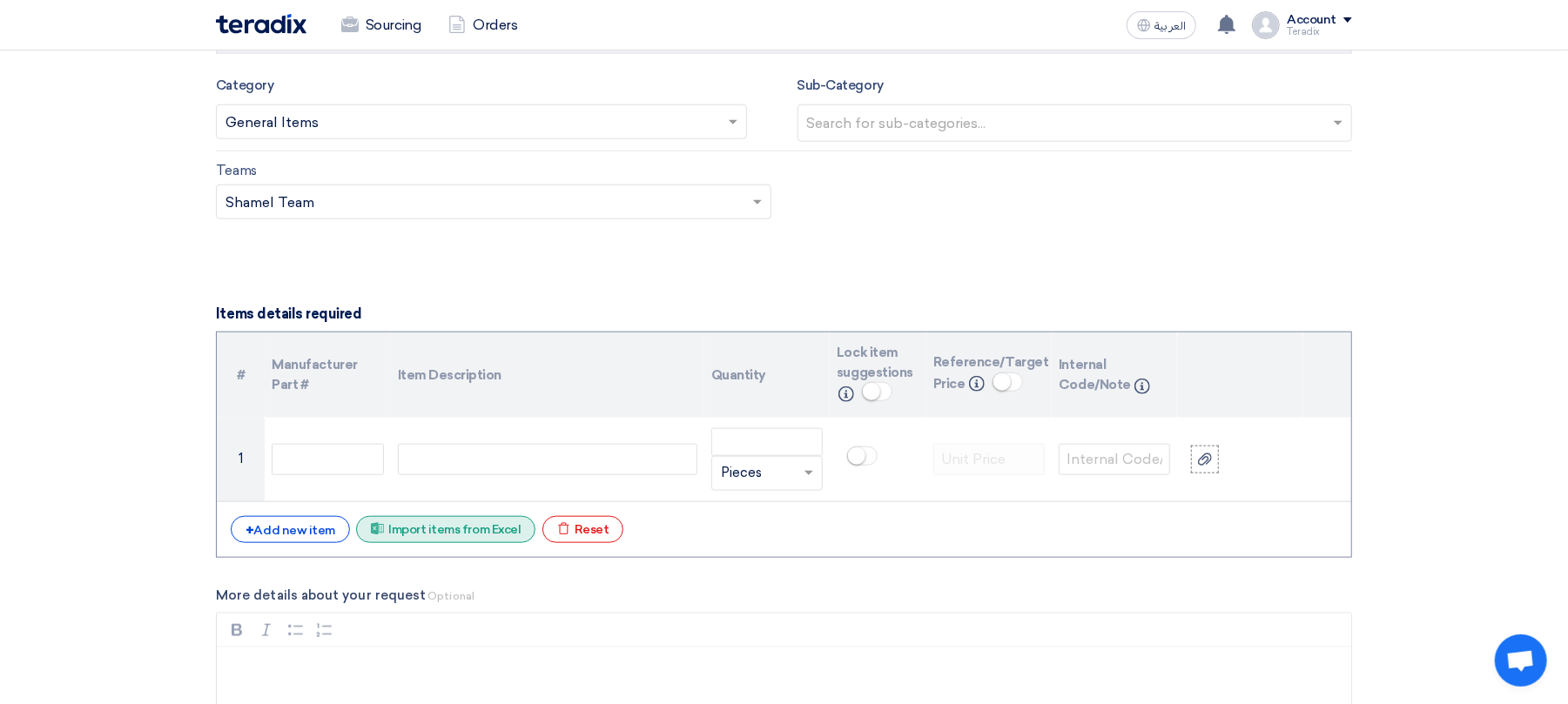
scroll to position [1160, 0]
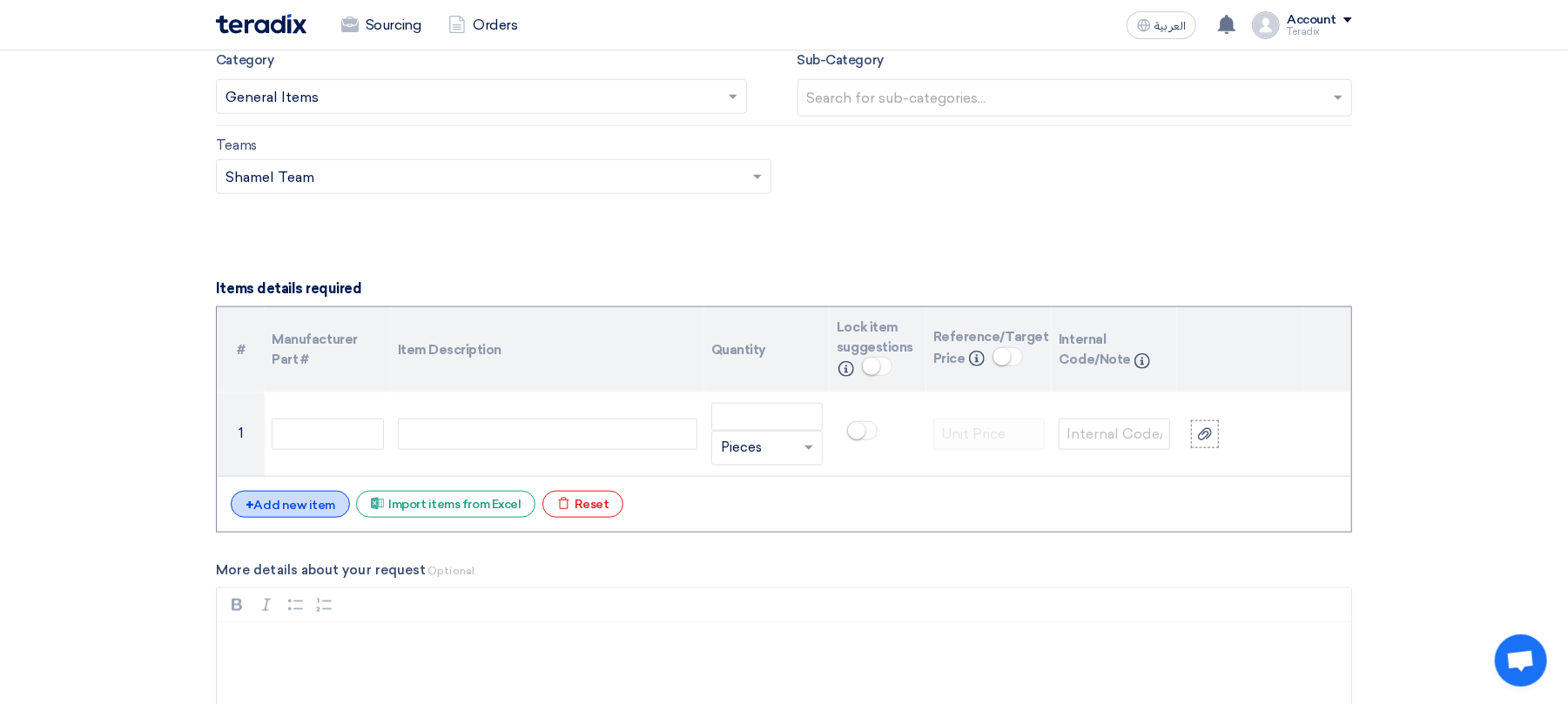
type textarea "Mob. [PHONE_NUMBER] [DOMAIN_NAME][STREET_ADDRESS] Mail. [PERSON_NAME][EMAIL_ADD…"
click at [285, 501] on div "+ Add new item" at bounding box center [290, 504] width 119 height 27
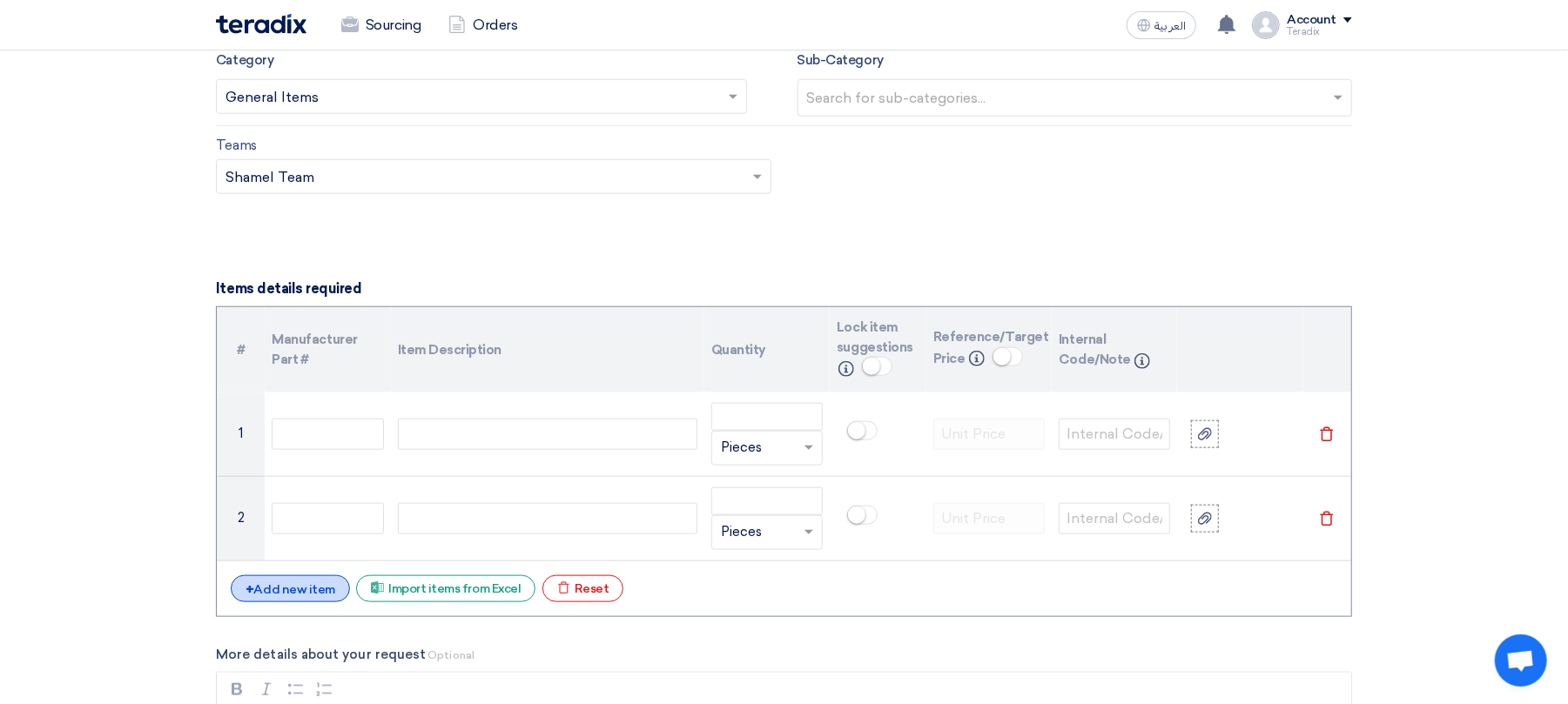
click at [299, 592] on div "+ Add new item" at bounding box center [290, 589] width 119 height 27
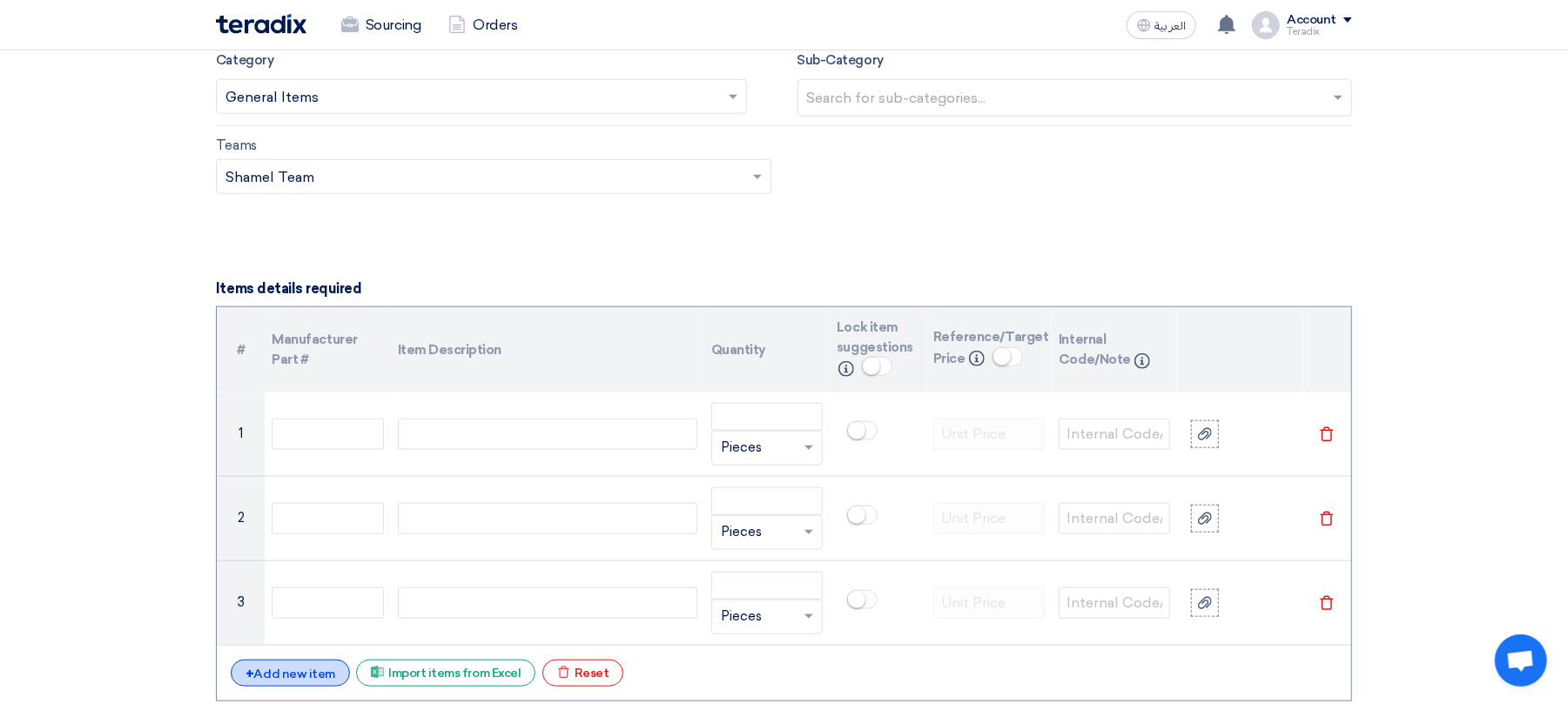
click at [303, 681] on div "+ Add new item" at bounding box center [290, 673] width 119 height 27
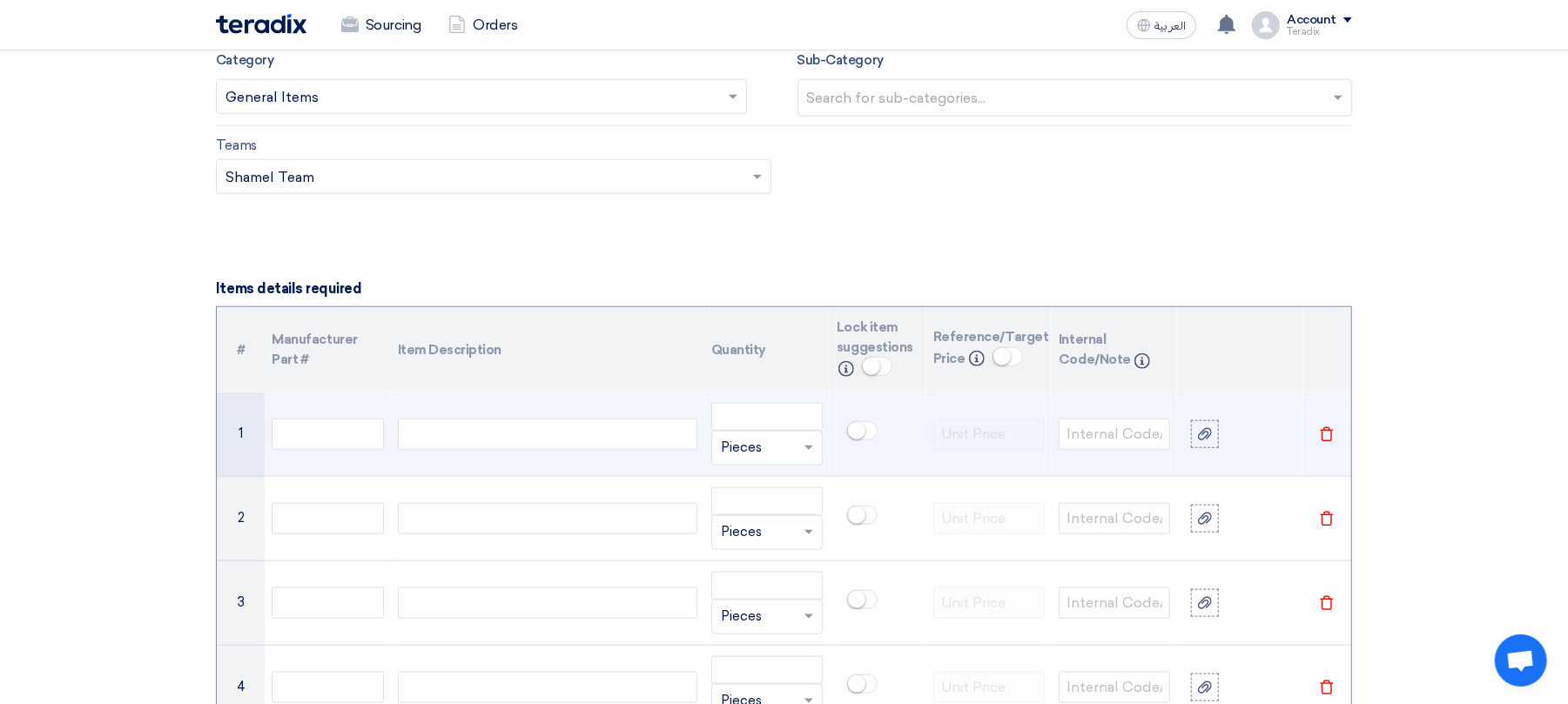
click at [526, 426] on div at bounding box center [547, 434] width 299 height 31
paste div
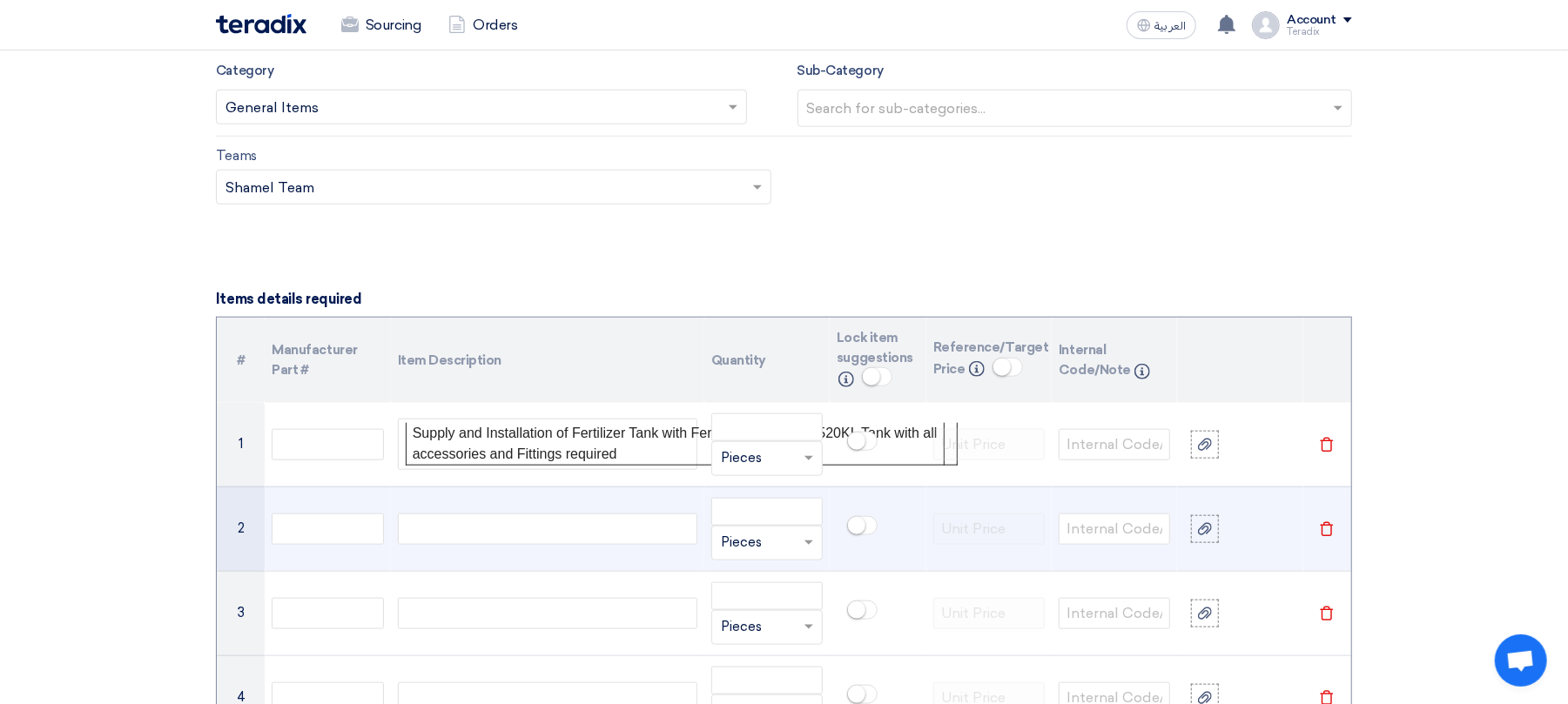
click at [613, 533] on div at bounding box center [547, 529] width 299 height 31
paste div
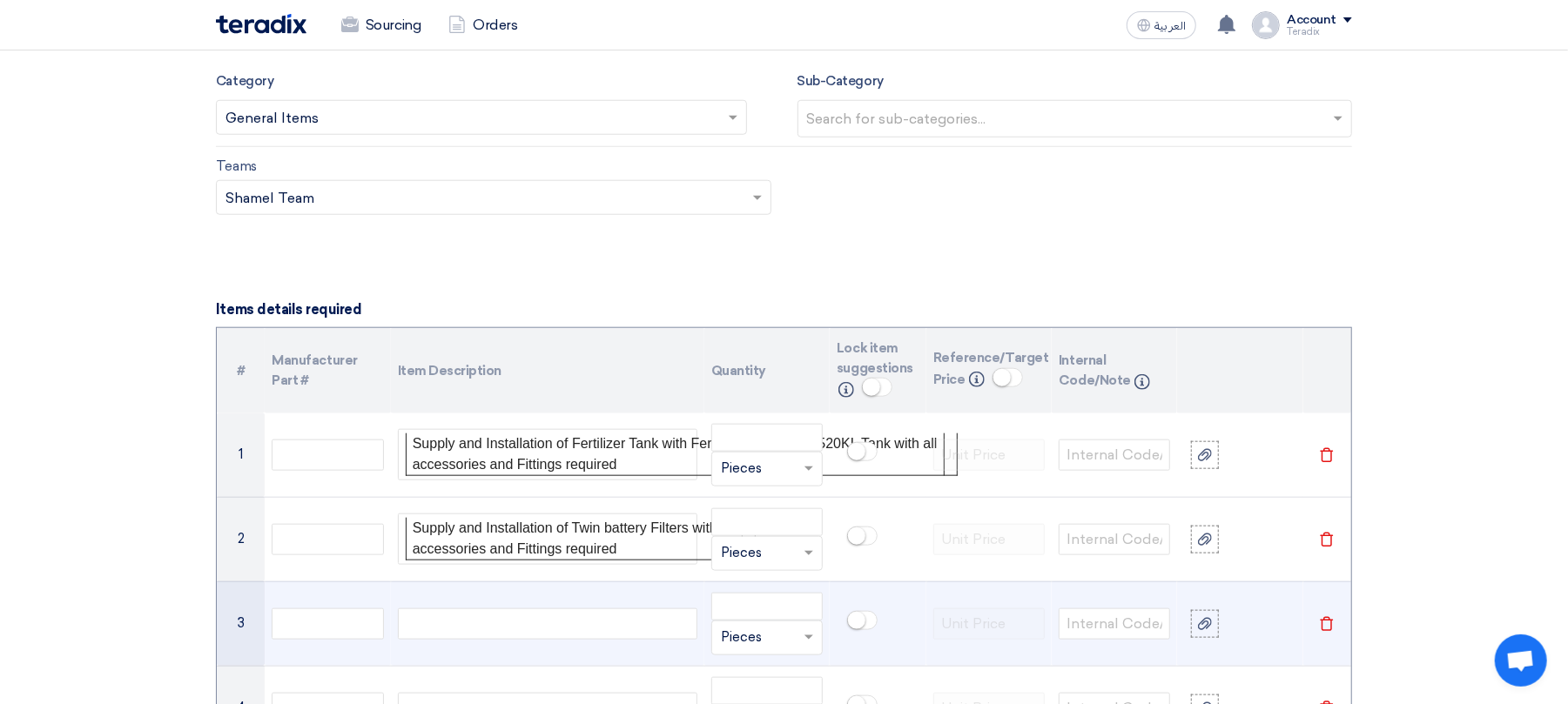
click at [601, 623] on div at bounding box center [547, 624] width 299 height 31
paste div
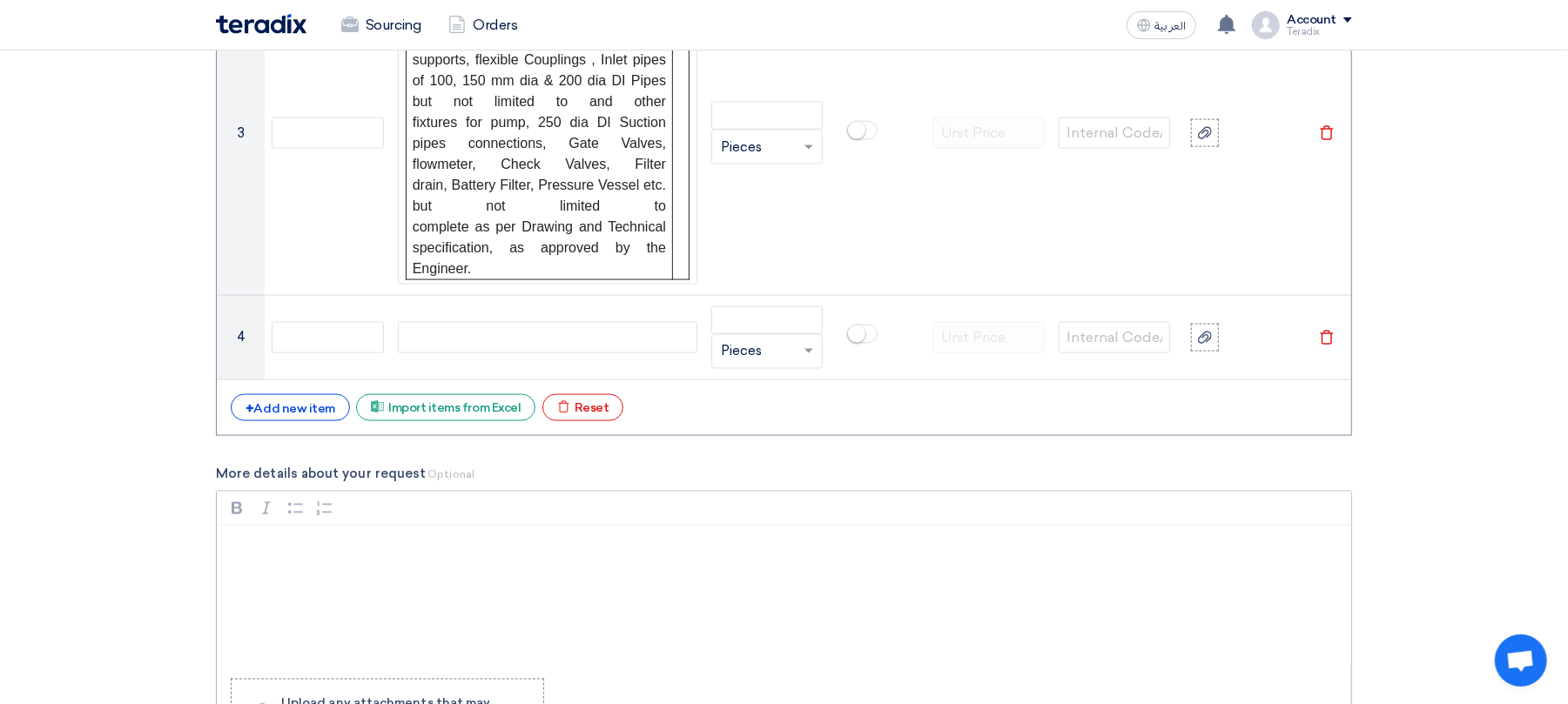
scroll to position [1819, 0]
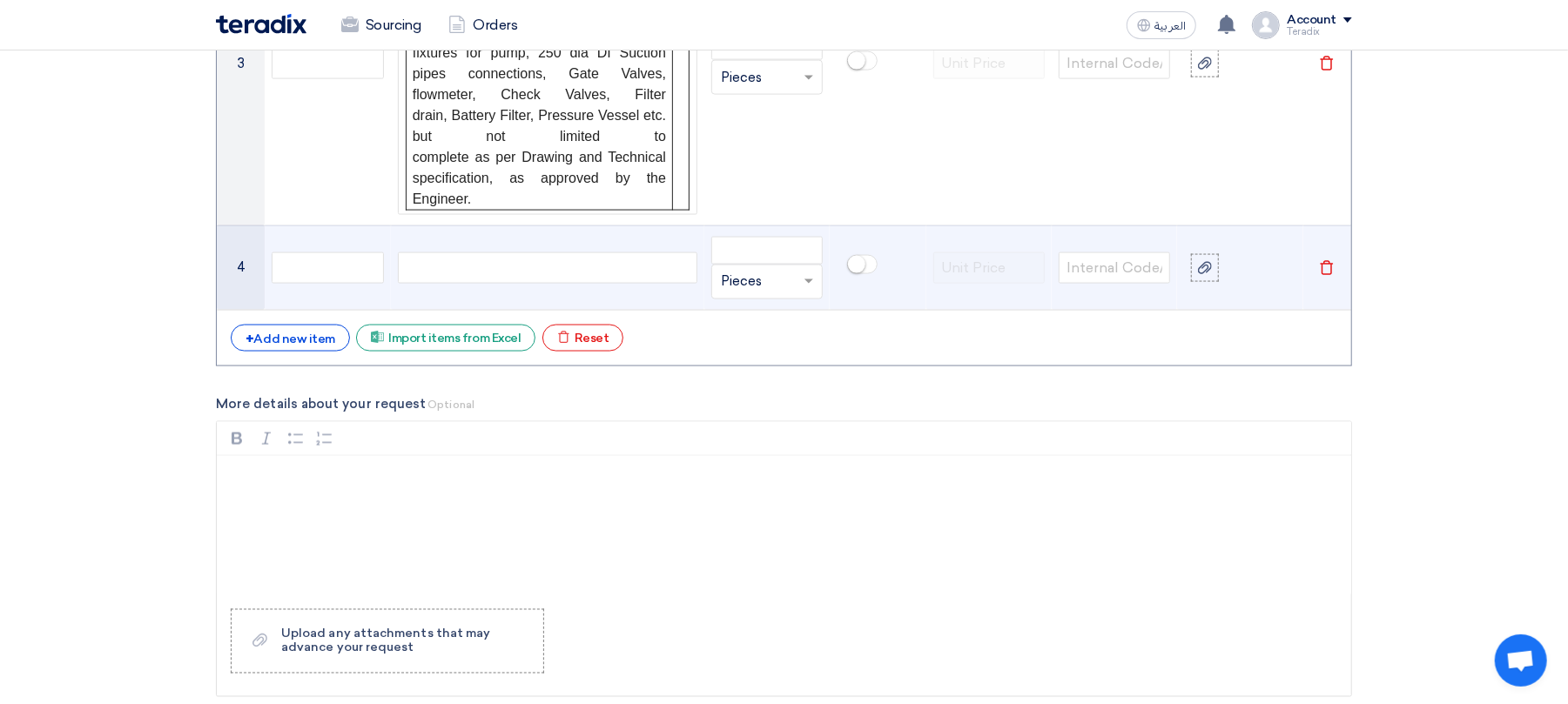
click at [645, 283] on div at bounding box center [547, 267] width 299 height 31
paste div
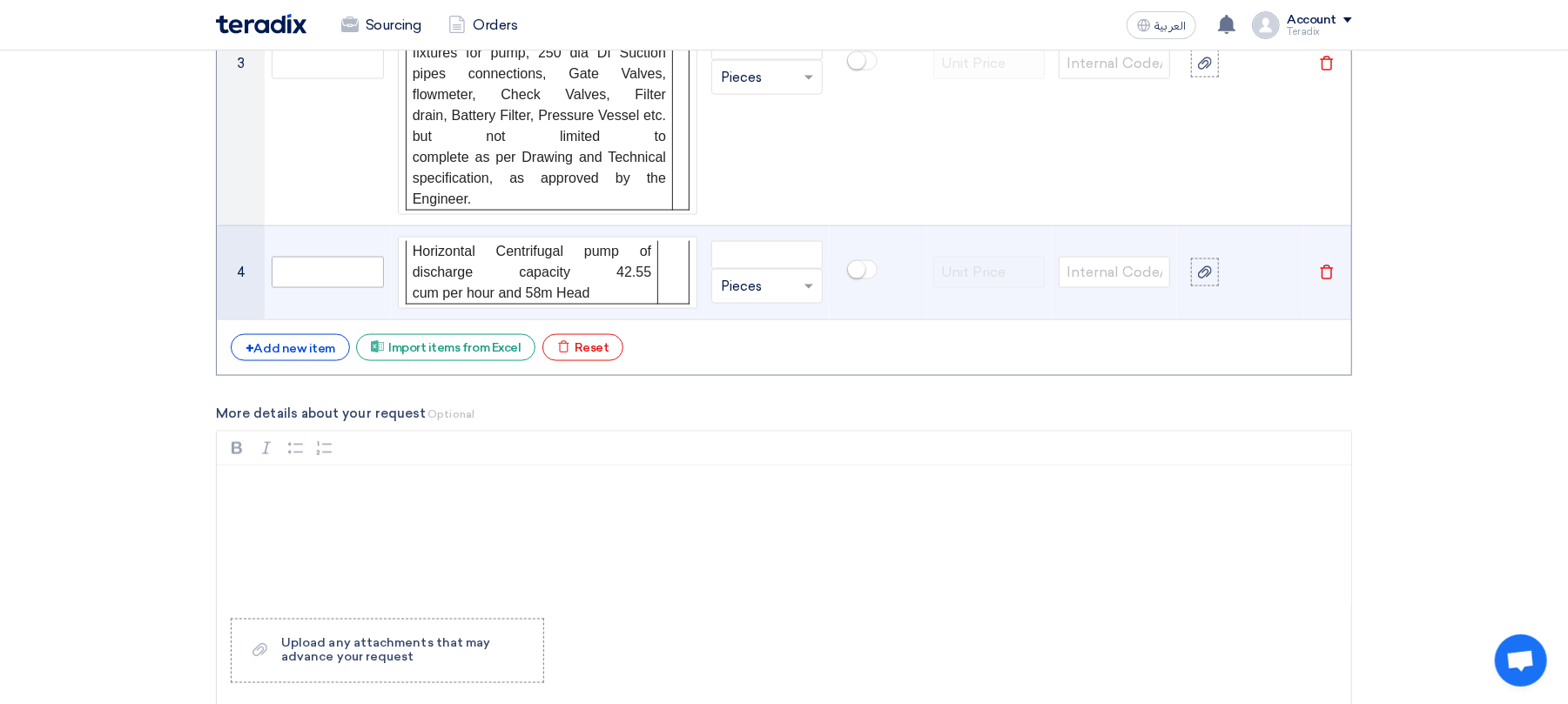
scroll to position [1803, 0]
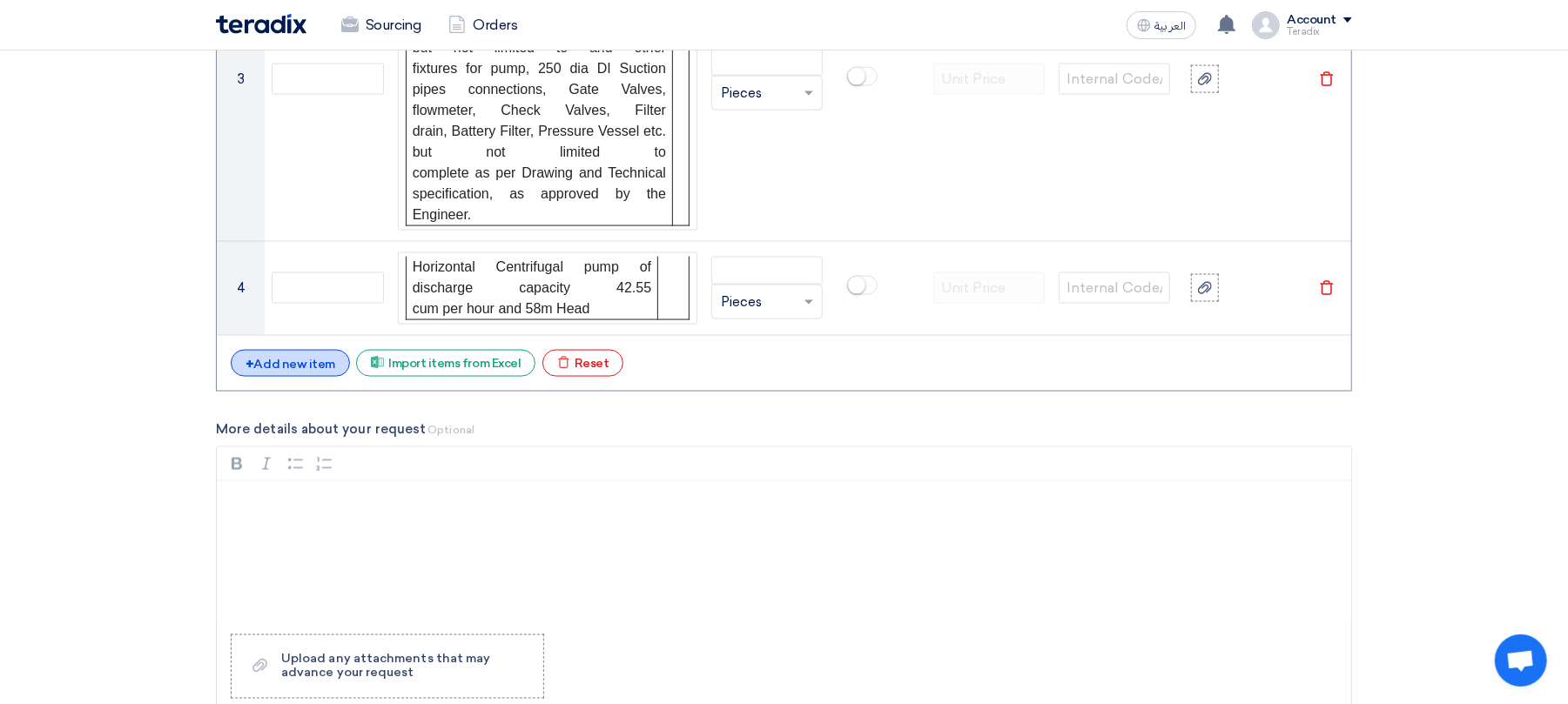
click at [270, 376] on div "+ Add new item" at bounding box center [290, 364] width 119 height 27
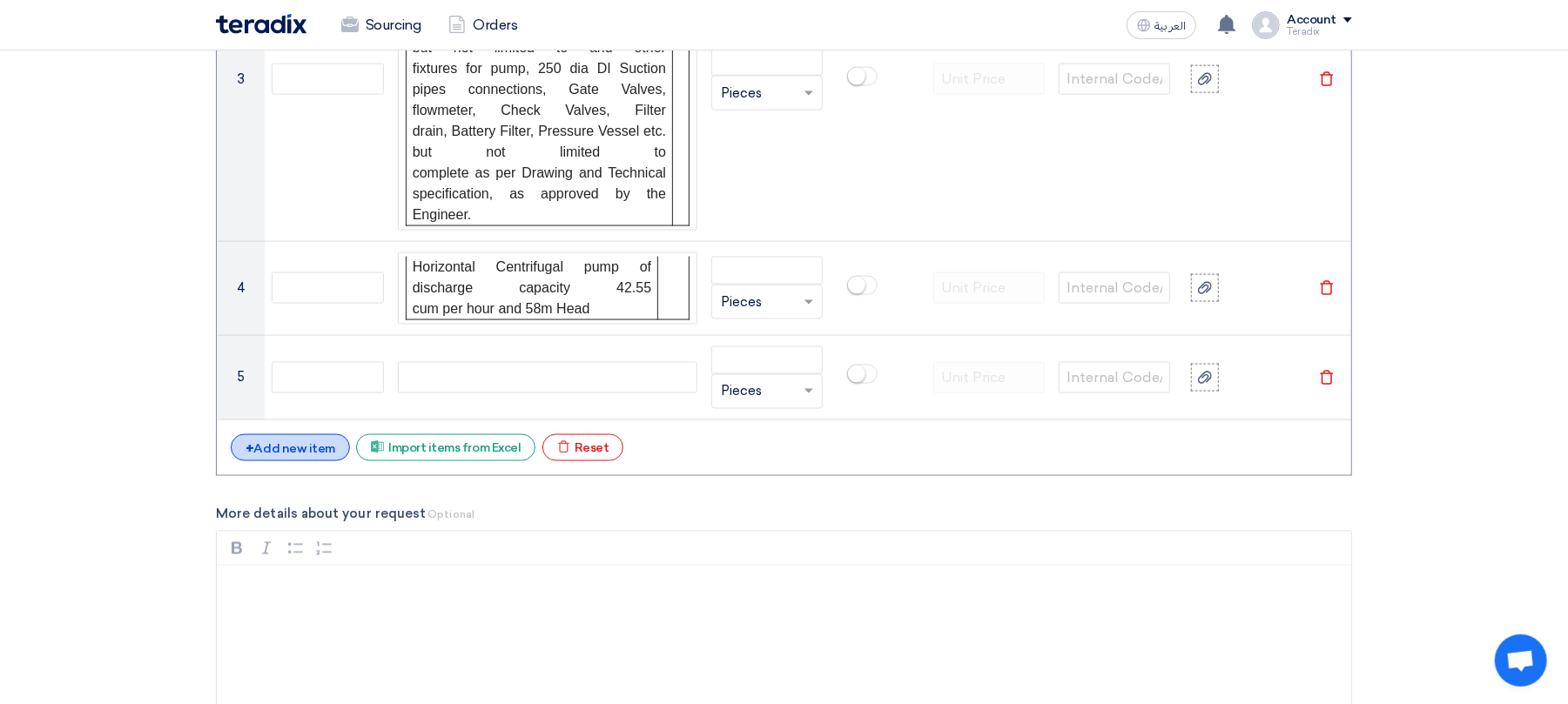
click at [310, 461] on div "+ Add new item" at bounding box center [290, 448] width 119 height 27
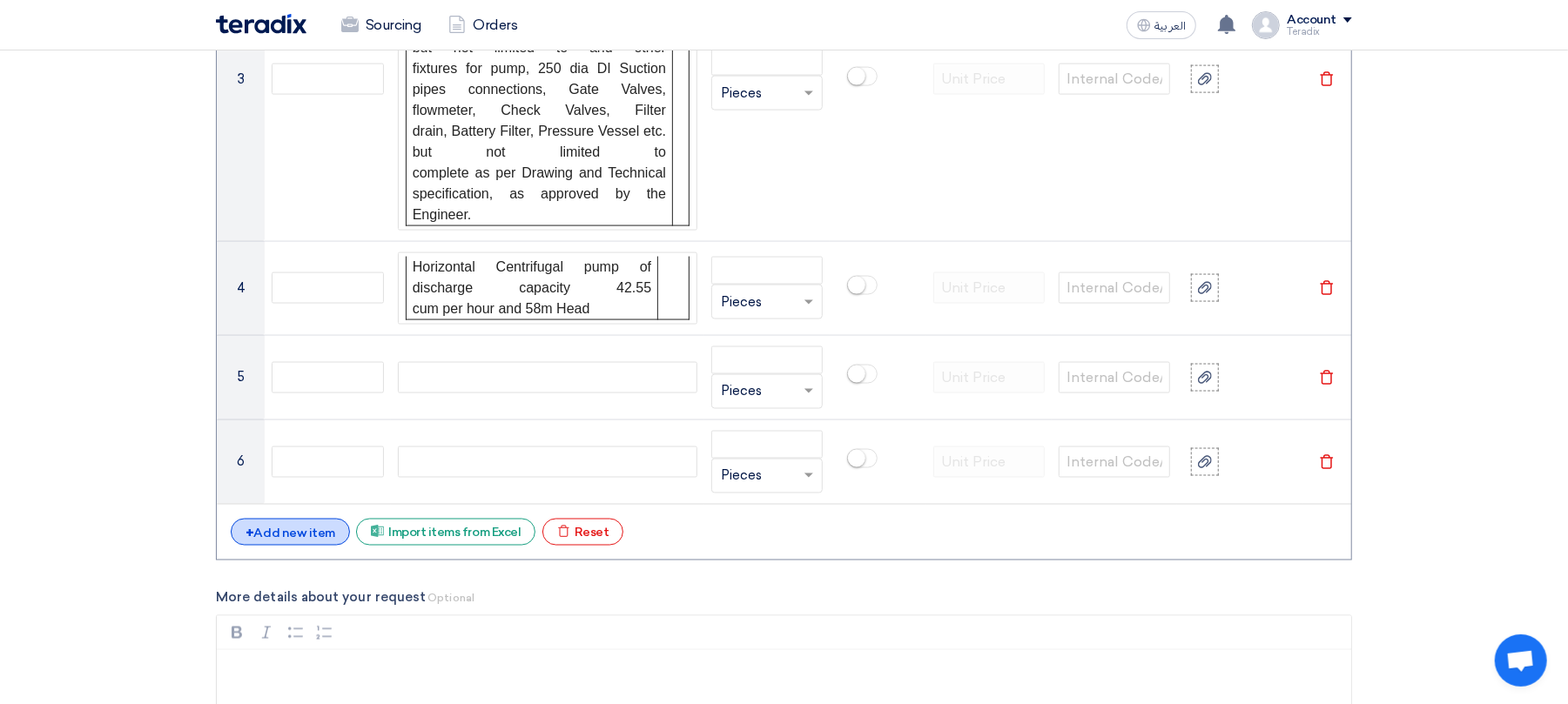
click at [308, 532] on div "+ Add new item" at bounding box center [290, 532] width 119 height 27
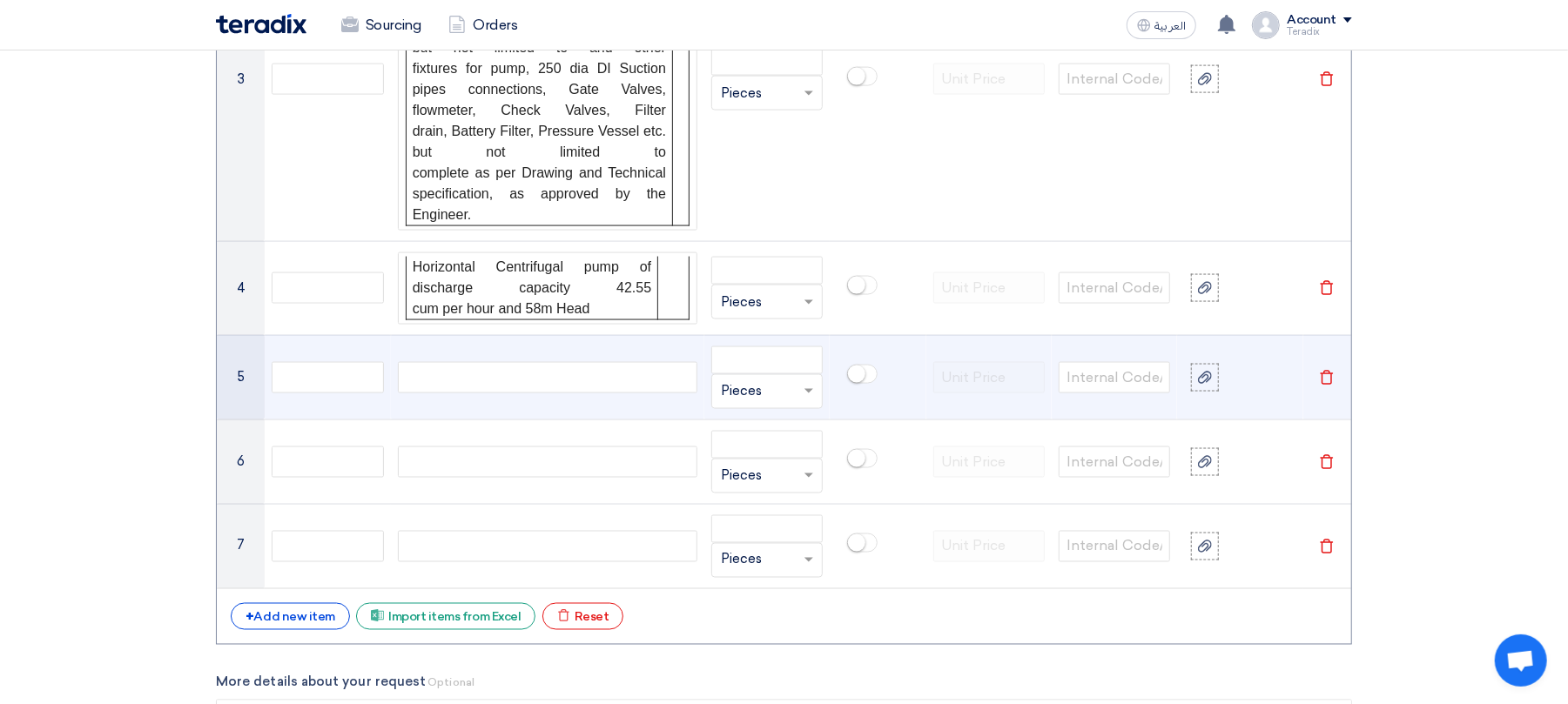
click at [537, 370] on div at bounding box center [547, 377] width 299 height 31
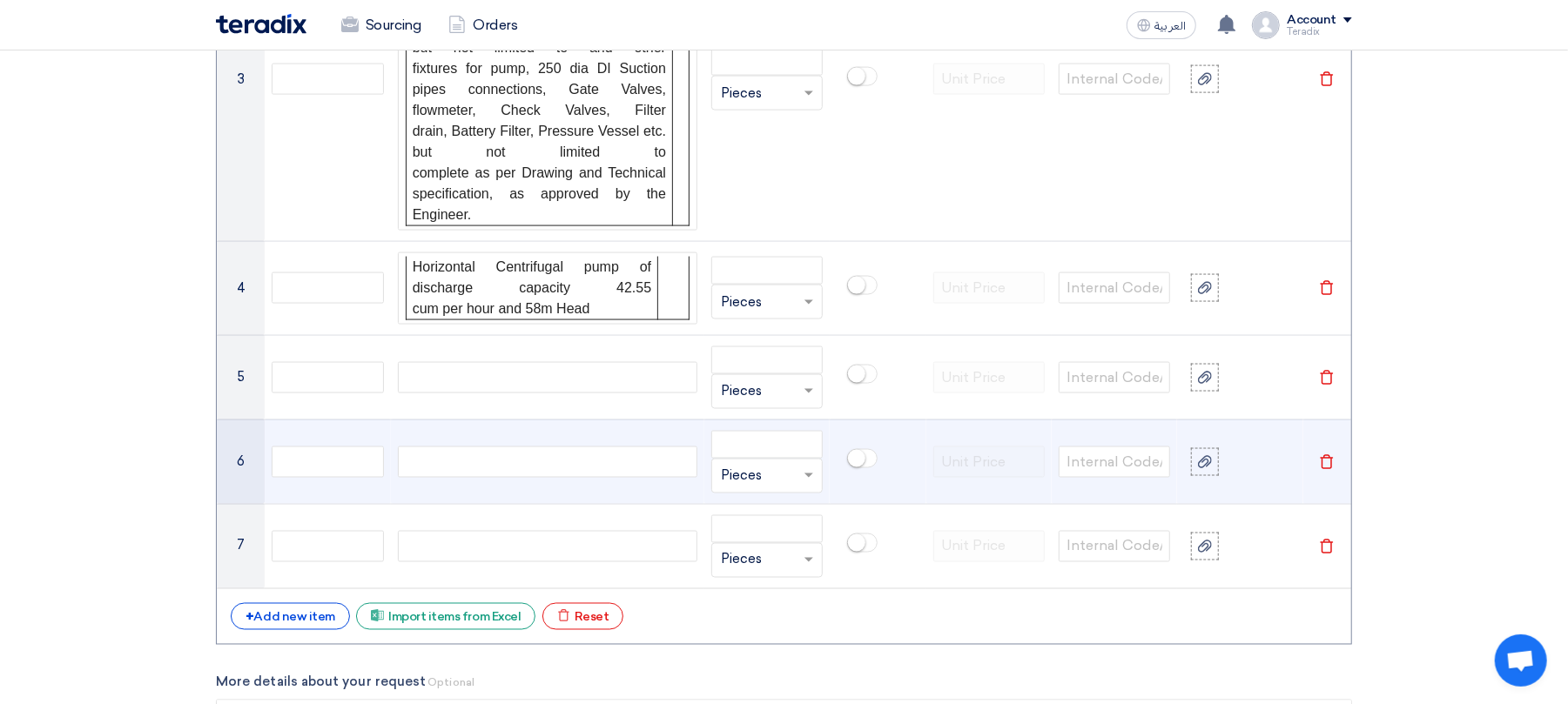
paste div
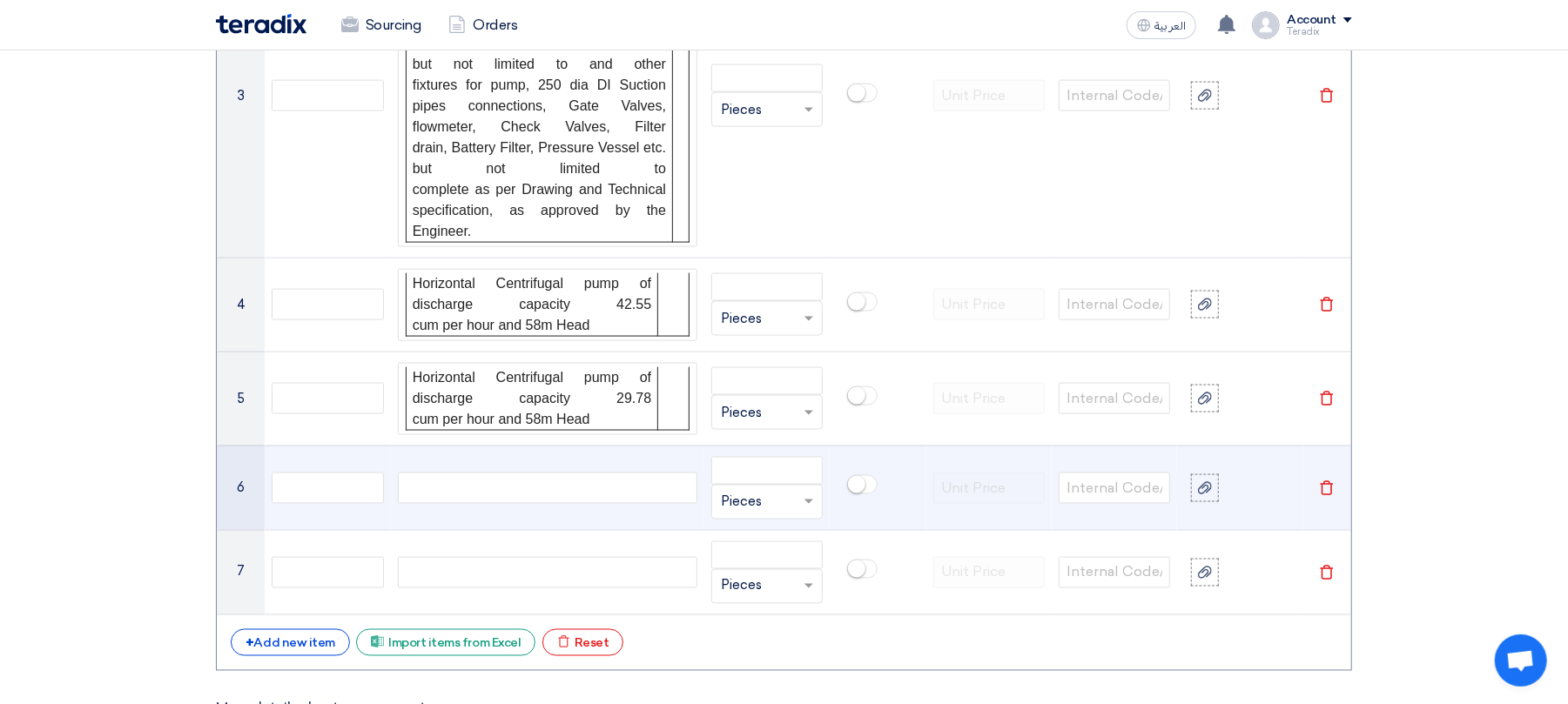
click at [588, 503] on div at bounding box center [547, 488] width 299 height 31
paste div
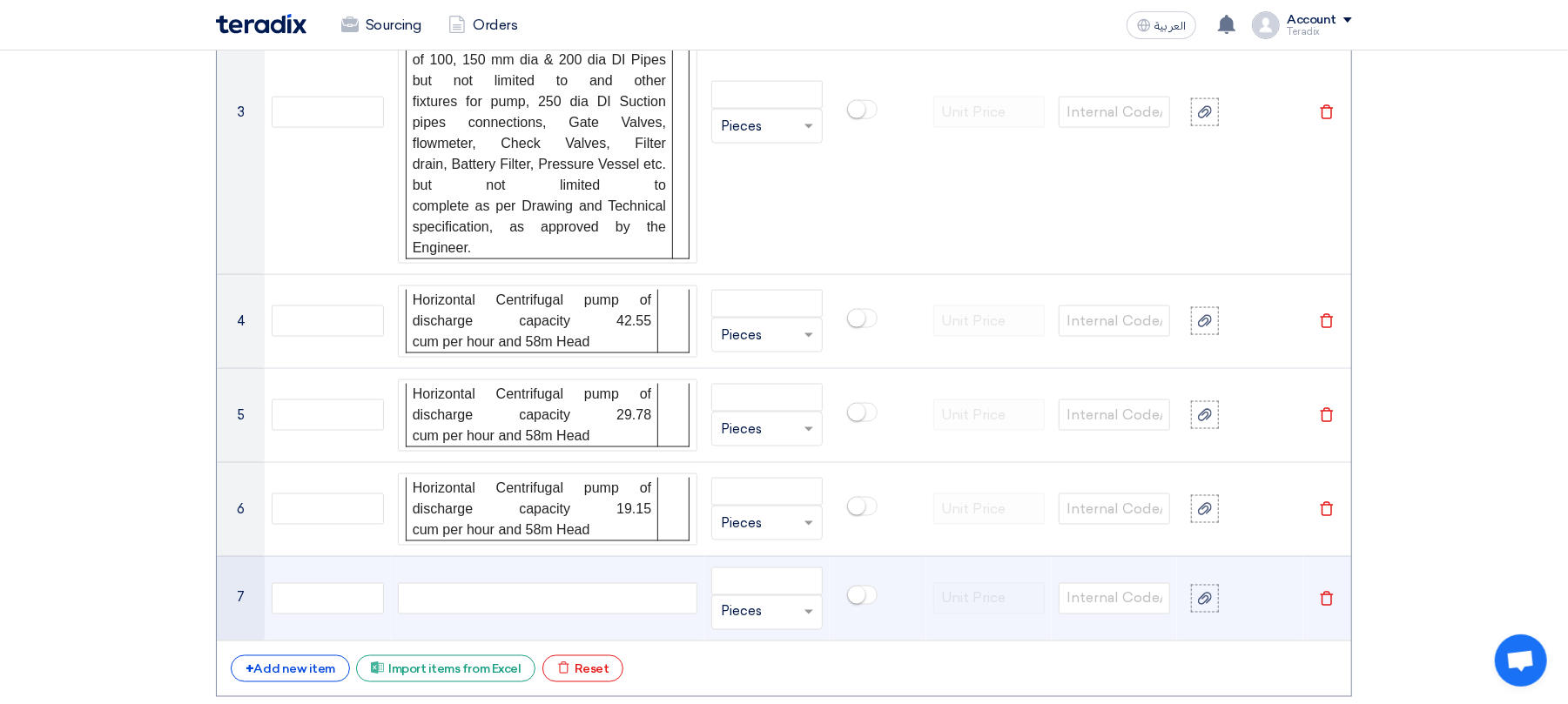
click at [513, 608] on div at bounding box center [547, 599] width 299 height 31
paste div
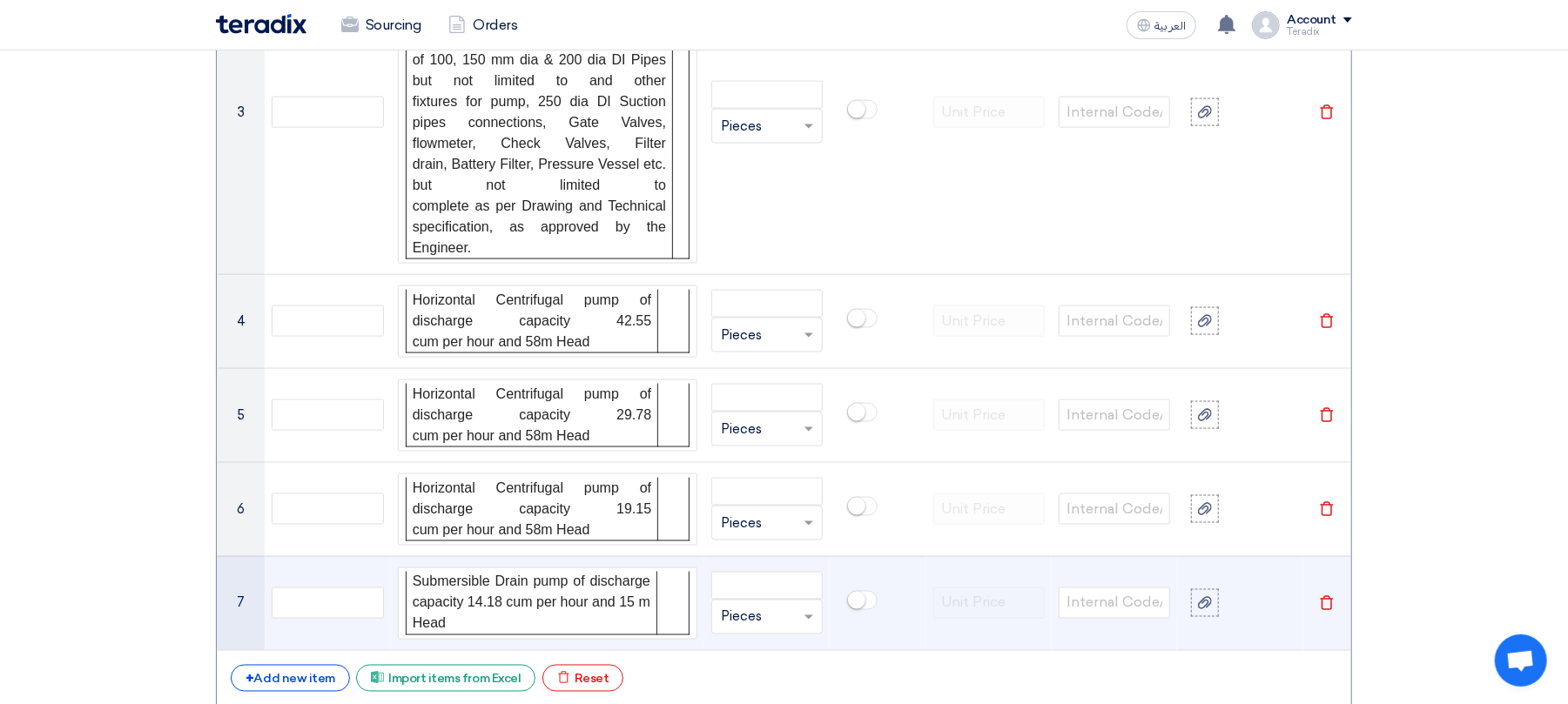
scroll to position [1755, 0]
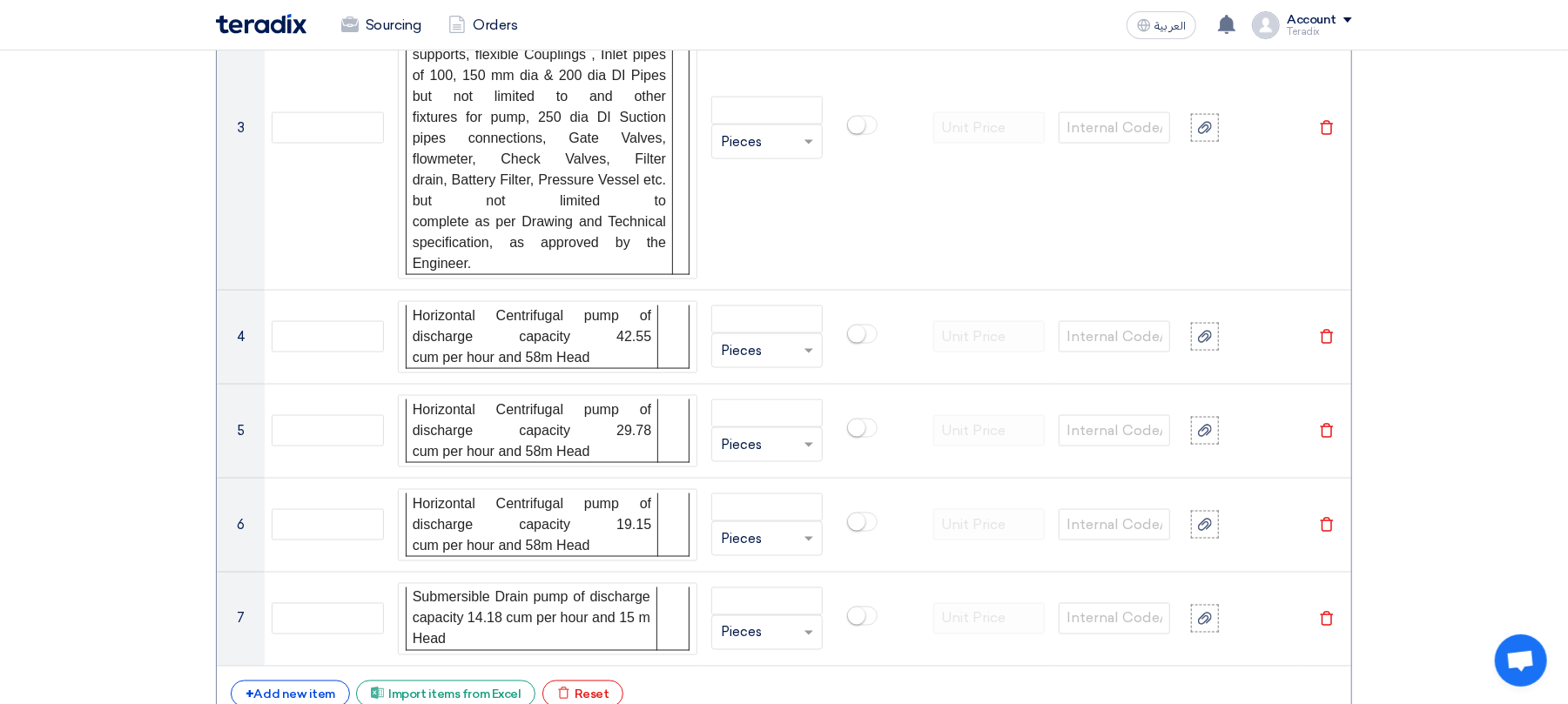
click at [333, 687] on div "# Manufacturer Part # Item Description Quantity Lock item suggestions Info Refe…" at bounding box center [784, 217] width 1136 height 1010
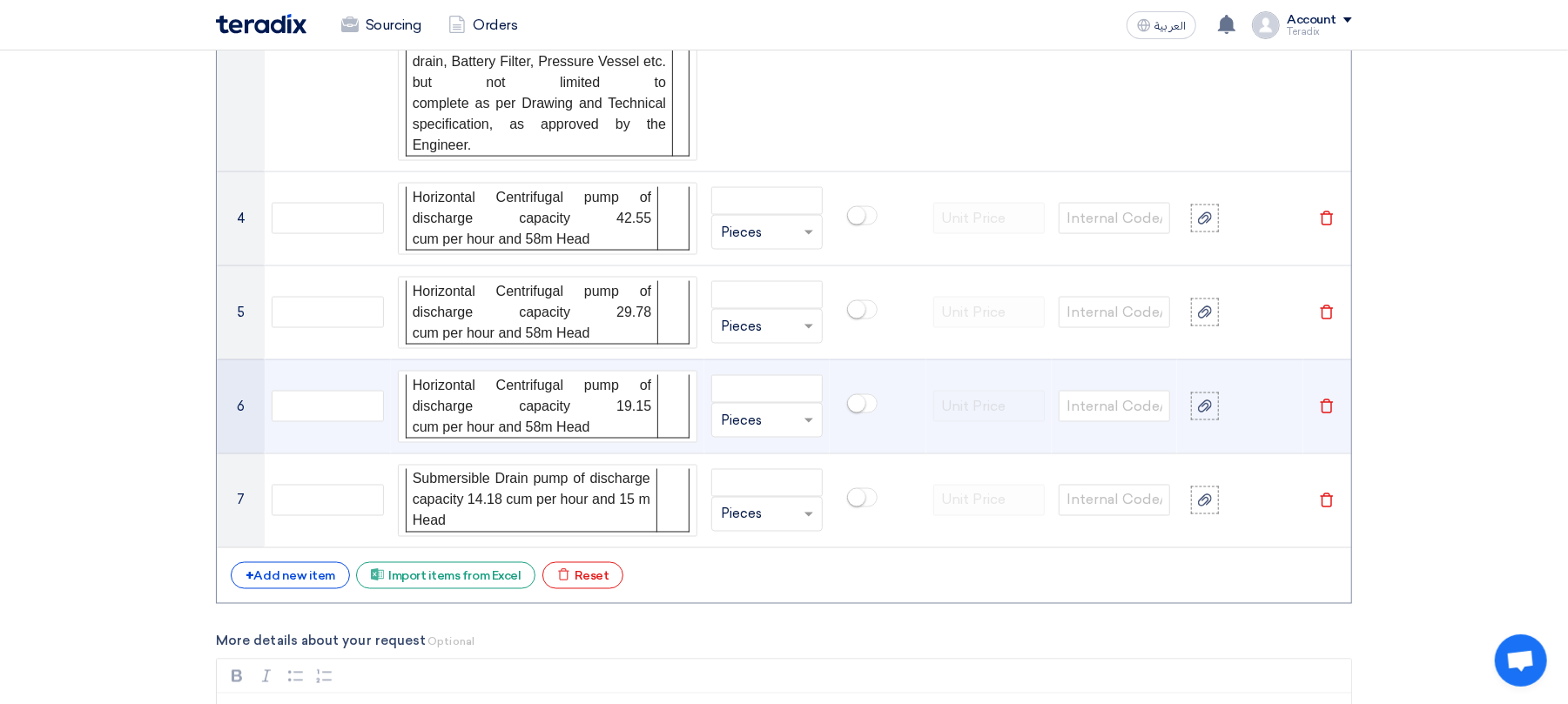
scroll to position [1986, 0]
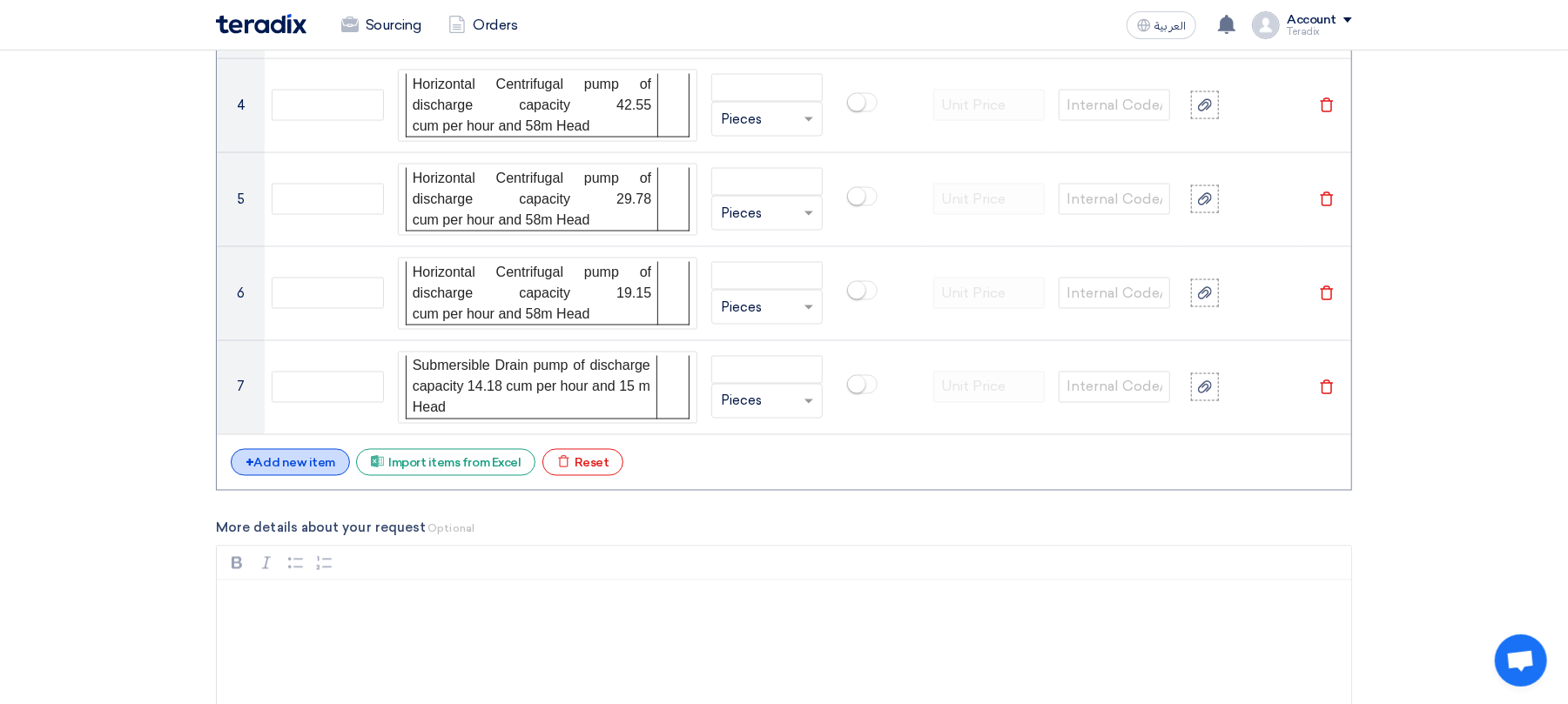
click at [307, 468] on div "+ Add new item" at bounding box center [290, 463] width 119 height 27
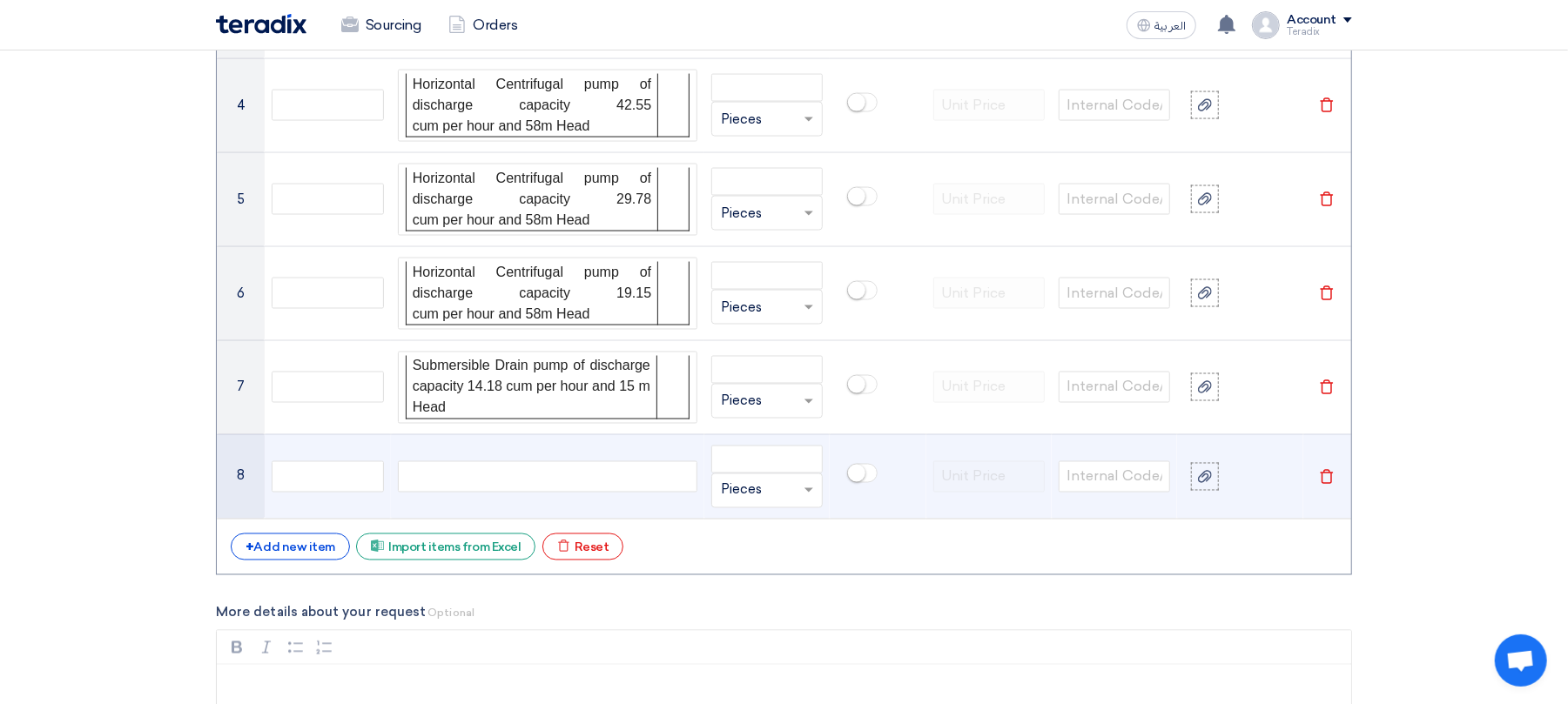
click at [577, 507] on td at bounding box center [547, 476] width 314 height 84
click at [583, 492] on div at bounding box center [547, 476] width 299 height 31
paste div
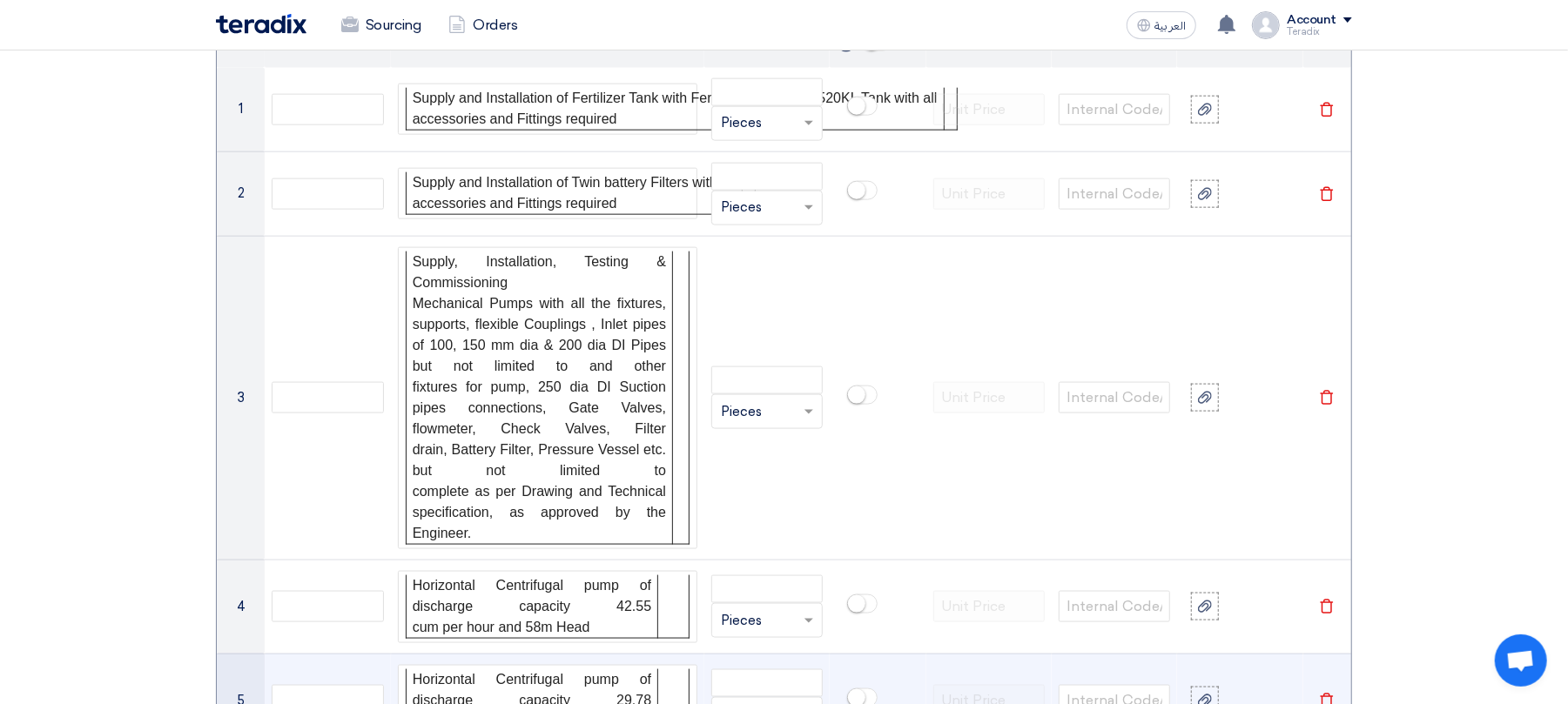
scroll to position [1390, 0]
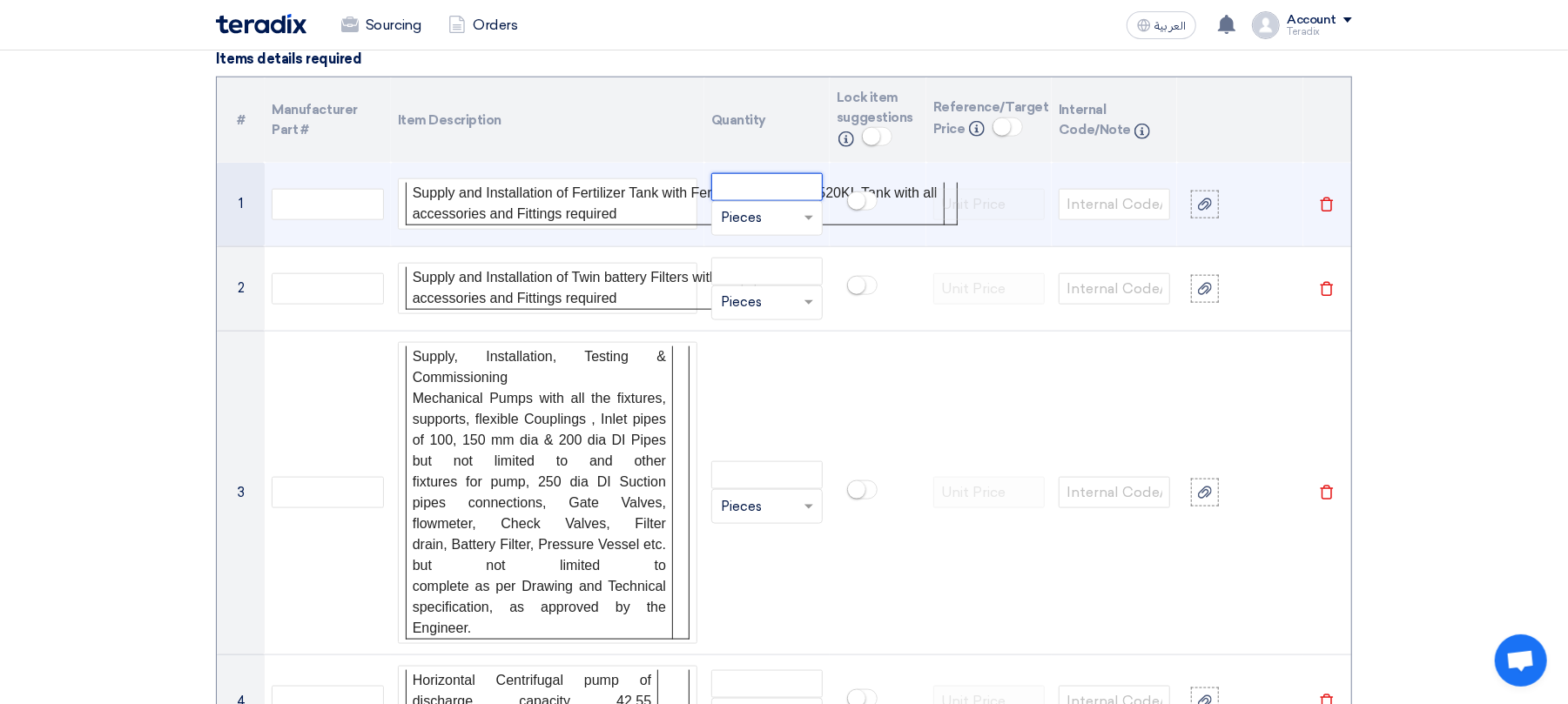
click at [763, 200] on input "number" at bounding box center [767, 187] width 112 height 28
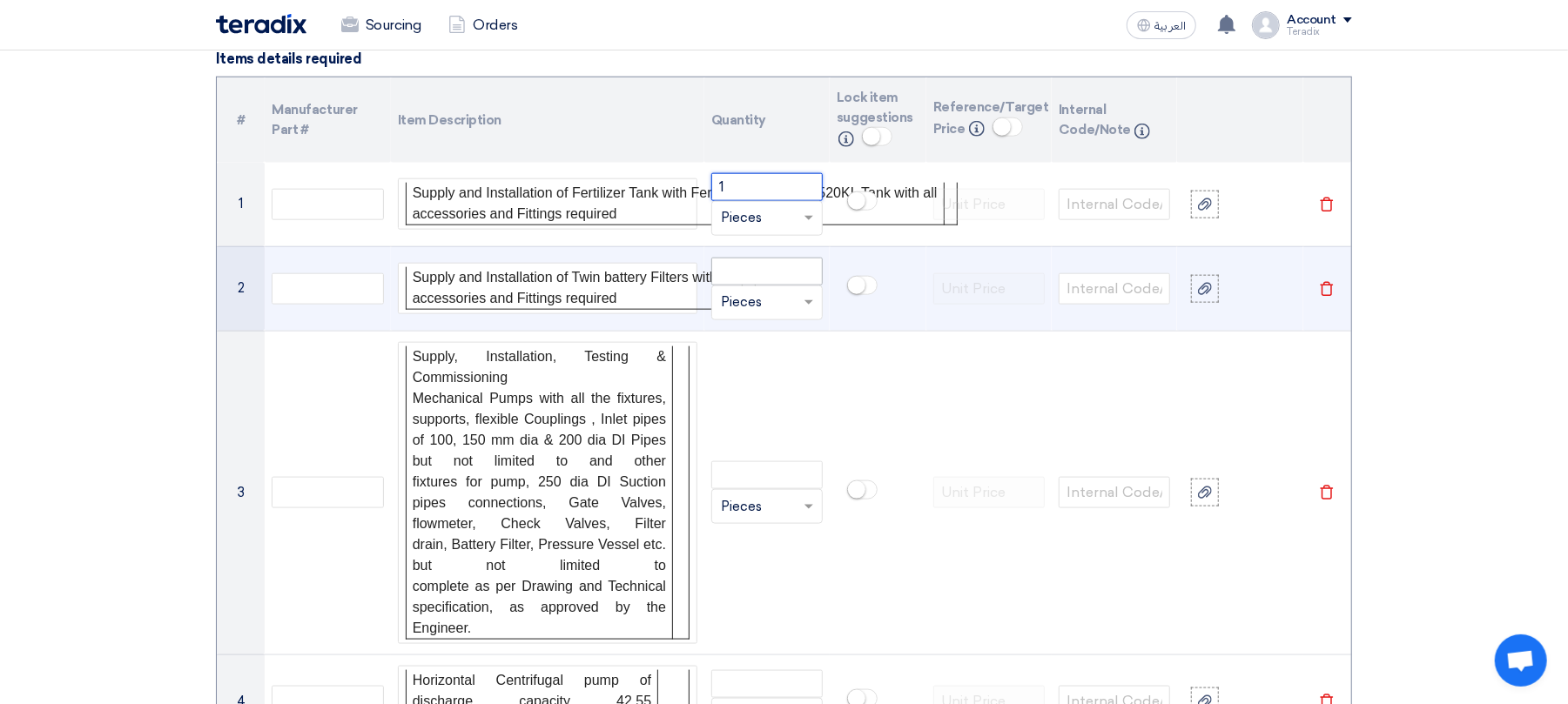
type input "1"
click at [785, 281] on input "number" at bounding box center [767, 271] width 112 height 28
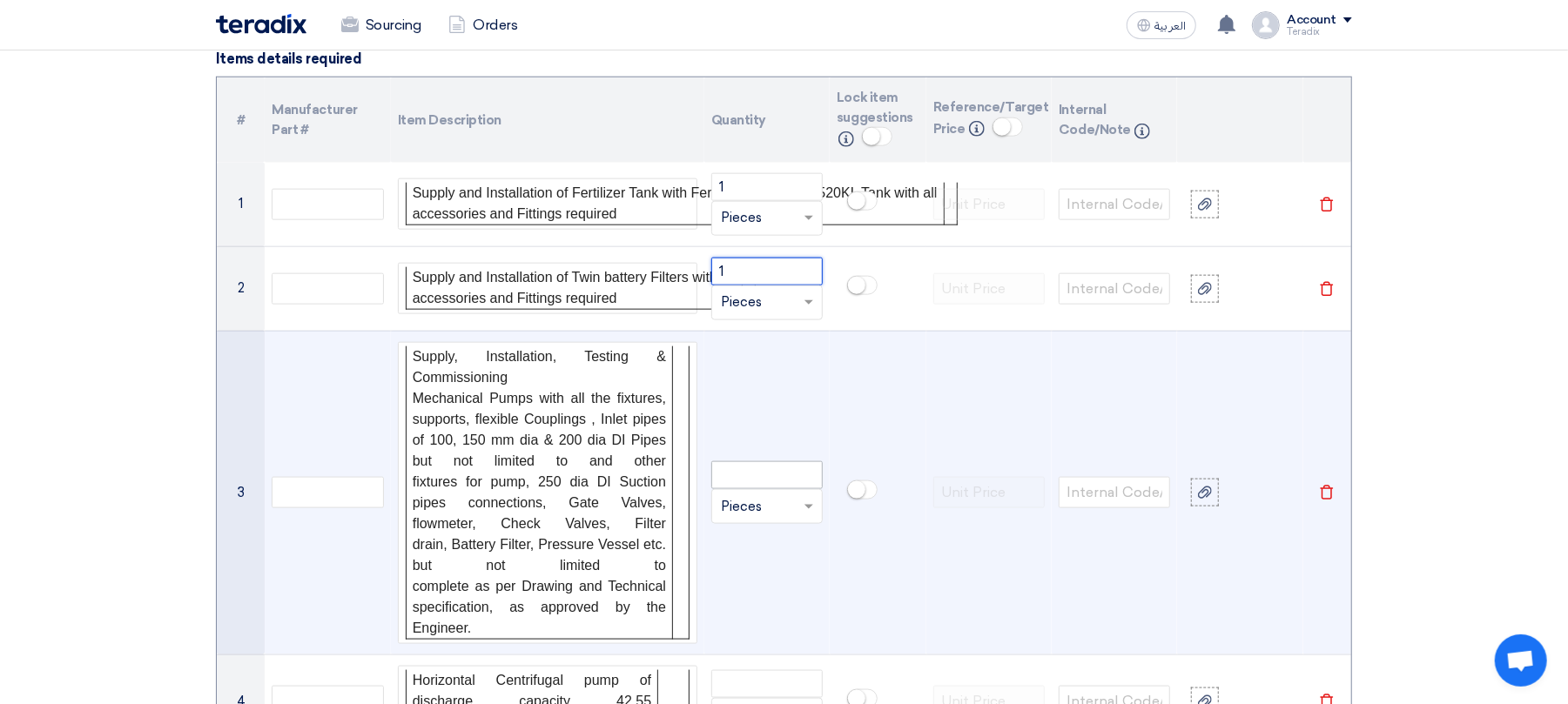
type input "1"
click at [775, 485] on input "number" at bounding box center [767, 474] width 112 height 28
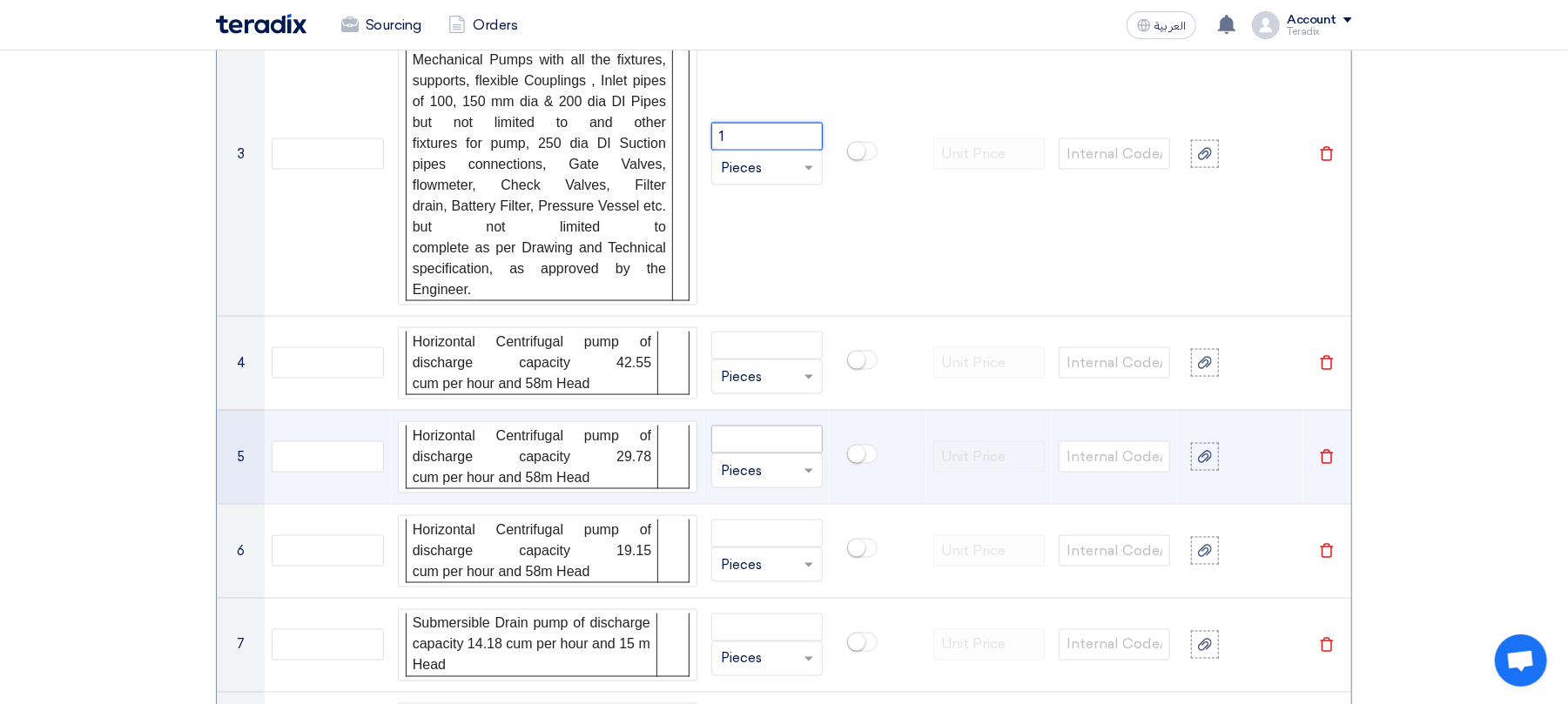
scroll to position [1738, 0]
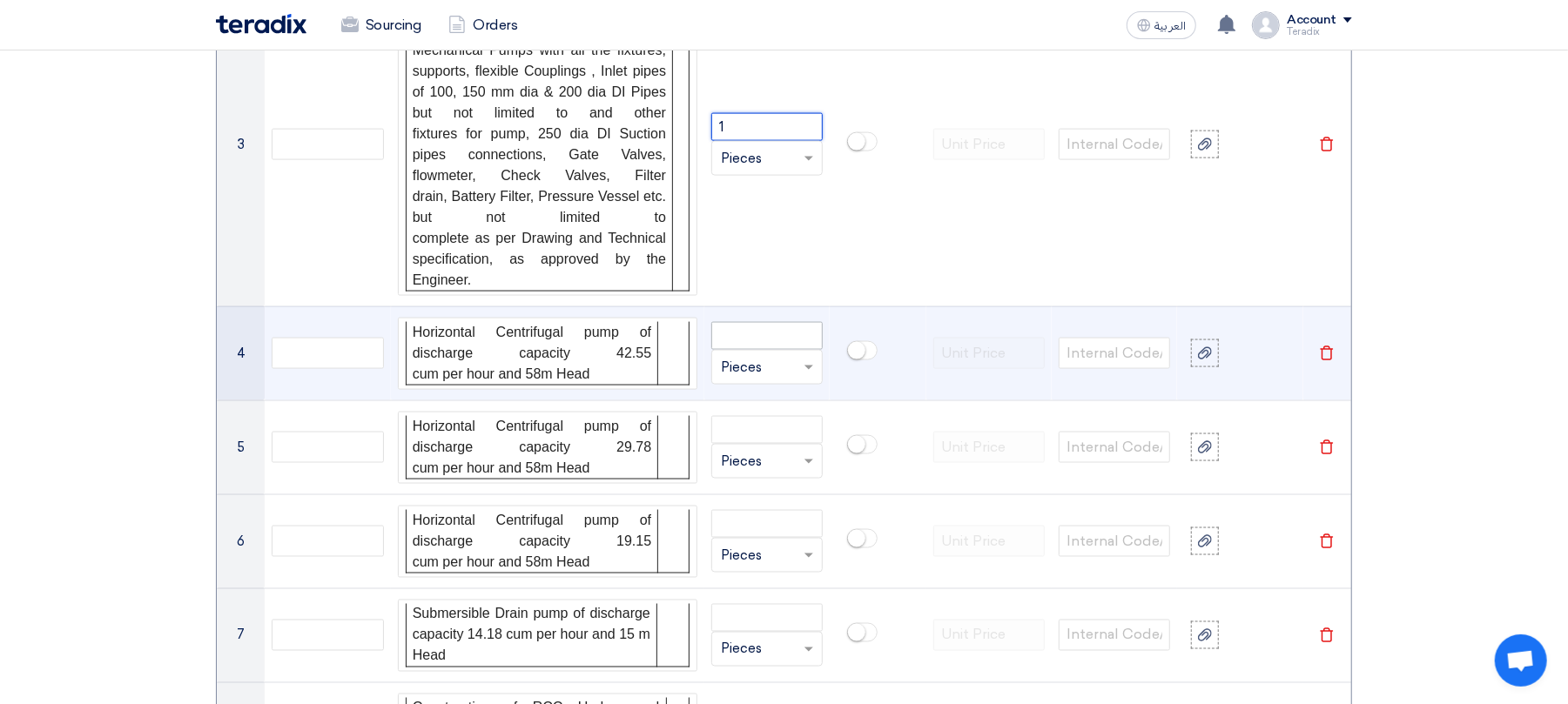
type input "1"
click at [766, 349] on input "number" at bounding box center [767, 335] width 112 height 28
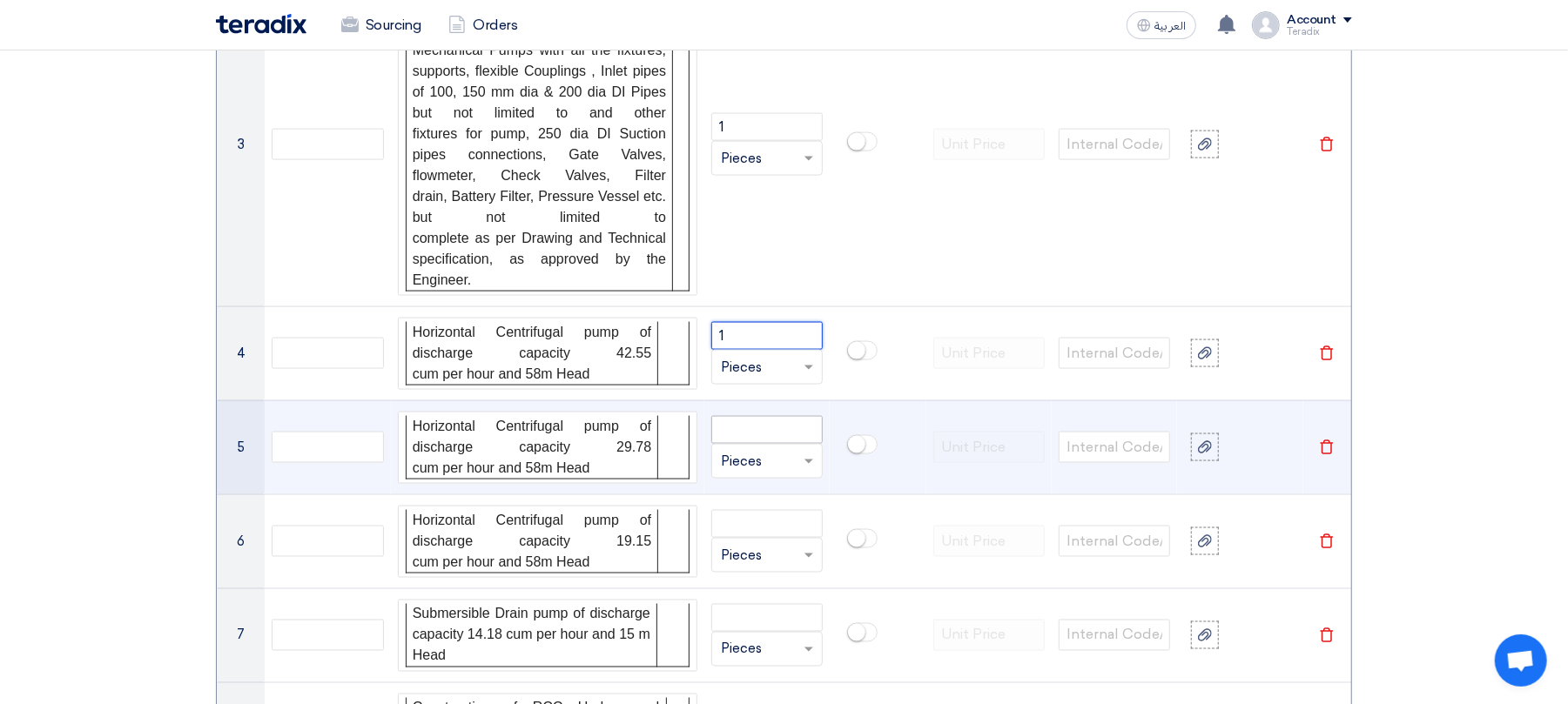
type input "1"
click at [767, 444] on input "number" at bounding box center [767, 430] width 112 height 28
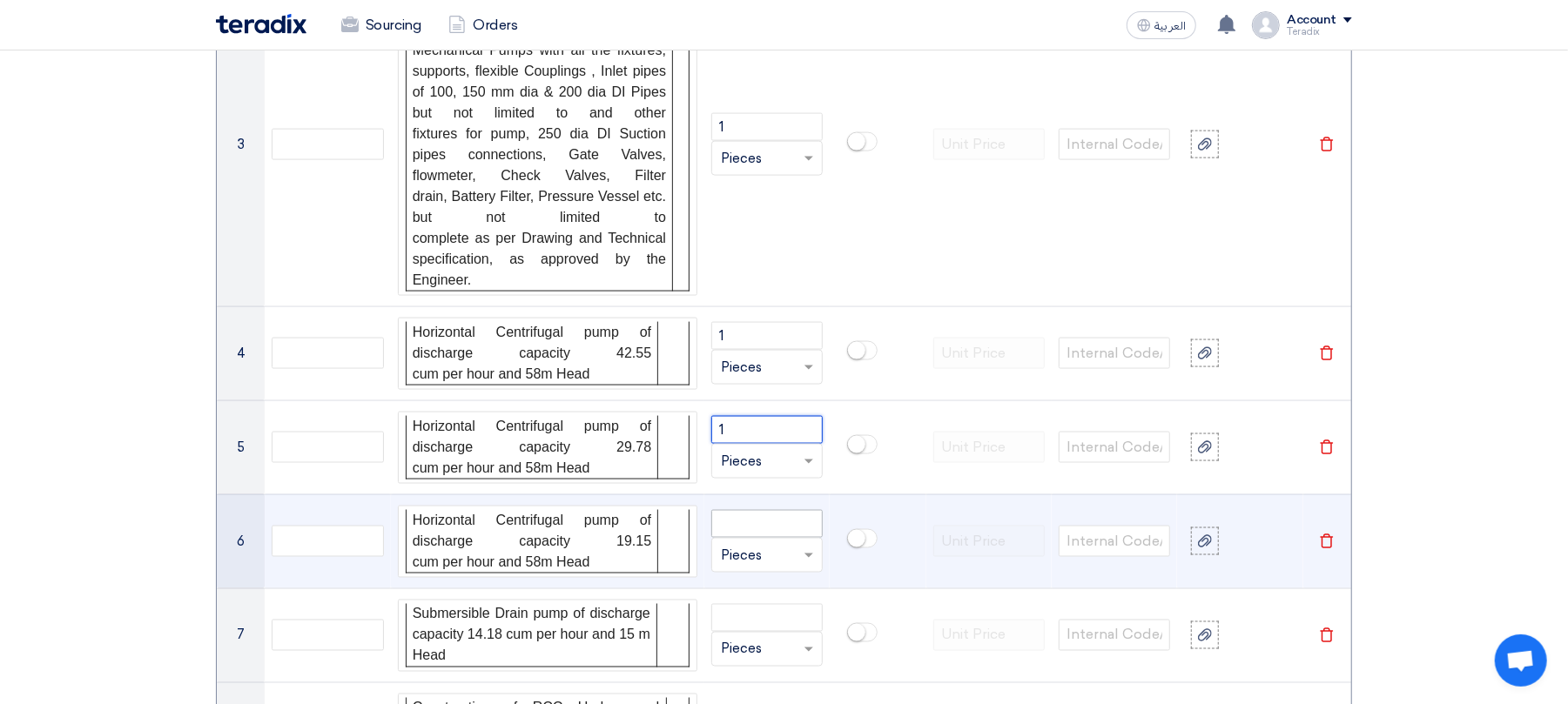
type input "1"
click at [763, 531] on input "number" at bounding box center [767, 524] width 112 height 28
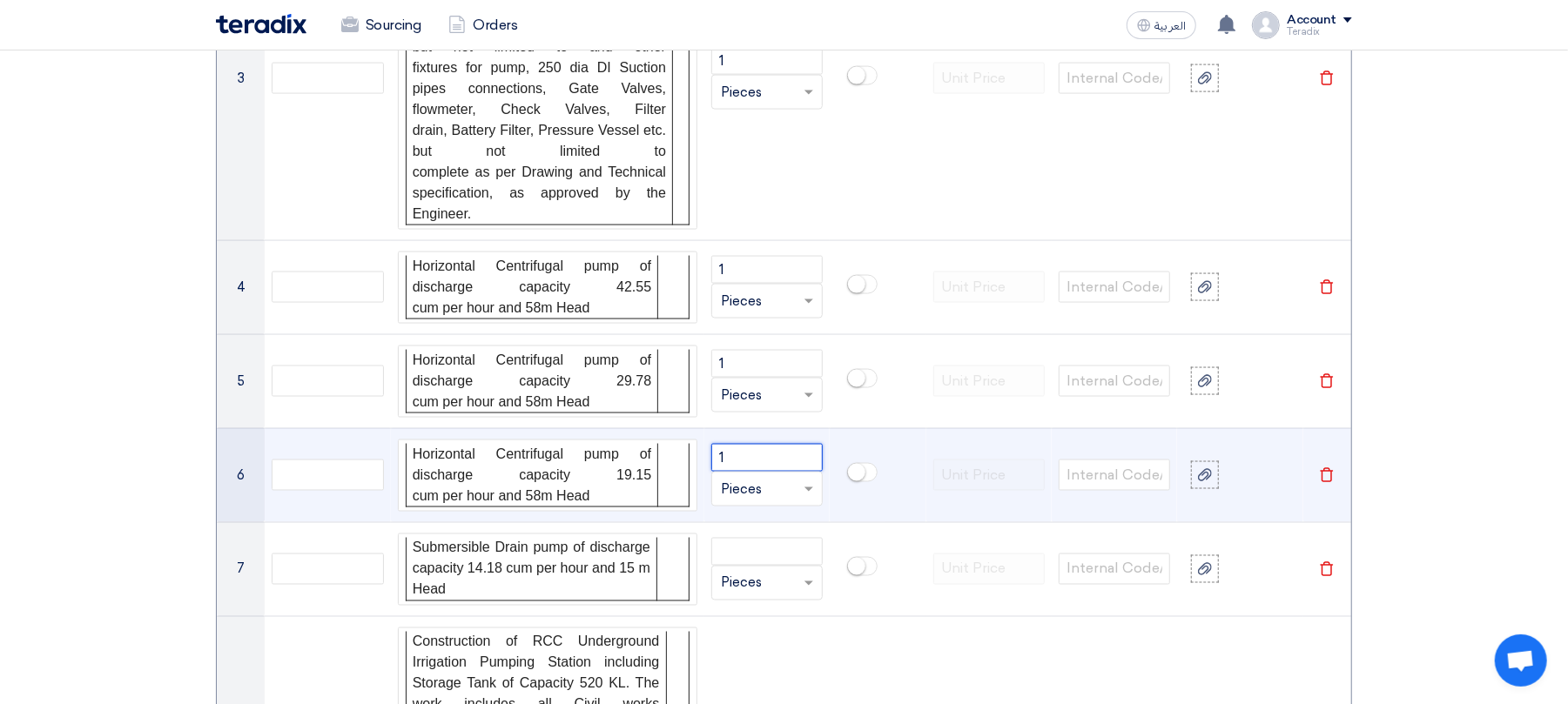
scroll to position [1970, 0]
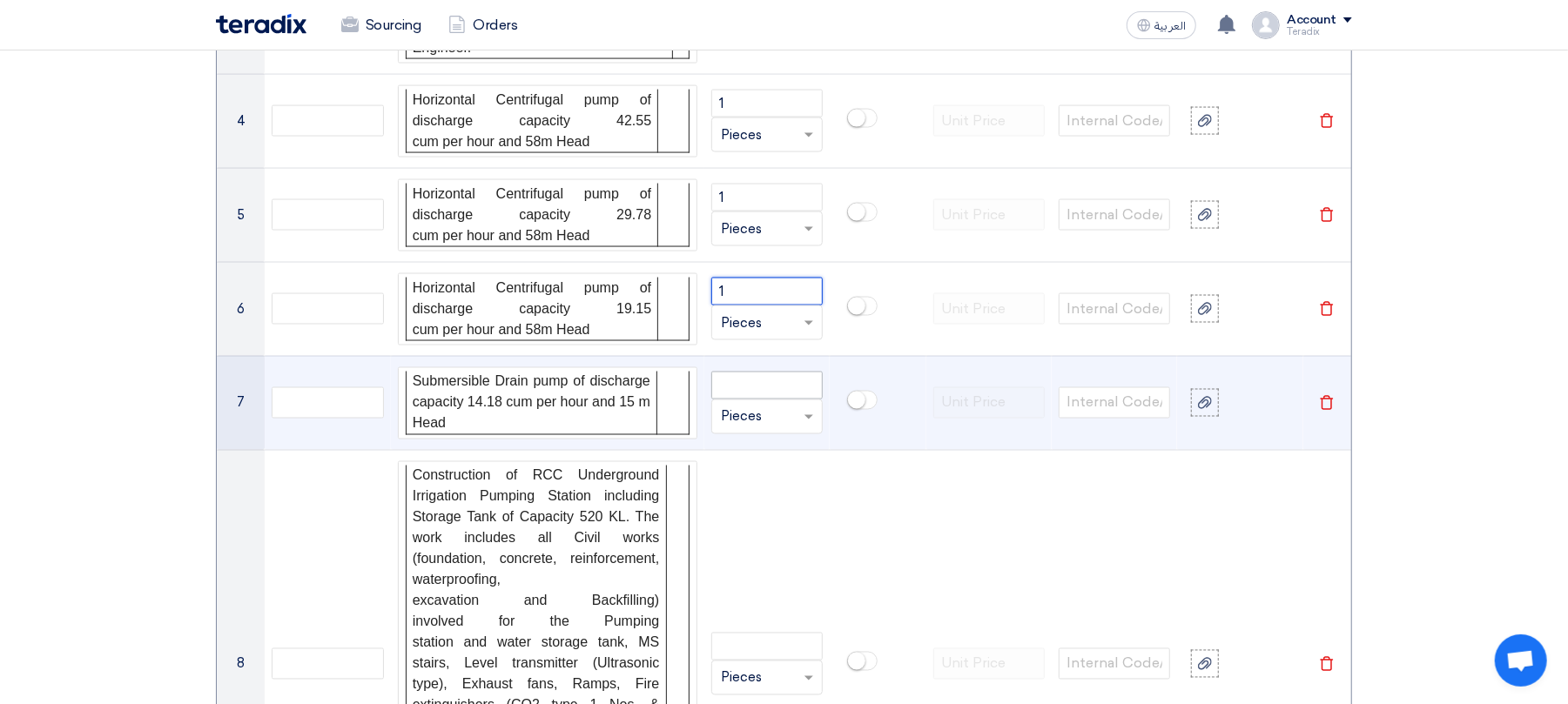
type input "1"
click at [749, 388] on input "number" at bounding box center [767, 385] width 112 height 28
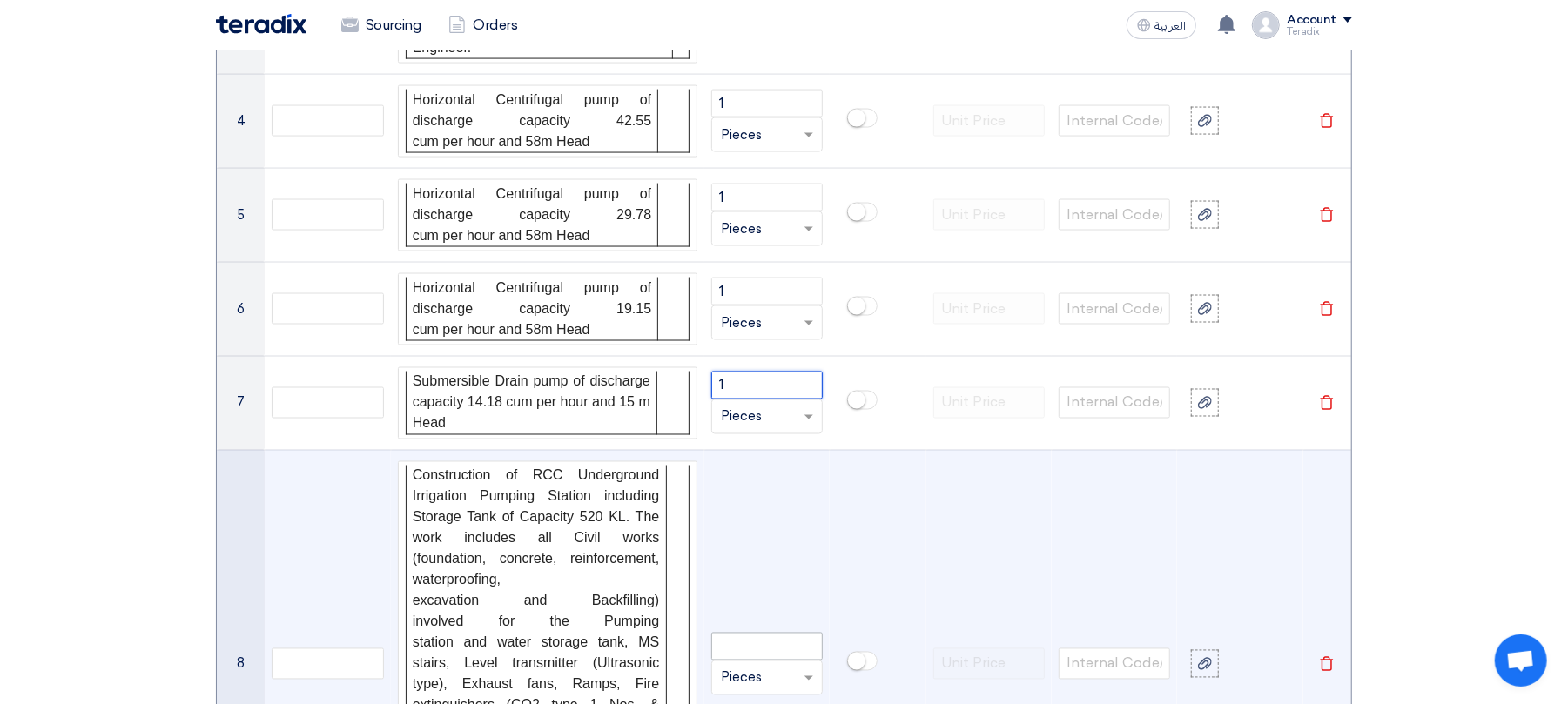
type input "1"
click at [763, 653] on input "number" at bounding box center [767, 646] width 112 height 28
type input "1"
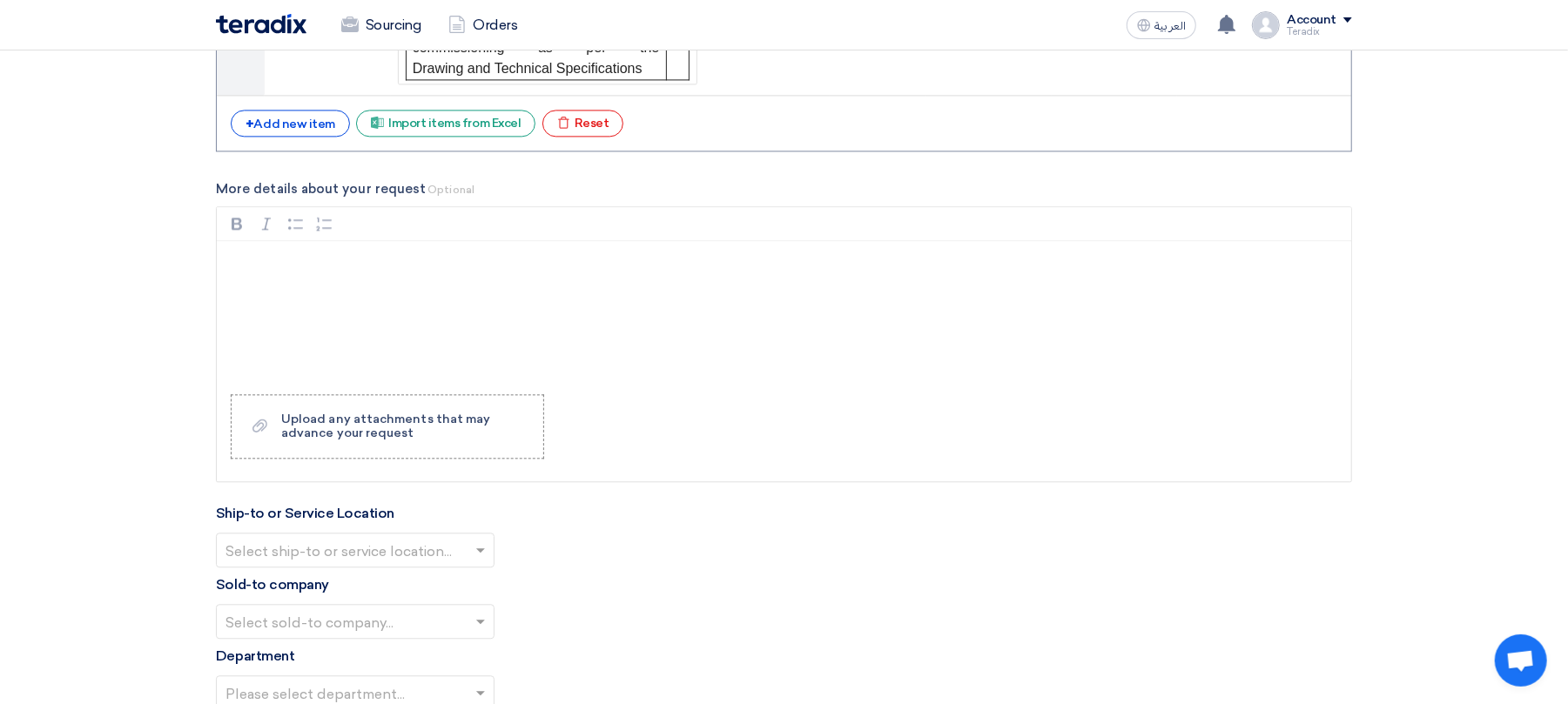
scroll to position [3014, 0]
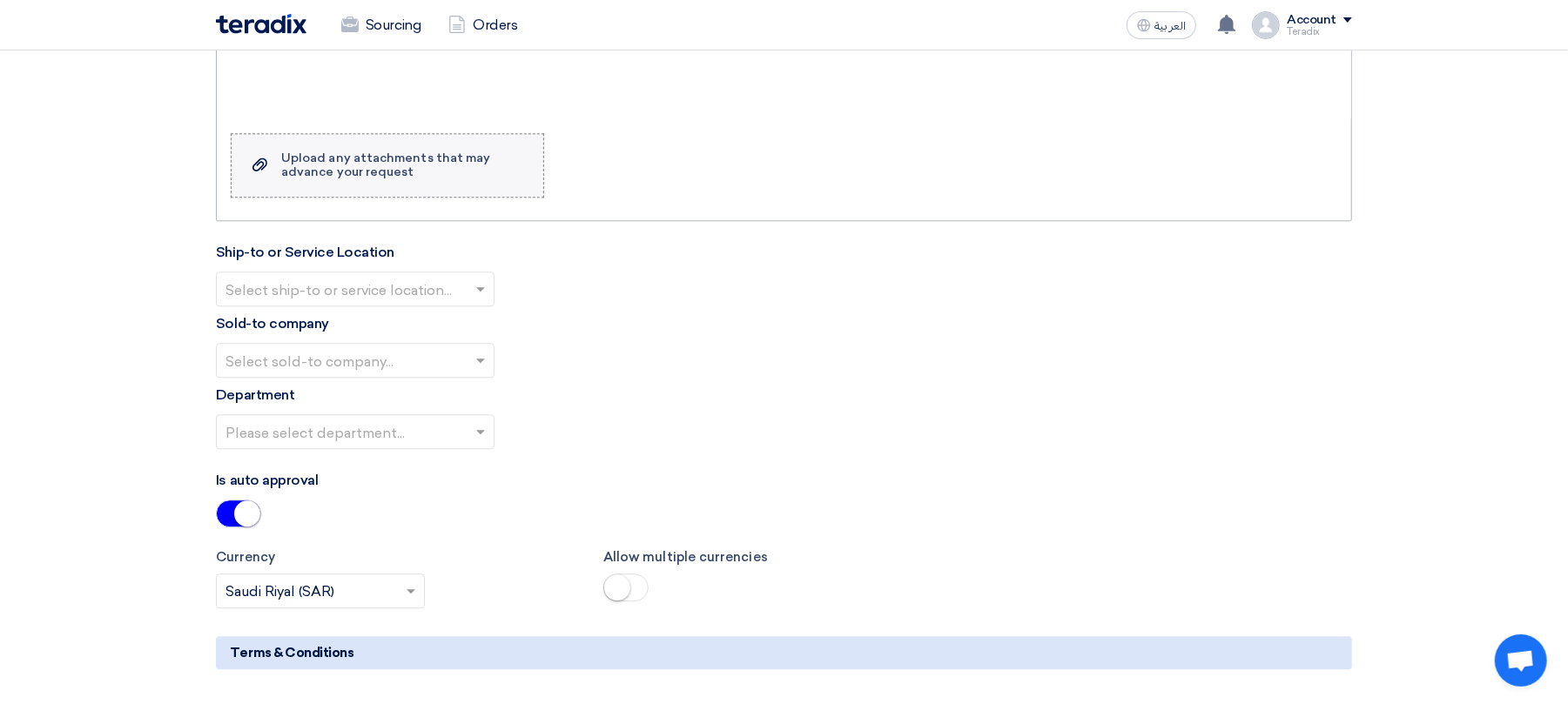
click at [417, 180] on div "Upload any attachments that may advance your request" at bounding box center [404, 164] width 245 height 28
click at [0, 0] on input "Upload a file Upload any attachments that may advance your request" at bounding box center [0, 0] width 0 height 0
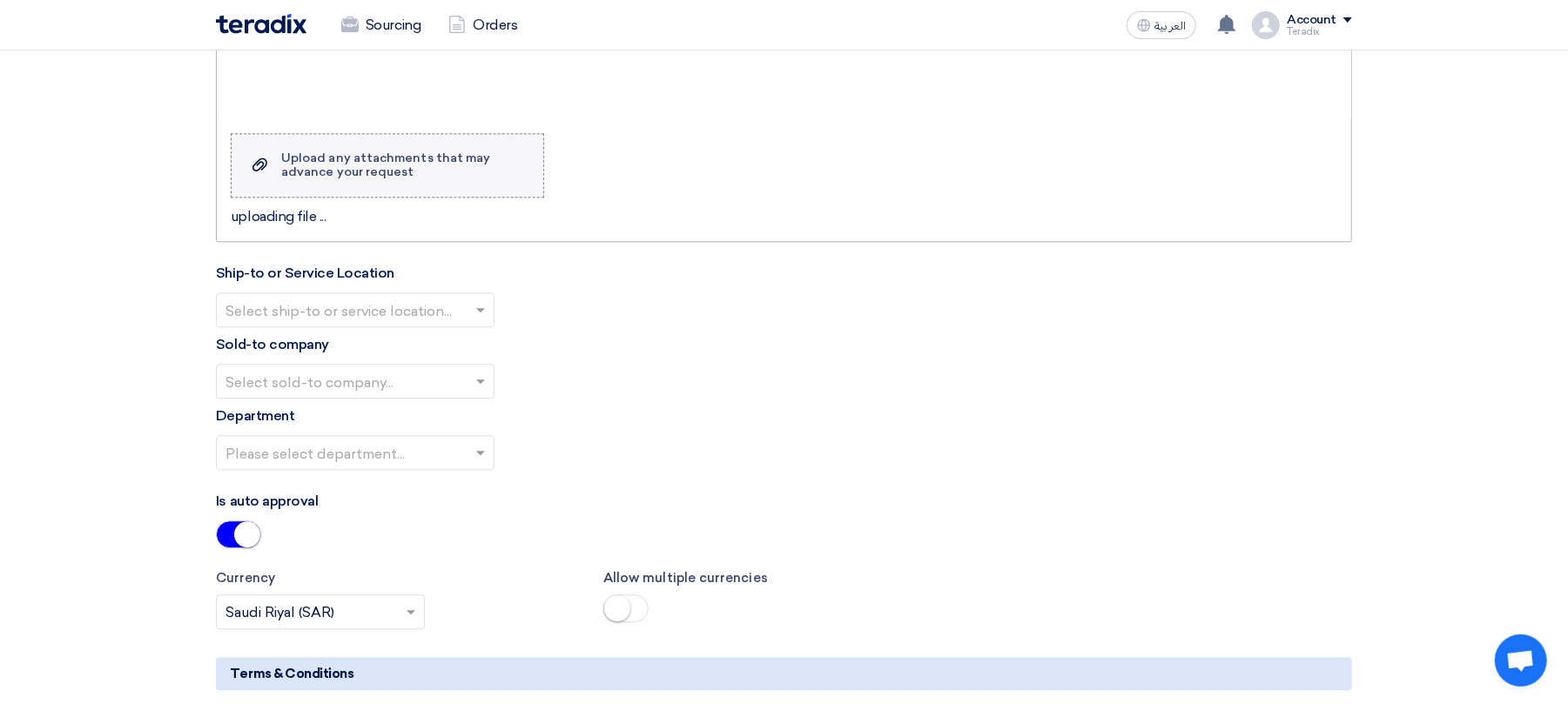
click at [446, 165] on div "Upload any attachments that may advance your request" at bounding box center [404, 164] width 245 height 28
click at [0, 0] on input "Upload a file Upload any attachments that may advance your request" at bounding box center [0, 0] width 0 height 0
click at [321, 119] on div "Rich Text Editor, main" at bounding box center [784, 50] width 1134 height 139
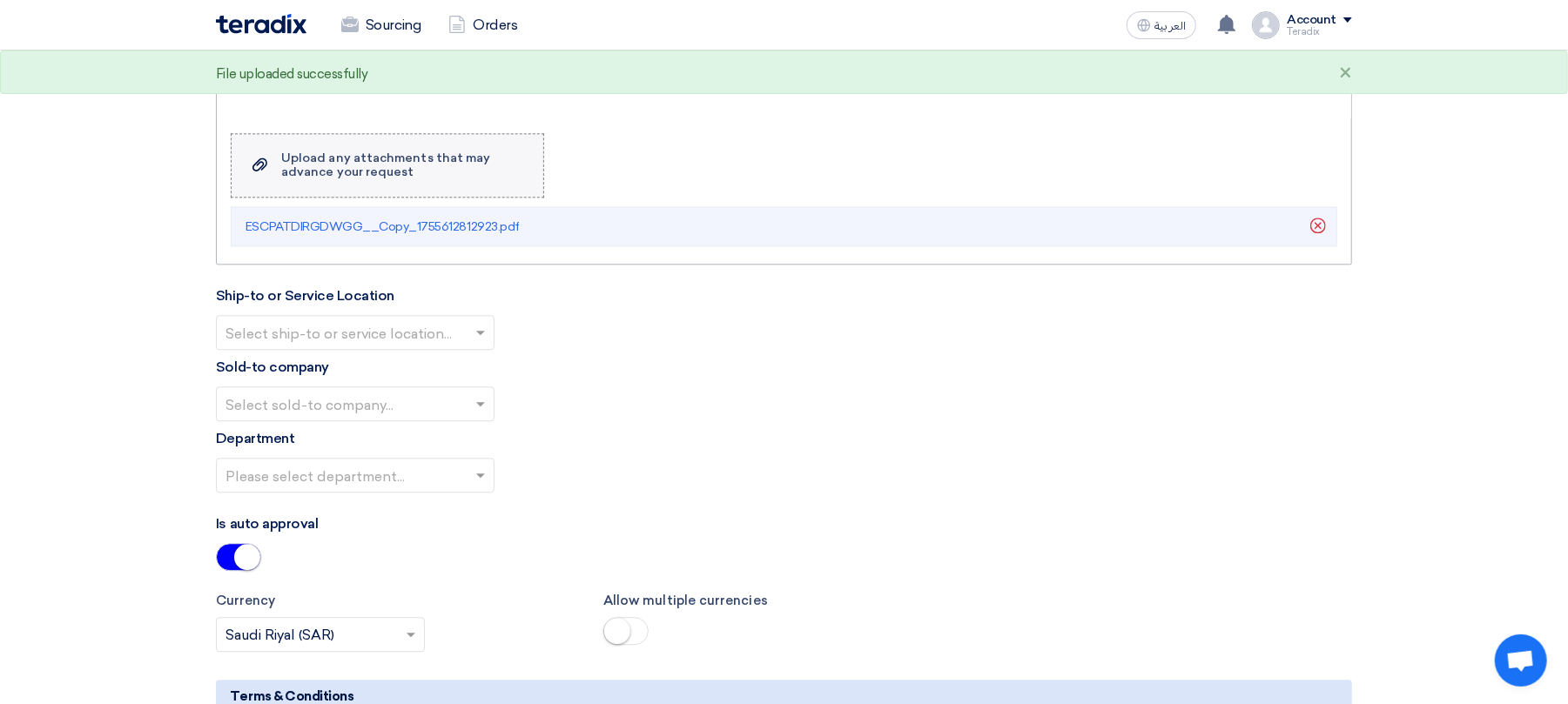
click at [411, 175] on div "Upload any attachments that may advance your request" at bounding box center [404, 164] width 245 height 28
click at [0, 0] on input "Upload a file Upload any attachments that may advance your request" at bounding box center [0, 0] width 0 height 0
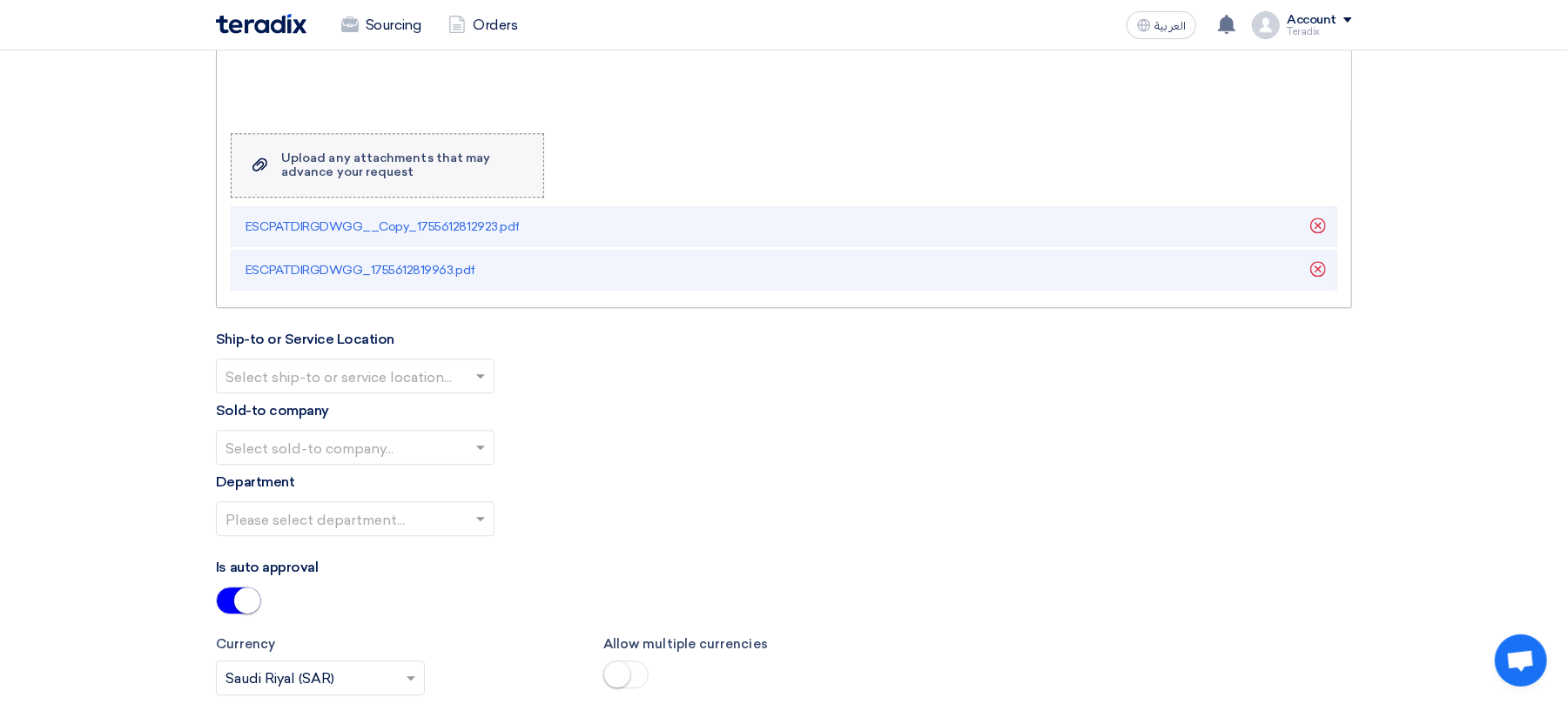
click at [453, 162] on label "Upload a file Upload any attachments that may advance your request" at bounding box center [387, 165] width 314 height 64
click at [0, 0] on input "Upload a file Upload any attachments that may advance your request" at bounding box center [0, 0] width 0 height 0
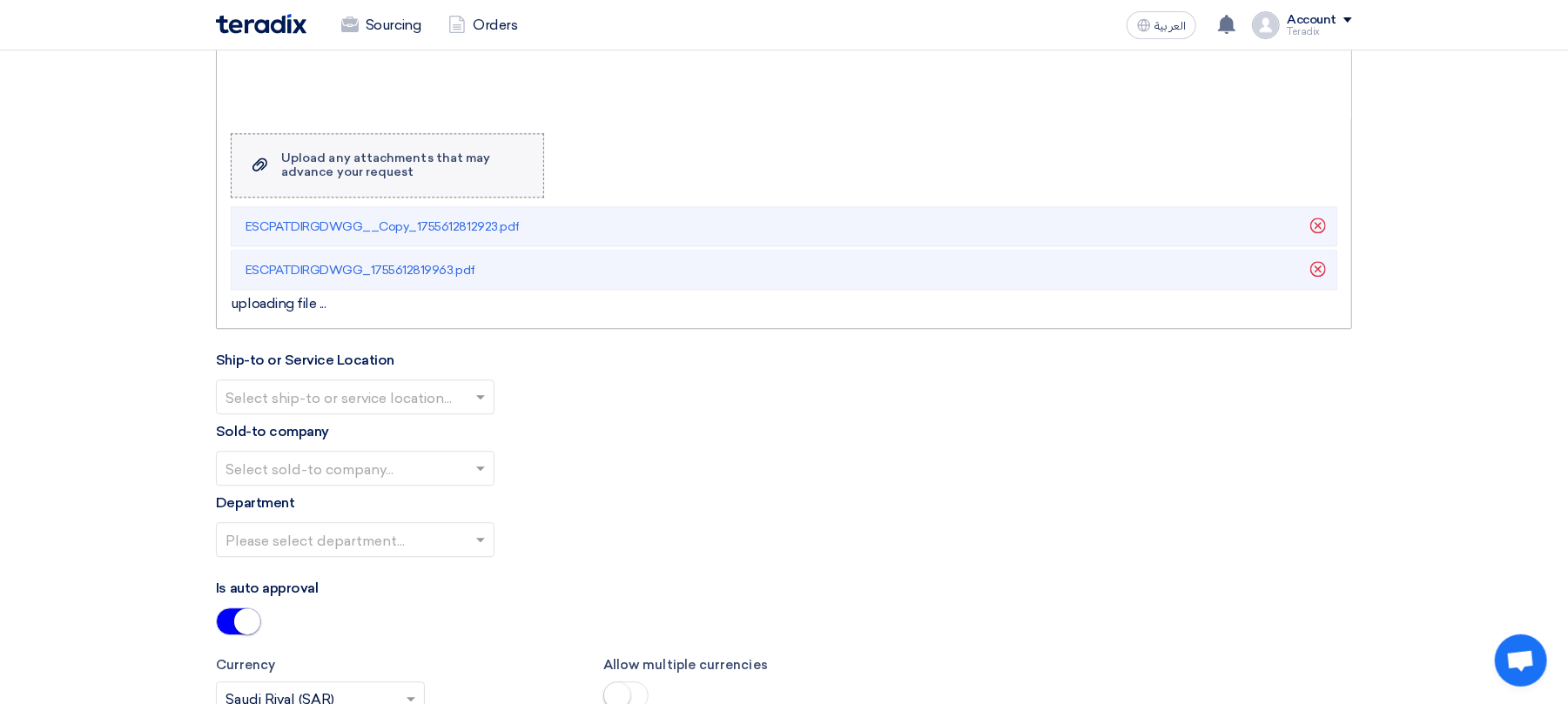
click at [502, 180] on div "Upload any attachments that may advance your request" at bounding box center [404, 164] width 245 height 28
click at [0, 0] on input "Upload a file Upload any attachments that may advance your request" at bounding box center [0, 0] width 0 height 0
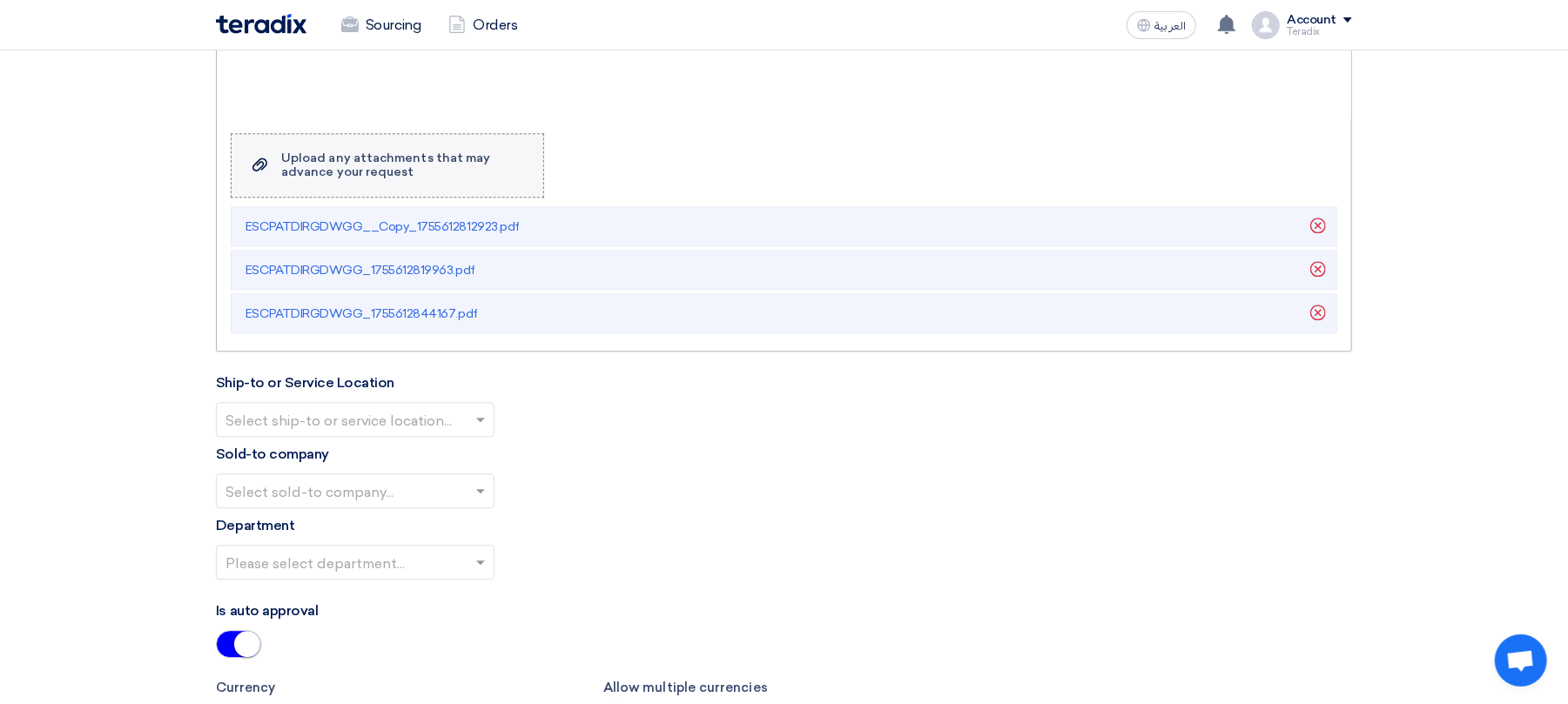
click at [499, 196] on label "Upload a file Upload any attachments that may advance your request" at bounding box center [387, 165] width 314 height 64
click at [0, 0] on input "Upload a file Upload any attachments that may advance your request" at bounding box center [0, 0] width 0 height 0
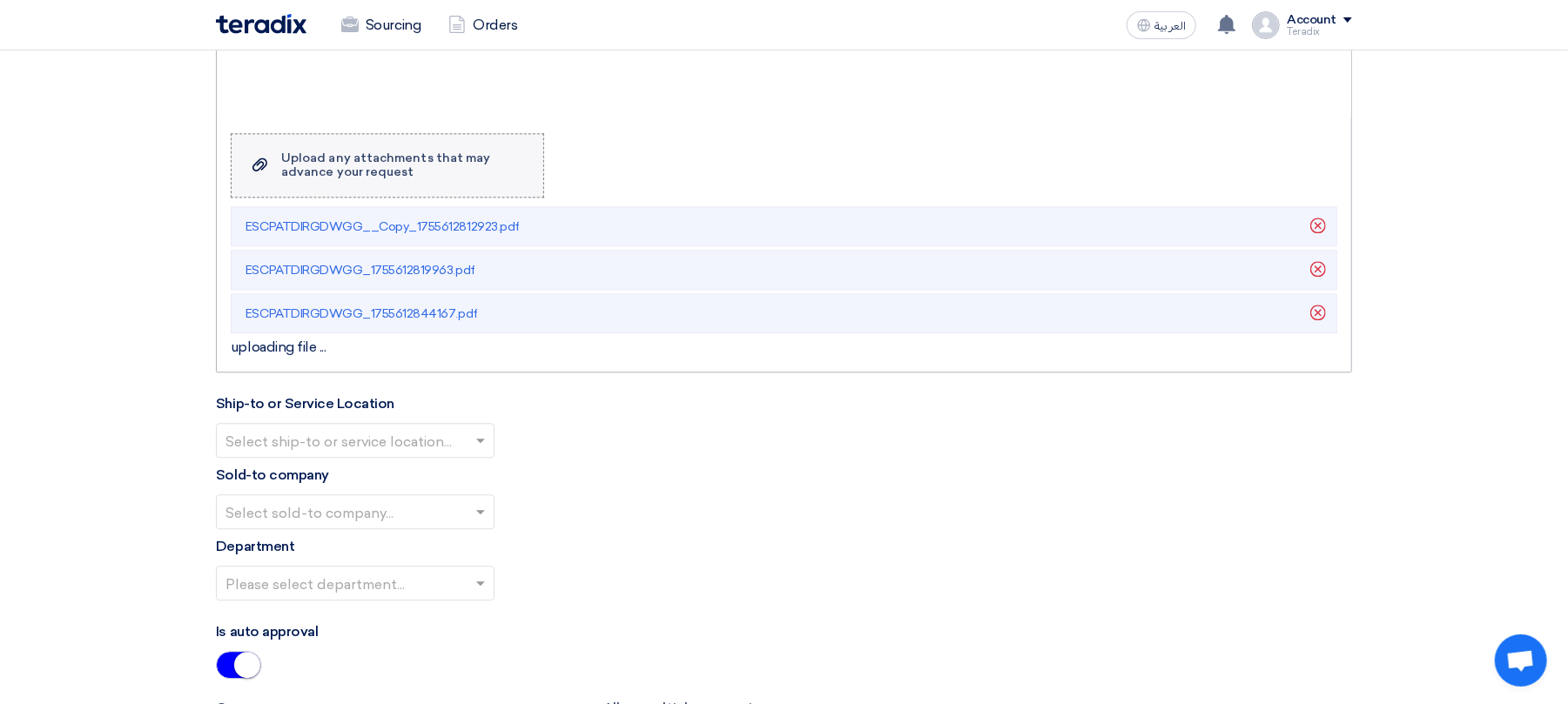
click at [478, 172] on div "Upload any attachments that may advance your request" at bounding box center [404, 164] width 245 height 28
click at [0, 0] on input "Upload a file Upload any attachments that may advance your request" at bounding box center [0, 0] width 0 height 0
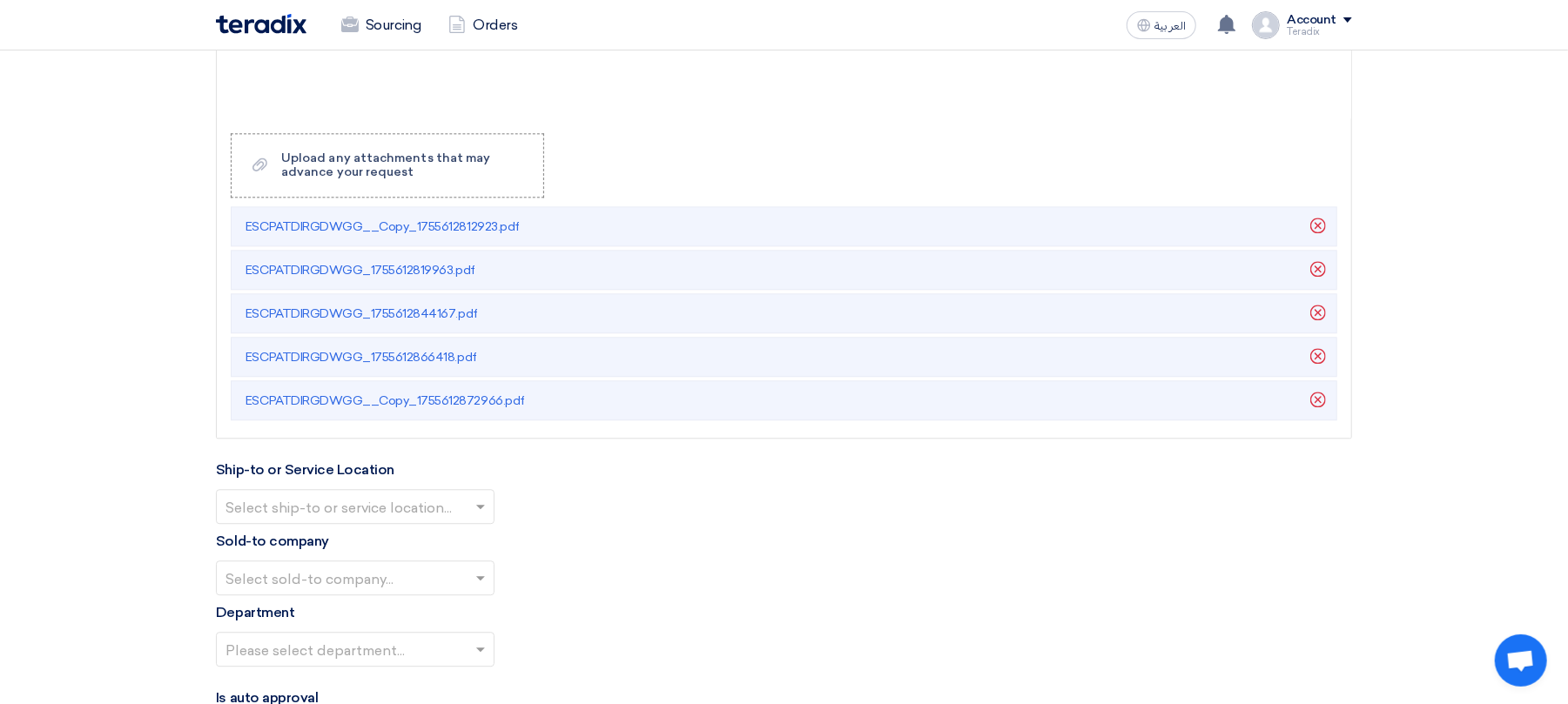
click at [439, 522] on input "text" at bounding box center [346, 507] width 242 height 29
click at [443, 555] on div "Obeikan Digital Solutions" at bounding box center [356, 541] width 277 height 35
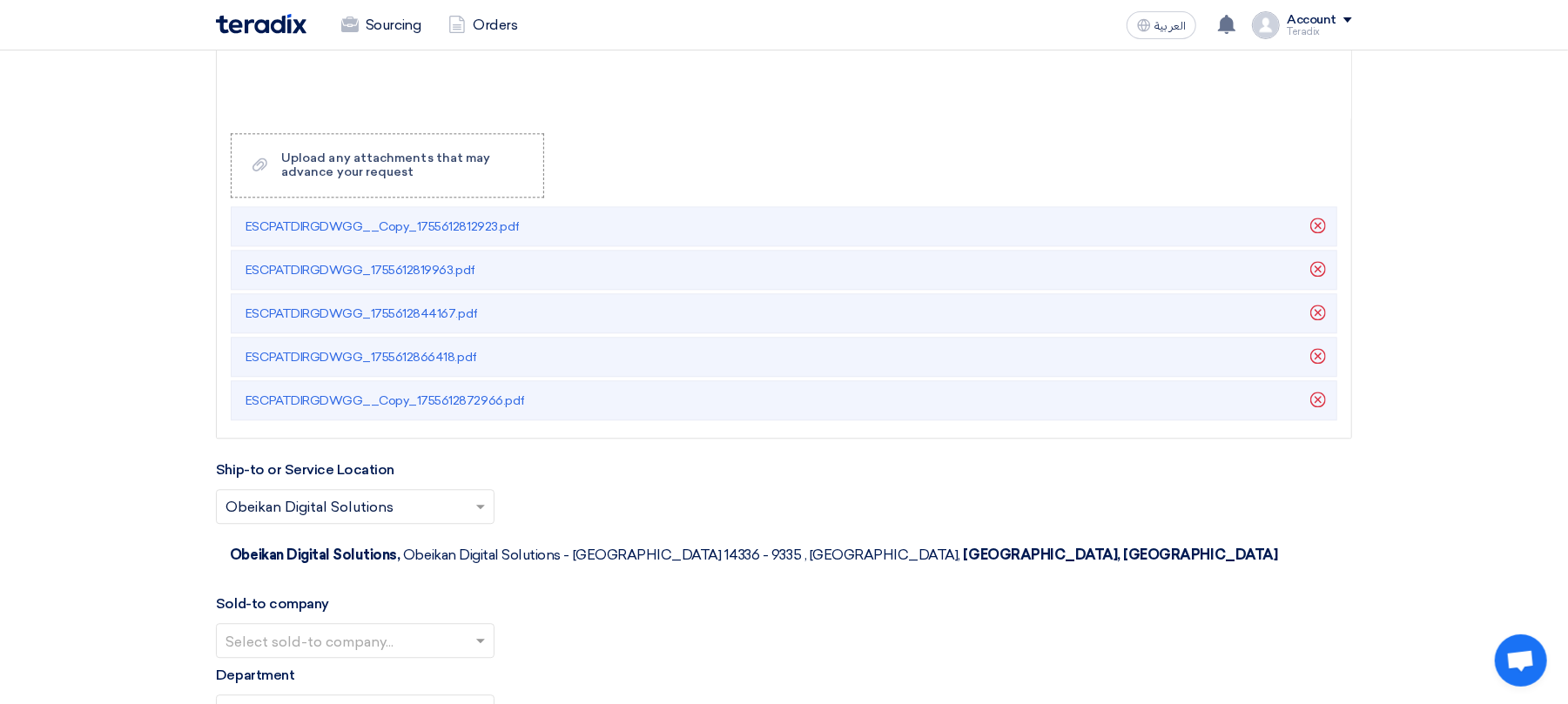
click at [468, 625] on div at bounding box center [356, 640] width 277 height 29
click at [459, 666] on span "SHAMEL / Obeikan Digital Solutions" at bounding box center [346, 675] width 242 height 17
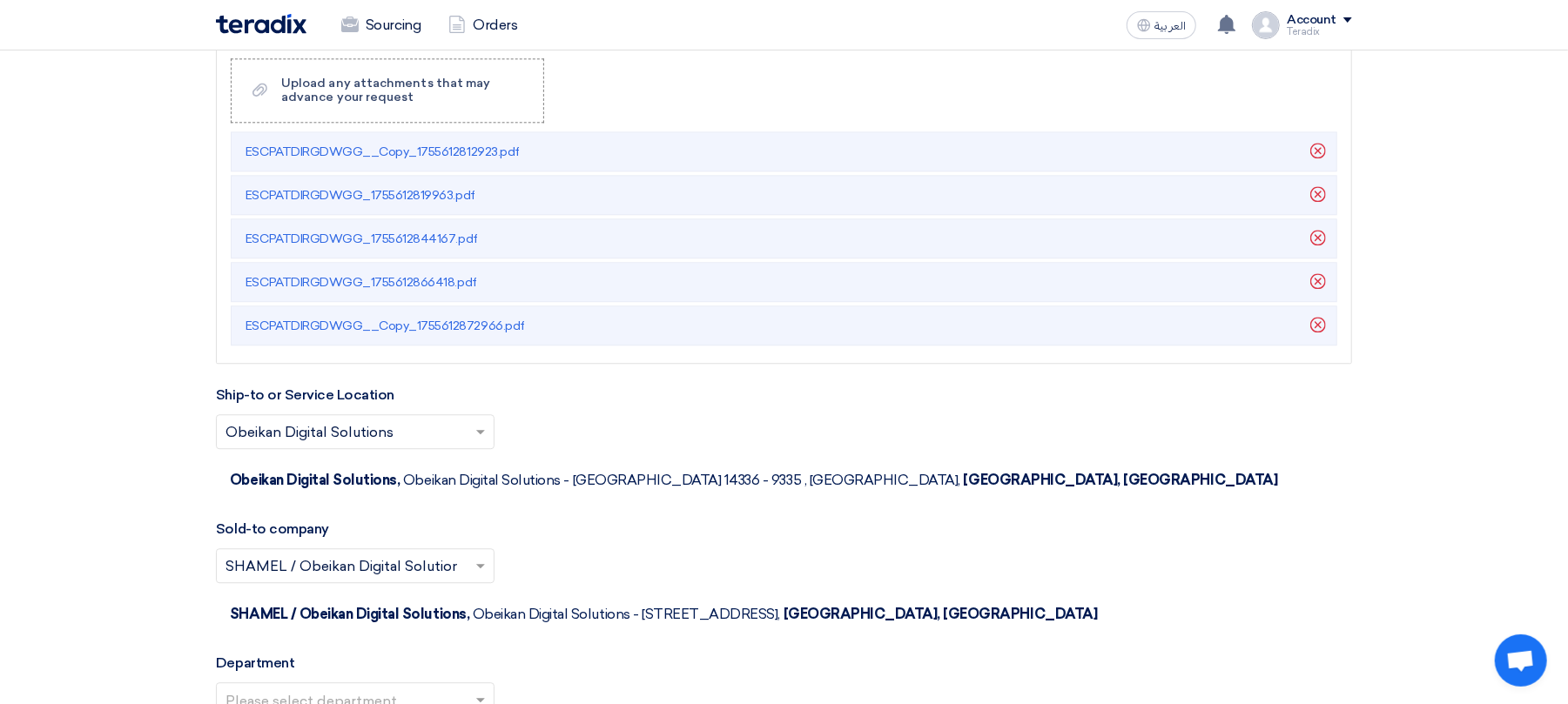
scroll to position [3130, 0]
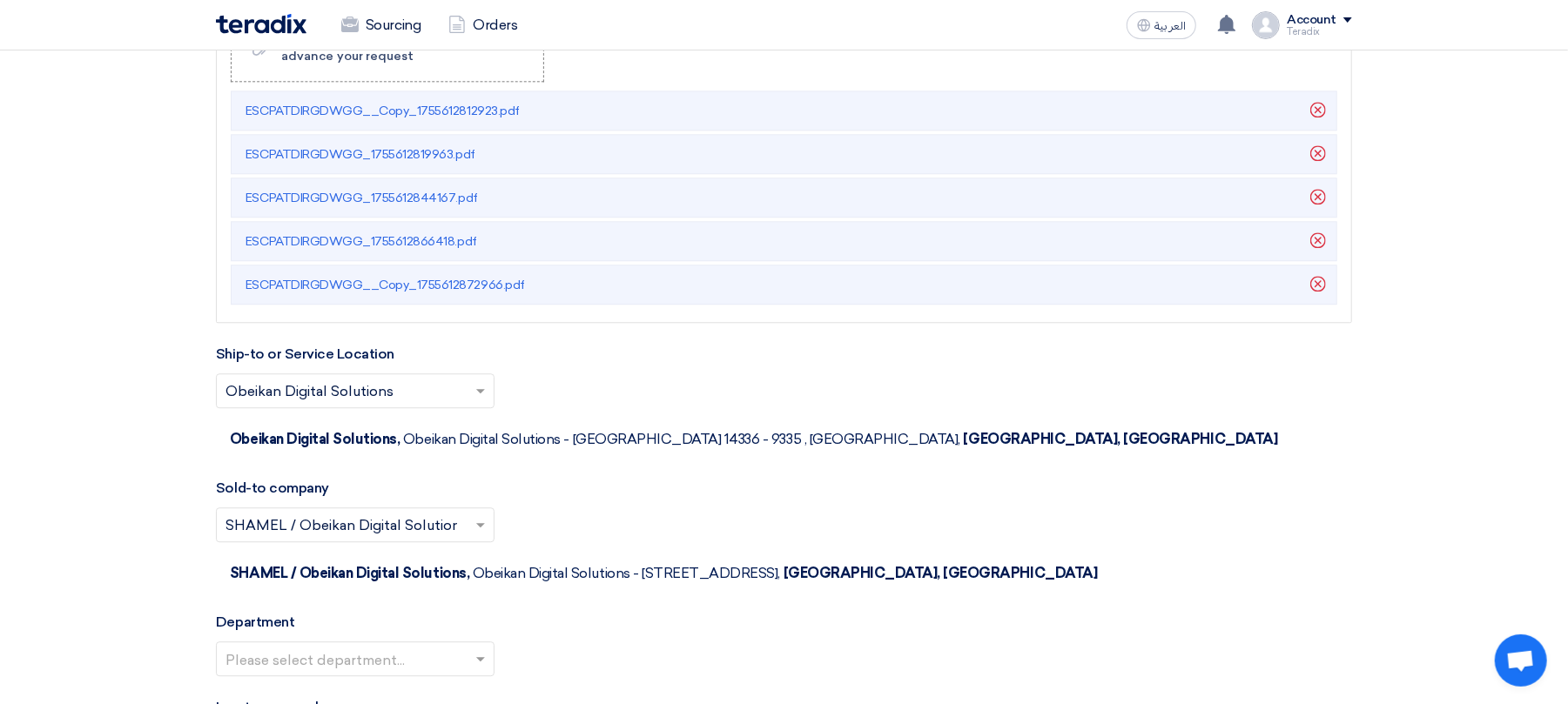
click at [459, 646] on input "text" at bounding box center [346, 660] width 242 height 29
click at [468, 676] on div "Procurement Department" at bounding box center [356, 693] width 277 height 35
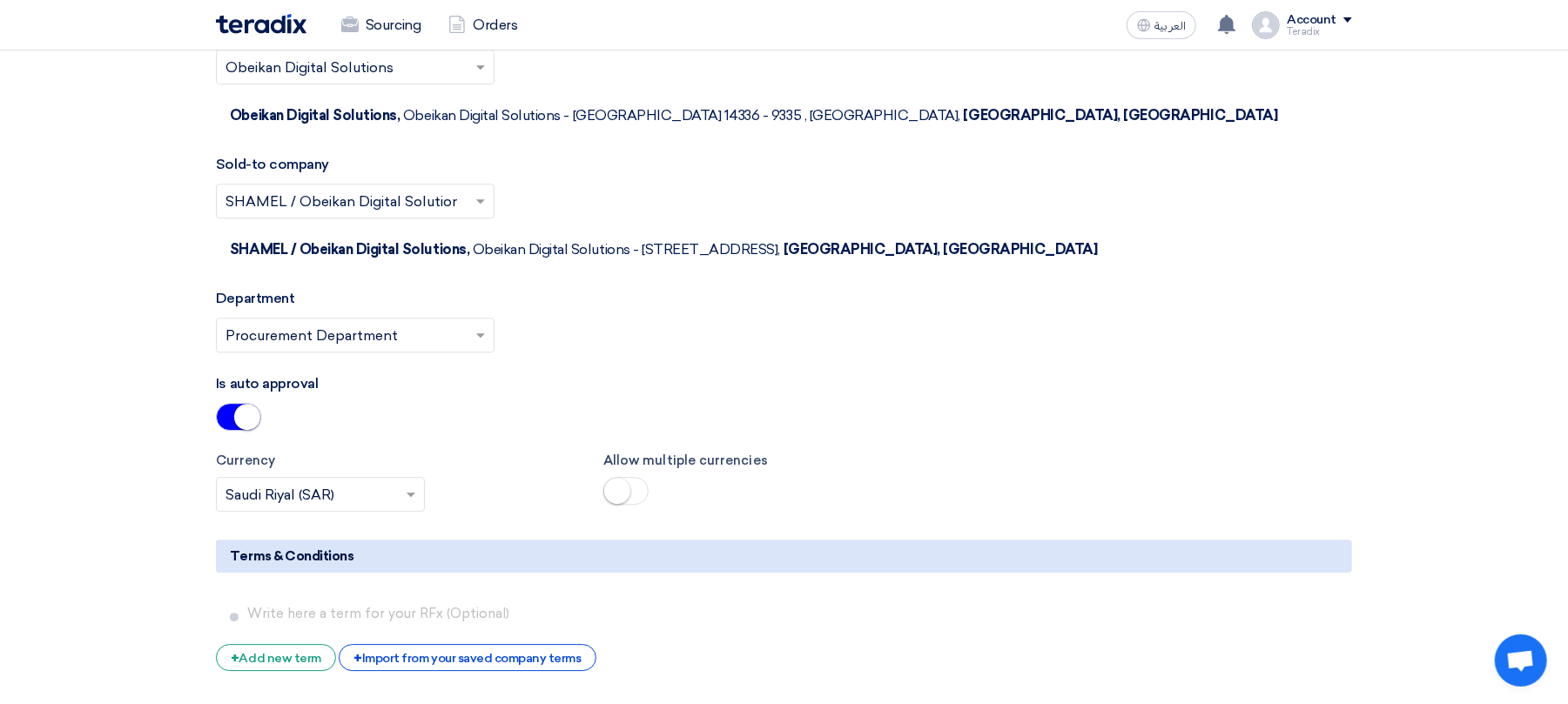
scroll to position [3710, 0]
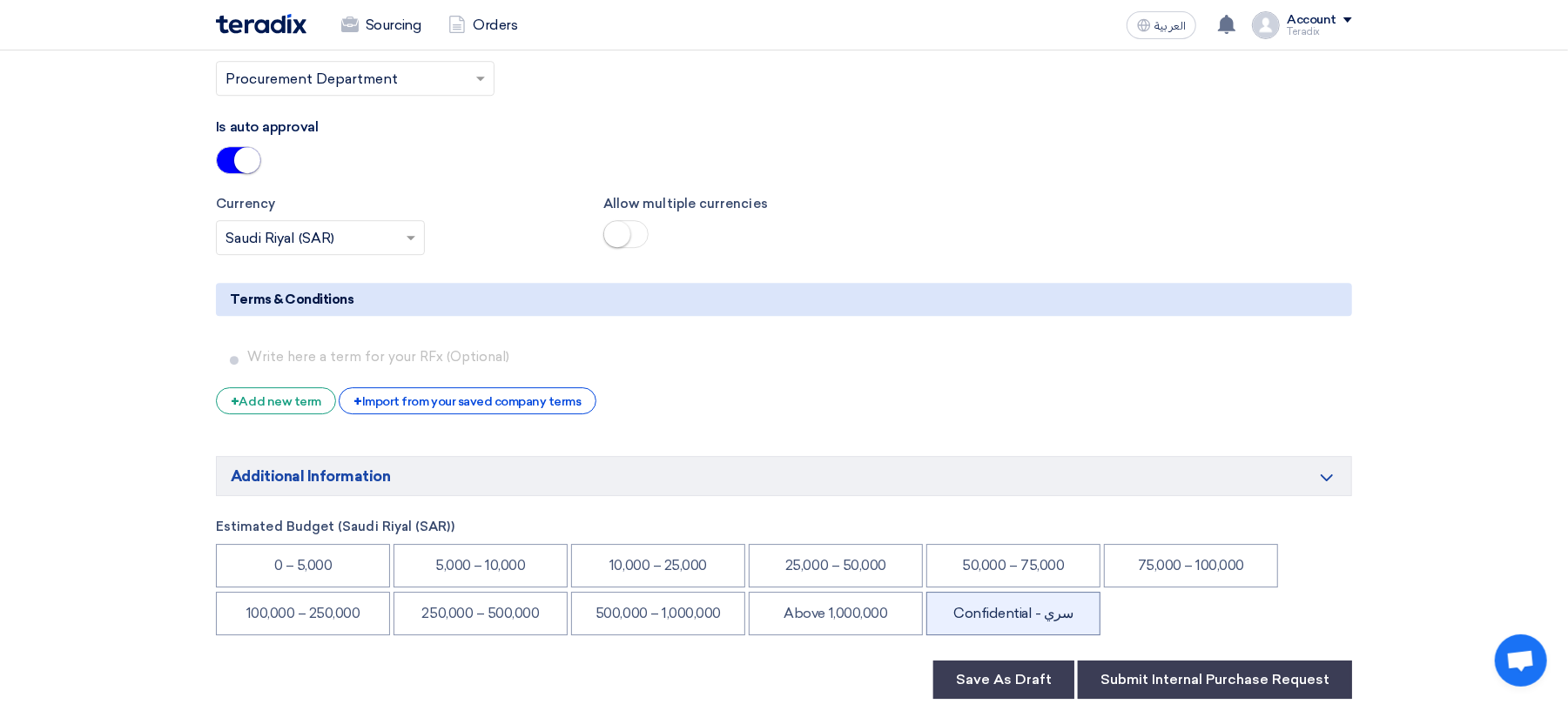
click at [1041, 591] on li "Confidential - سري" at bounding box center [1013, 613] width 174 height 44
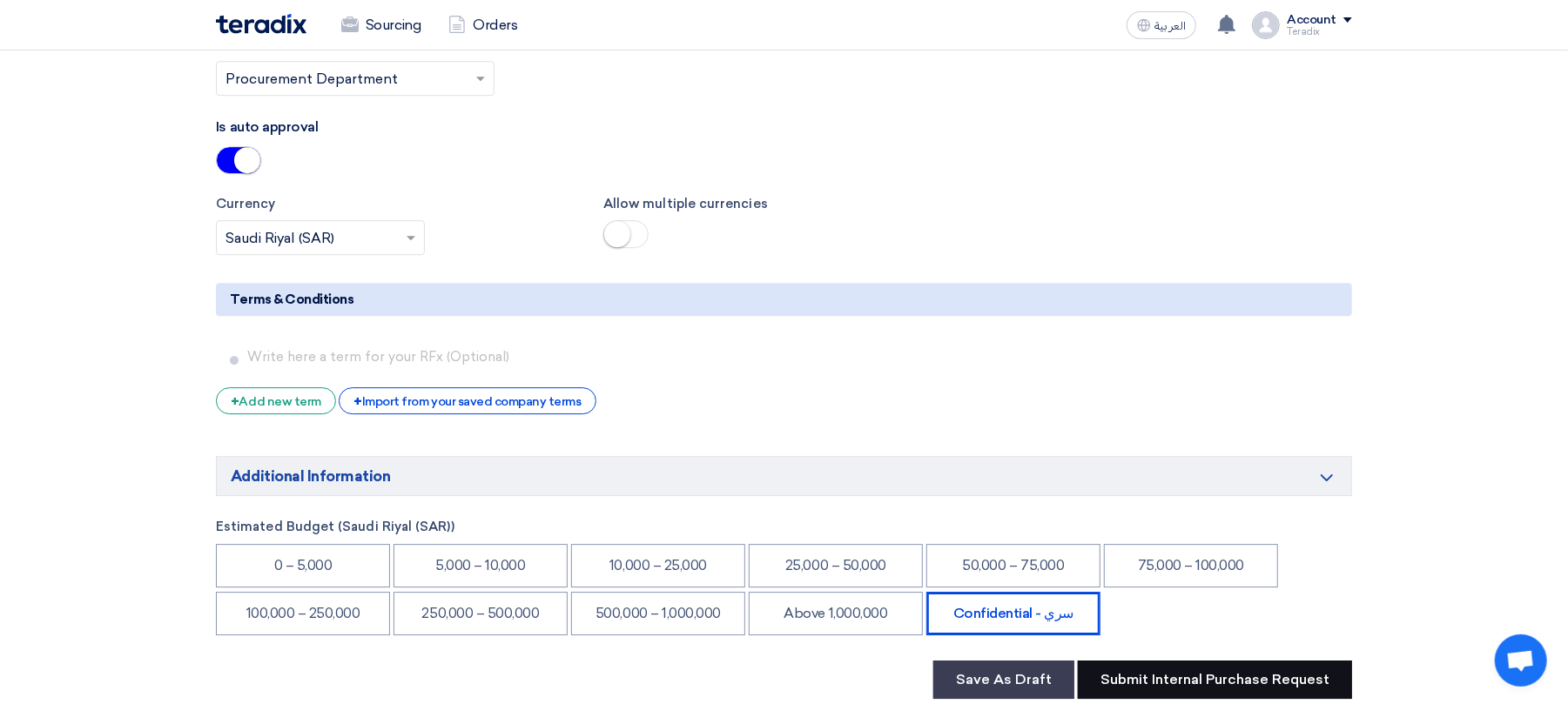
click at [1175, 660] on button "Submit Internal Purchase Request" at bounding box center [1215, 679] width 274 height 38
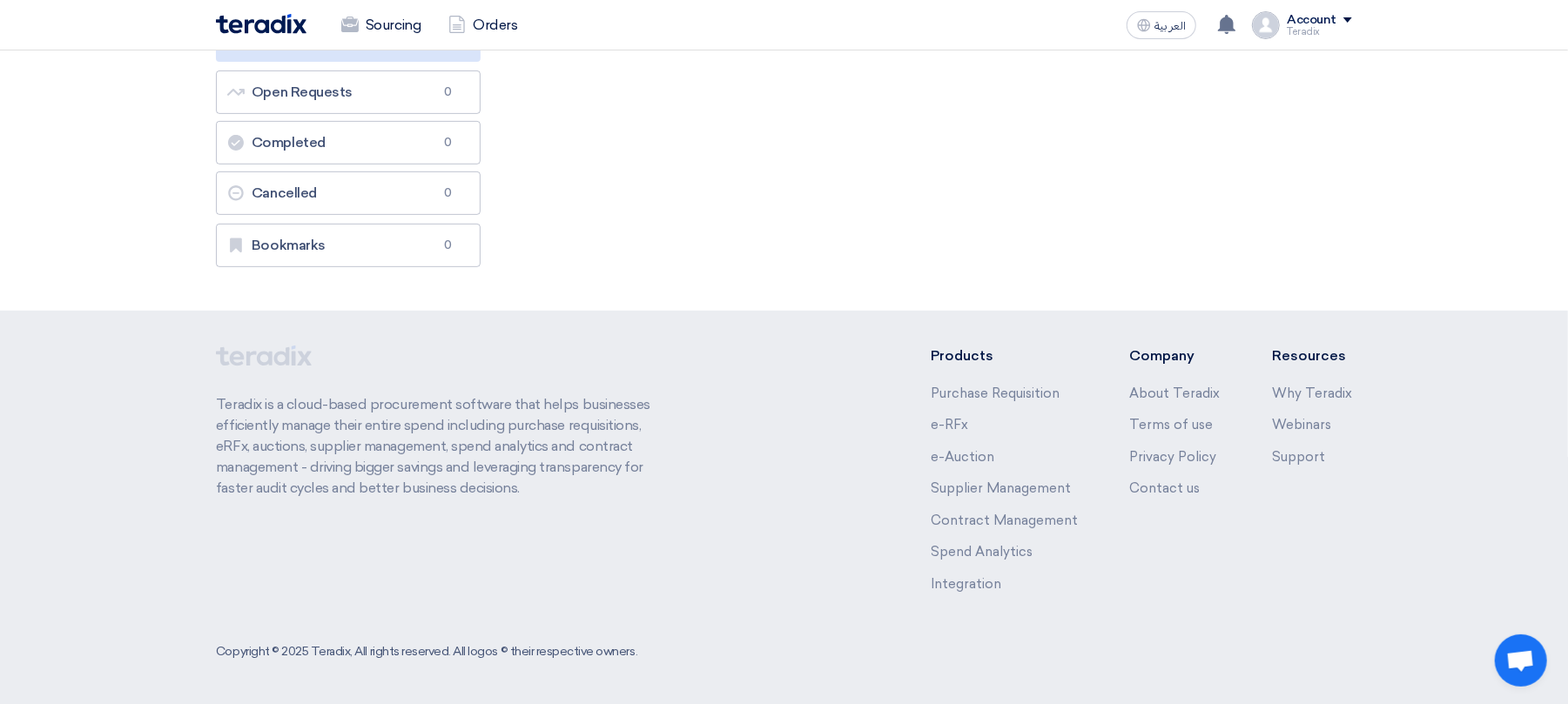
scroll to position [0, 0]
